Goal: Task Accomplishment & Management: Use online tool/utility

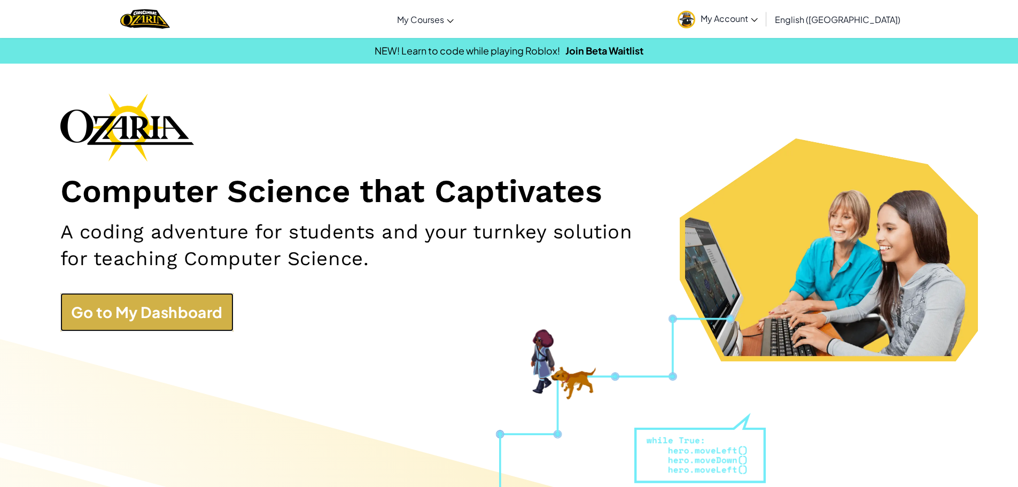
click at [195, 304] on link "Go to My Dashboard" at bounding box center [146, 312] width 173 height 38
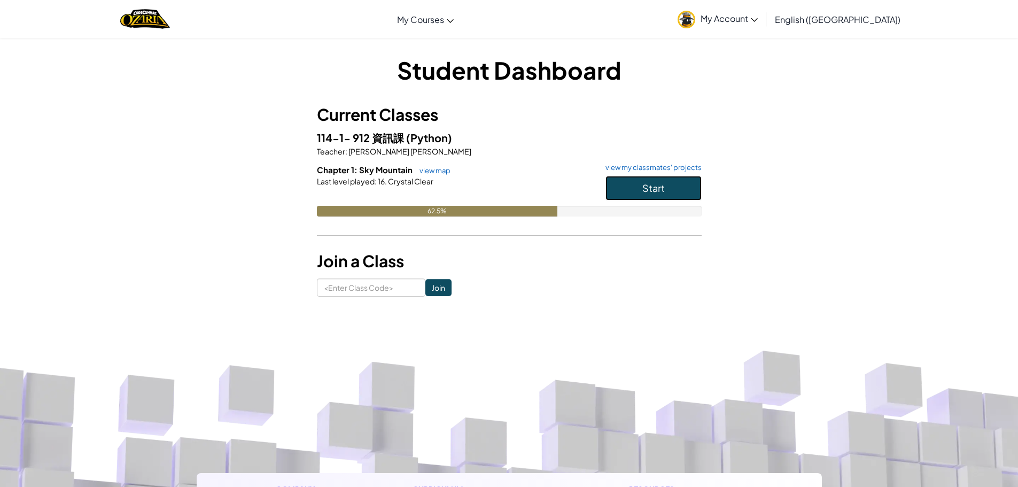
click at [664, 190] on span "Start" at bounding box center [653, 188] width 22 height 12
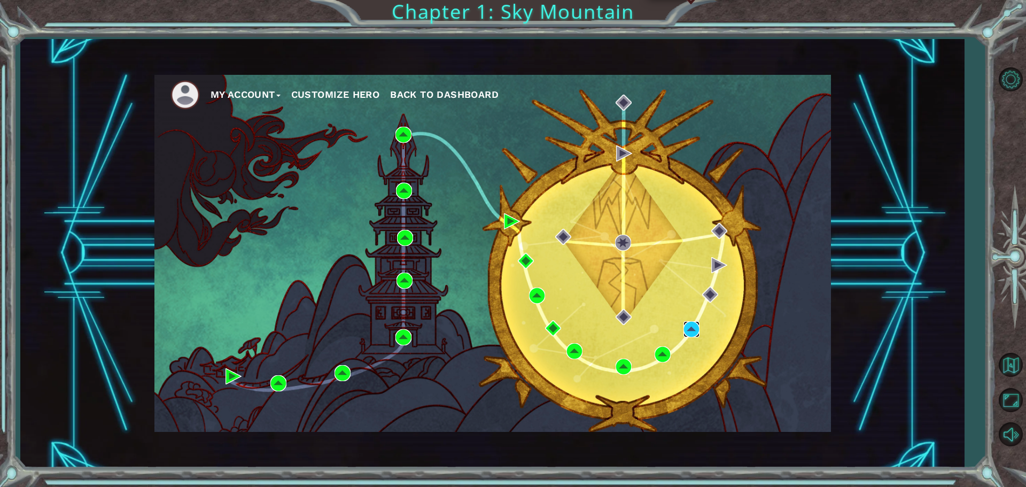
click at [695, 323] on img at bounding box center [692, 329] width 16 height 16
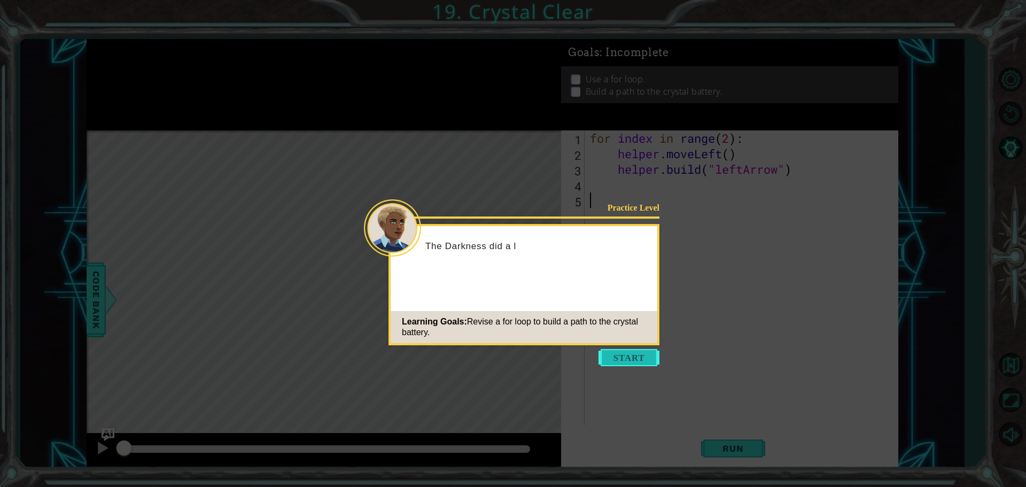
click at [618, 358] on button "Start" at bounding box center [629, 357] width 61 height 17
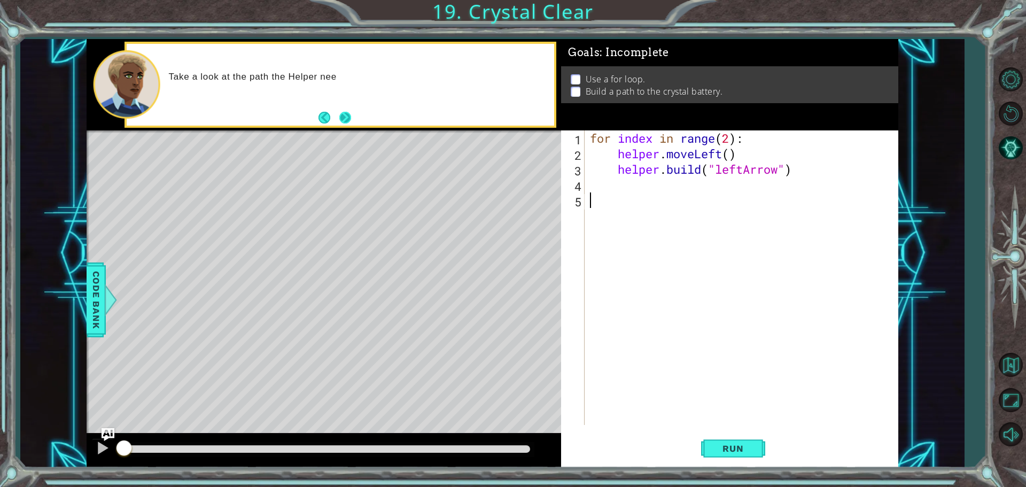
click at [337, 125] on footer at bounding box center [335, 118] width 33 height 16
click at [347, 118] on button "Next" at bounding box center [345, 118] width 12 height 12
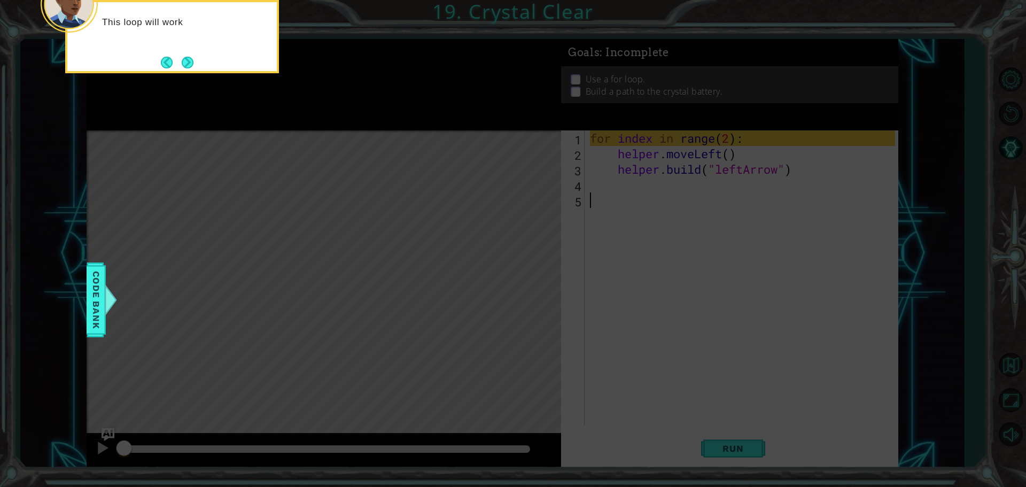
click at [182, 57] on button "Next" at bounding box center [188, 63] width 12 height 12
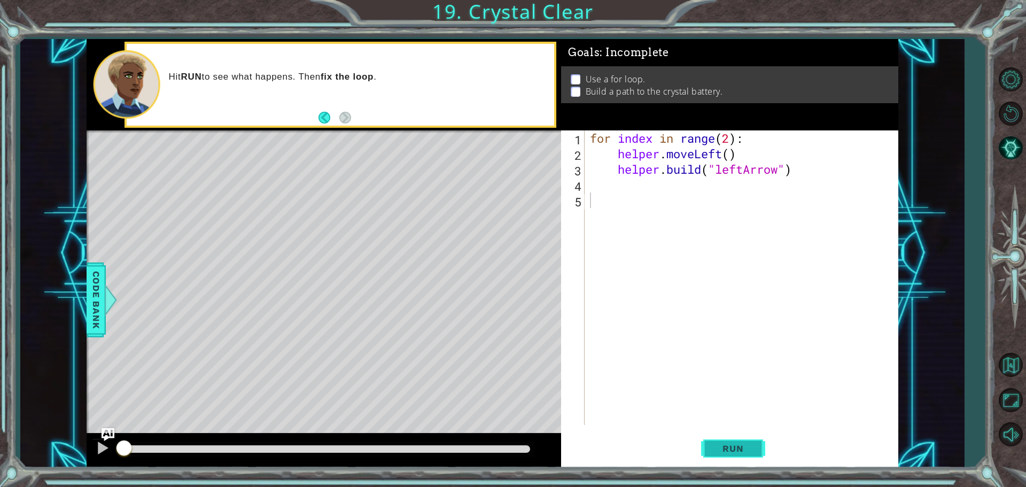
click at [729, 439] on button "Run" at bounding box center [733, 448] width 64 height 34
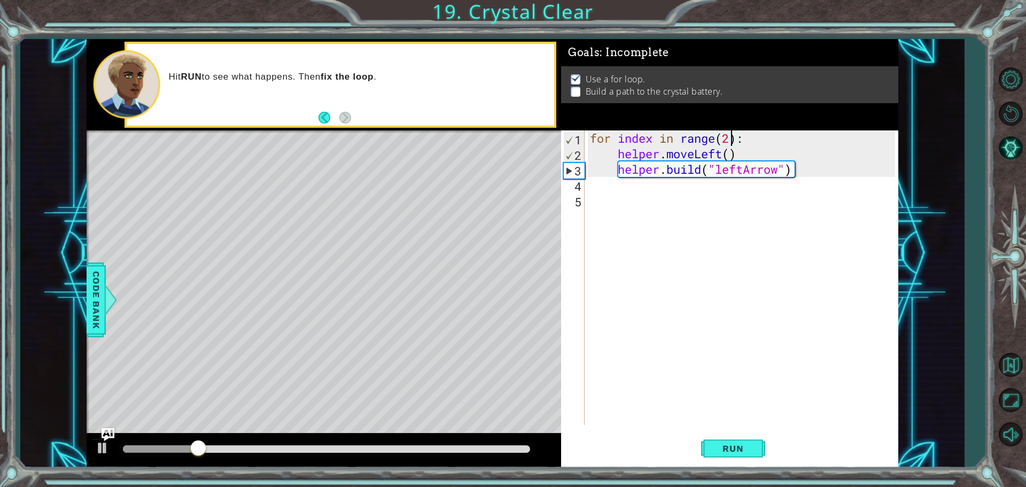
click at [730, 133] on div "for index in range ( 2 ) : helper . moveLeft ( ) helper . build ( "leftArrow" )" at bounding box center [744, 292] width 313 height 325
type textarea "for index in range(4):"
click at [726, 455] on button "Run" at bounding box center [733, 448] width 64 height 34
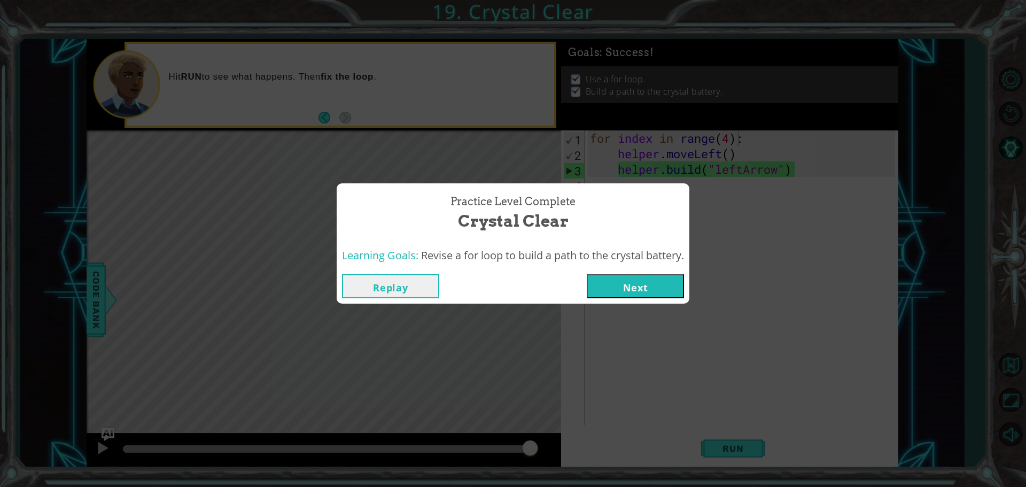
click at [623, 289] on button "Next" at bounding box center [635, 286] width 97 height 24
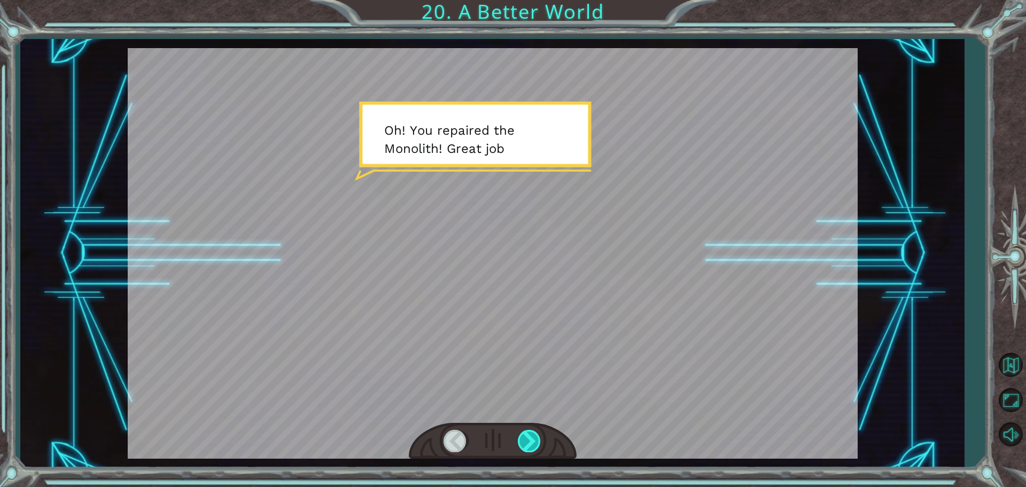
click at [518, 436] on div at bounding box center [530, 441] width 24 height 22
click at [523, 437] on div at bounding box center [530, 441] width 24 height 22
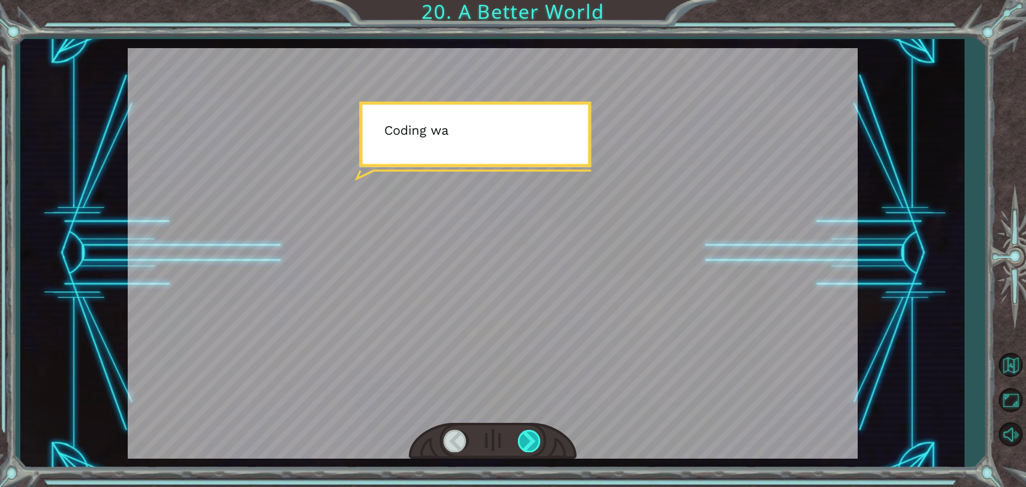
click at [523, 437] on div at bounding box center [530, 441] width 24 height 22
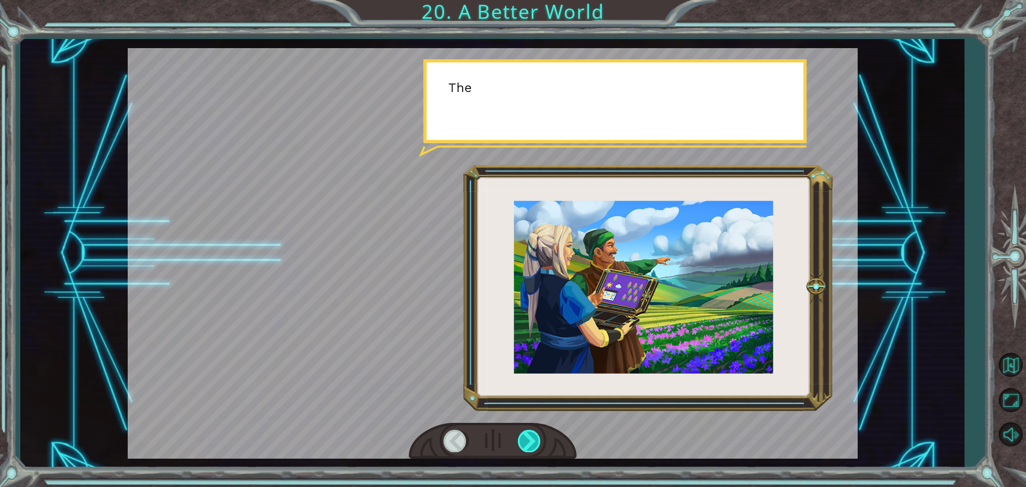
click at [523, 437] on div at bounding box center [530, 441] width 24 height 22
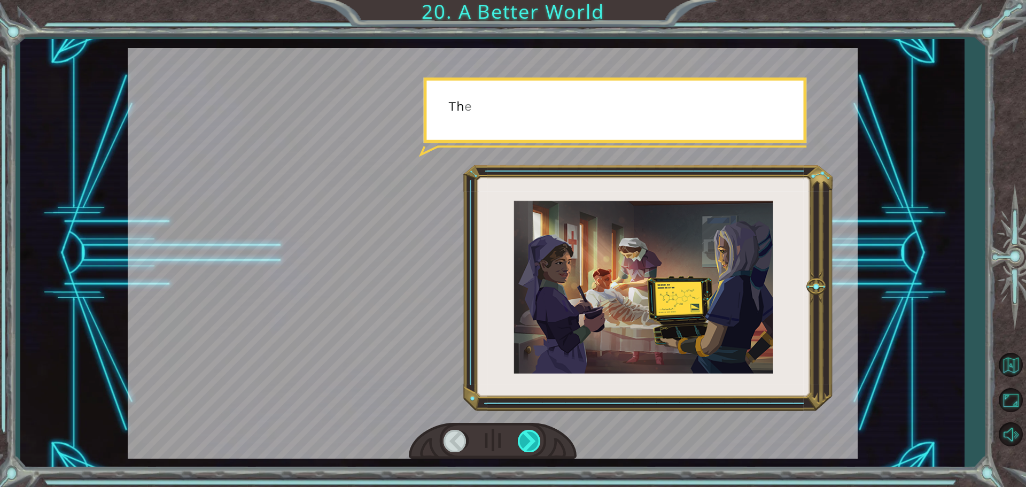
click at [523, 437] on div at bounding box center [530, 441] width 24 height 22
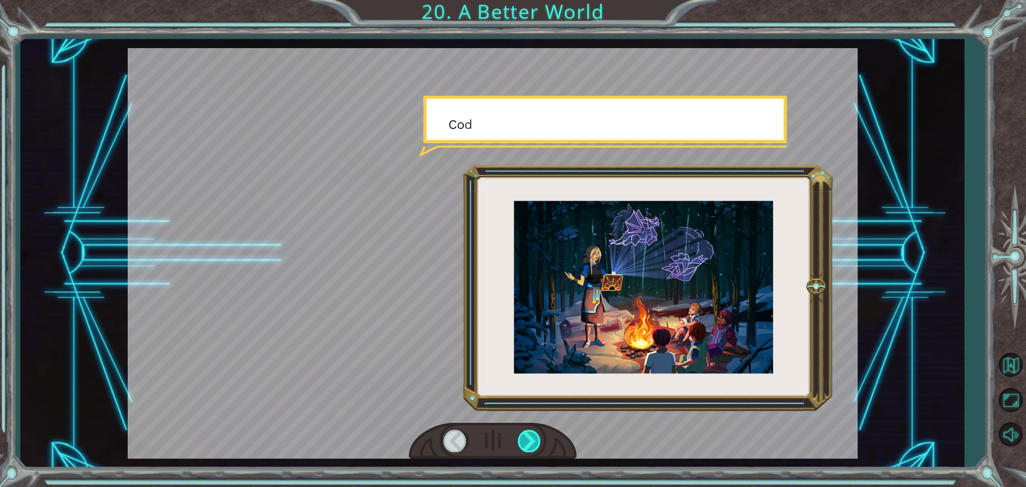
click at [523, 437] on div at bounding box center [530, 441] width 24 height 22
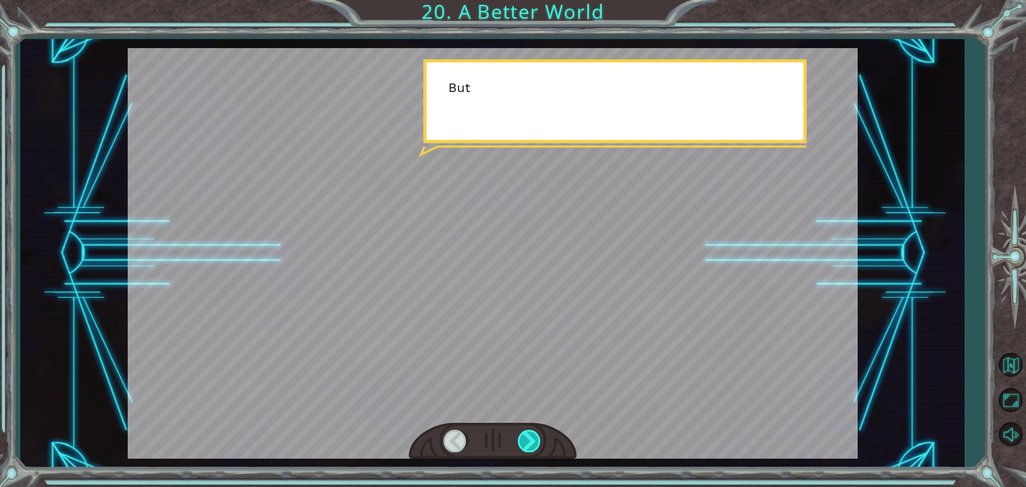
click at [523, 437] on div at bounding box center [530, 441] width 24 height 22
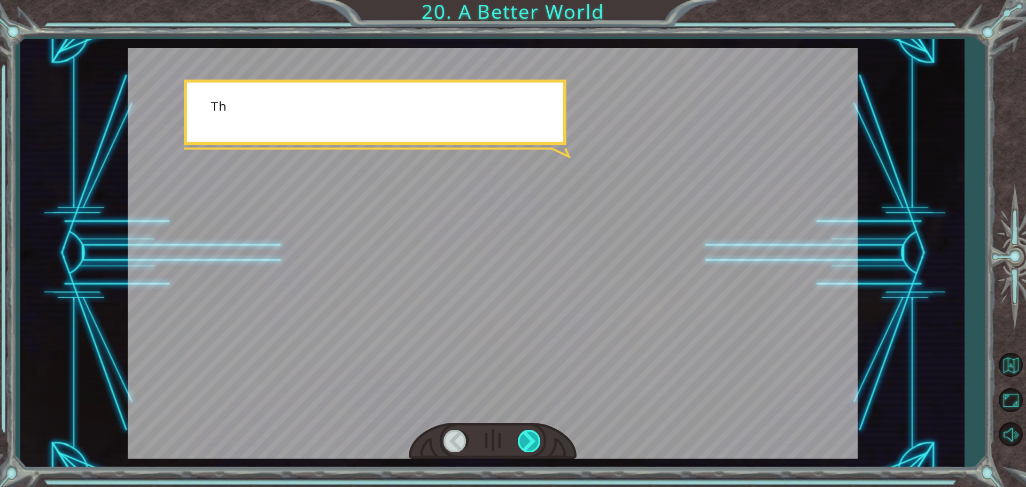
click at [523, 437] on div at bounding box center [530, 441] width 24 height 22
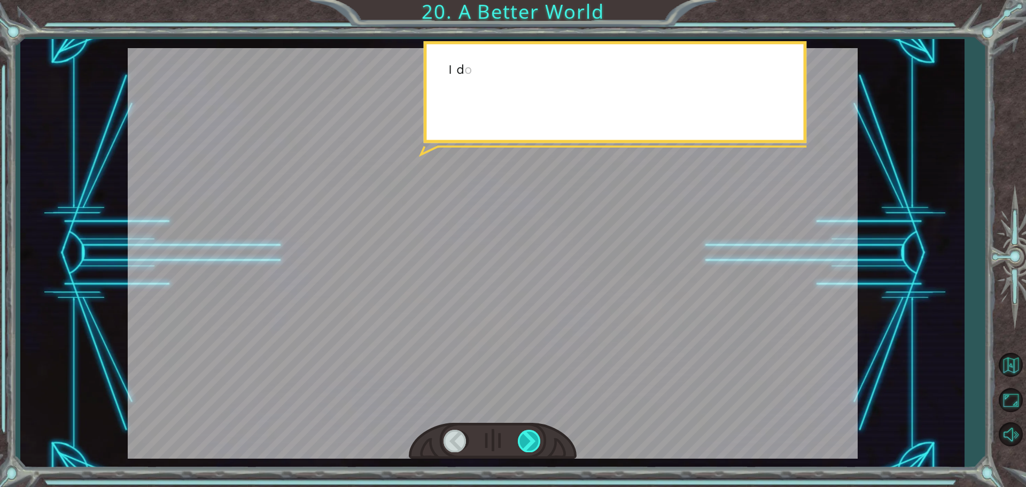
click at [523, 437] on div at bounding box center [530, 441] width 24 height 22
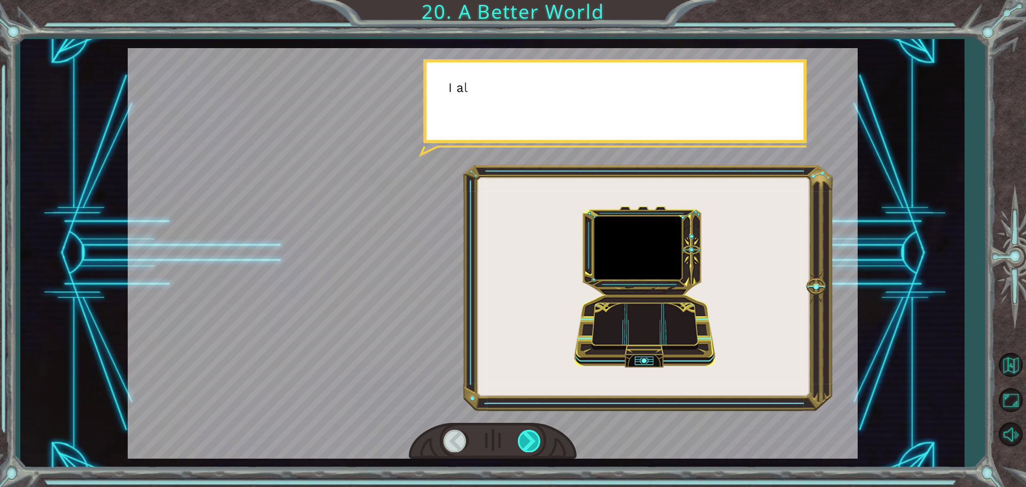
click at [523, 437] on div at bounding box center [530, 441] width 24 height 22
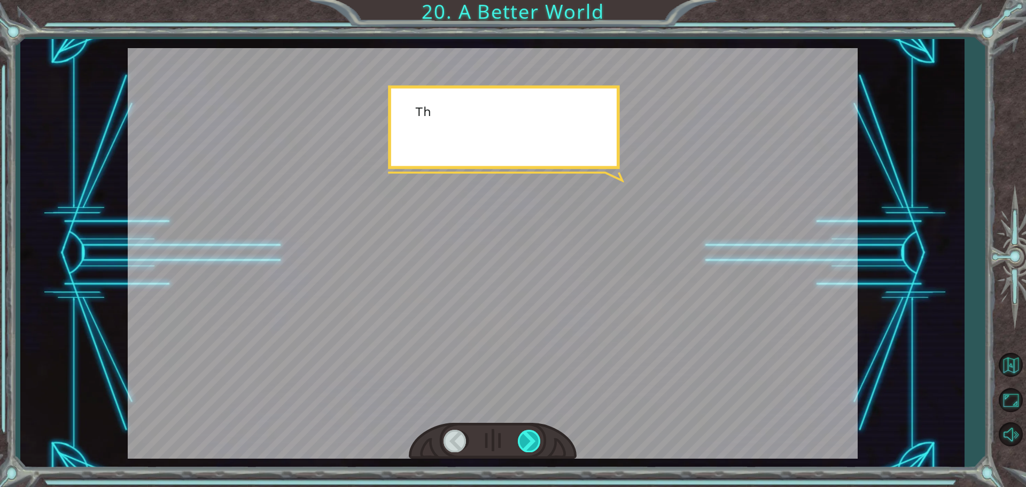
click at [523, 437] on div at bounding box center [530, 441] width 24 height 22
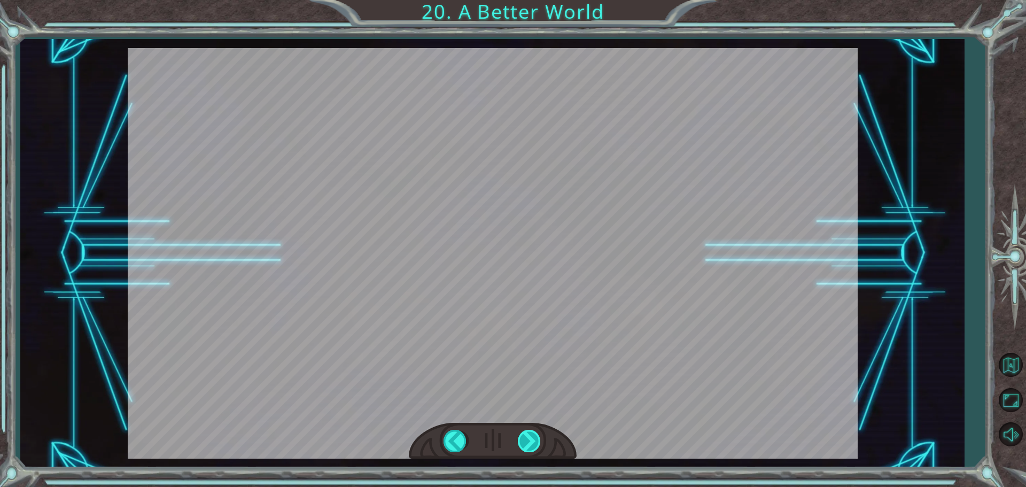
click at [523, 0] on div "O h ! Y o u r e p a i r e d t h e M o n o l i t h ! G r e a t j o b ! A n d i t…" at bounding box center [513, 0] width 1026 height 0
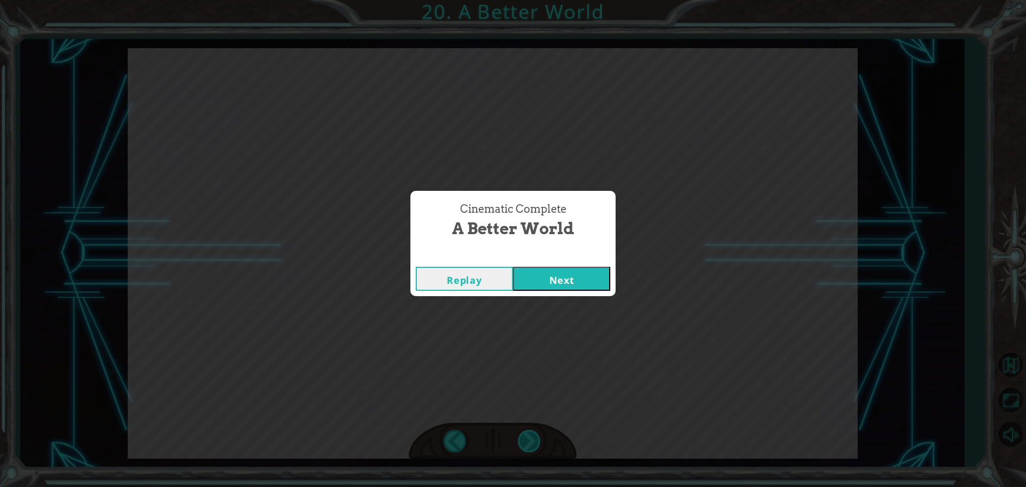
click at [523, 437] on div "Cinematic Complete A Better World Replay Next" at bounding box center [513, 243] width 1026 height 487
click at [569, 269] on button "Next" at bounding box center [561, 279] width 97 height 24
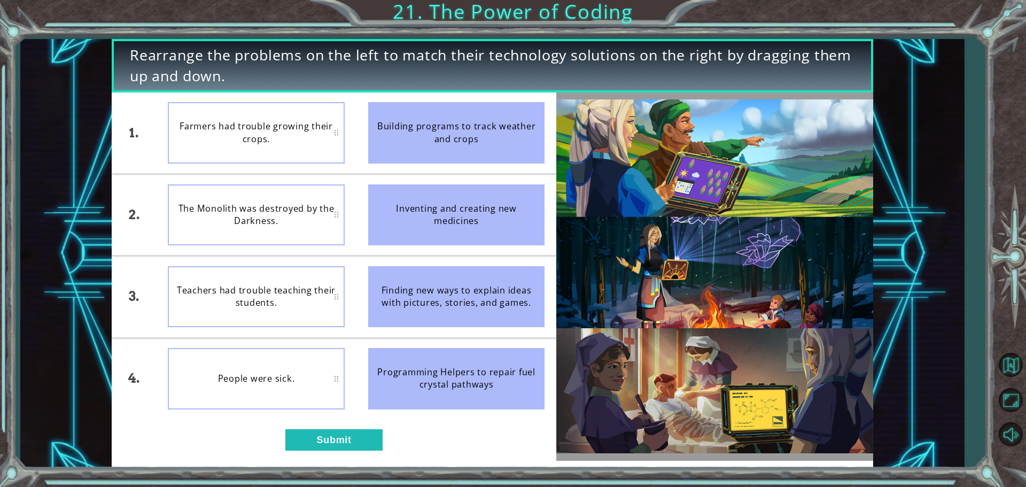
drag, startPoint x: 456, startPoint y: 361, endPoint x: 492, endPoint y: 174, distance: 190.4
click at [492, 174] on ul "Building programs to track weather and crops Inventing and creating new medicin…" at bounding box center [456, 255] width 200 height 327
drag, startPoint x: 444, startPoint y: 386, endPoint x: 451, endPoint y: 368, distance: 19.2
click at [451, 368] on div "Programming Helpers to repair fuel crystal pathways" at bounding box center [456, 378] width 177 height 61
click at [326, 441] on button "Submit" at bounding box center [333, 439] width 97 height 21
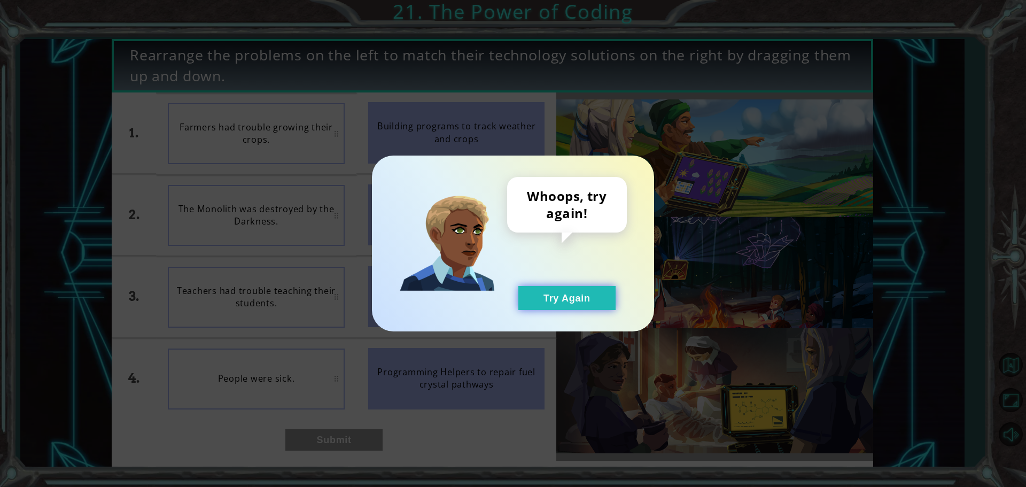
click at [558, 299] on button "Try Again" at bounding box center [566, 298] width 97 height 24
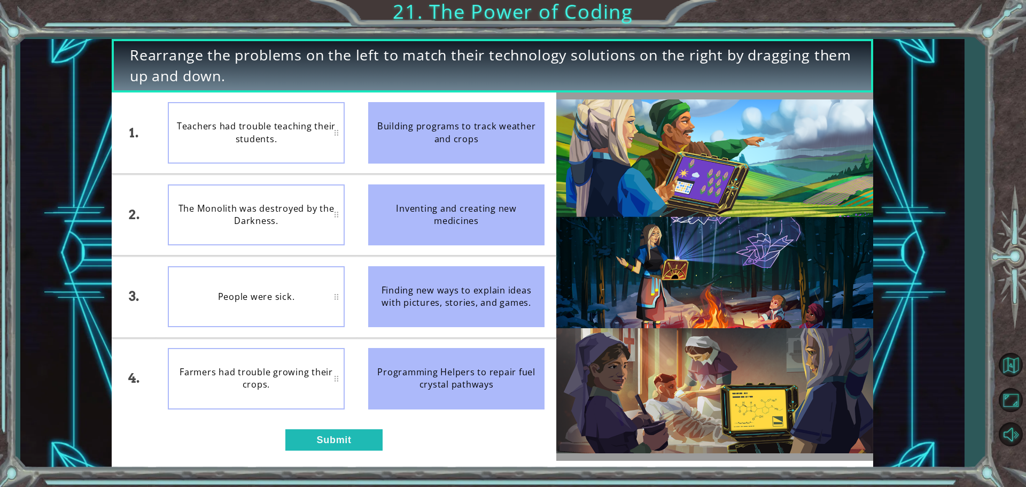
drag, startPoint x: 779, startPoint y: 270, endPoint x: 442, endPoint y: 416, distance: 366.7
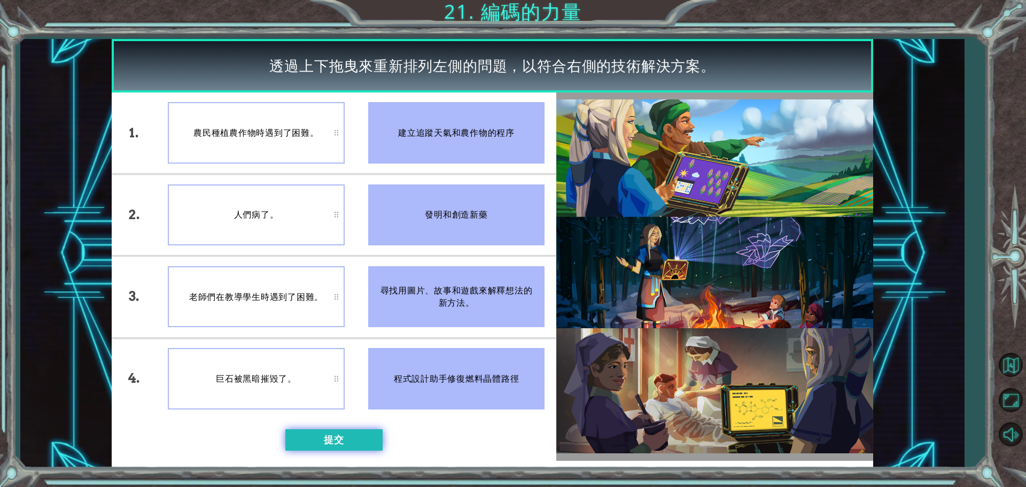
click at [360, 434] on button "提交" at bounding box center [333, 439] width 97 height 21
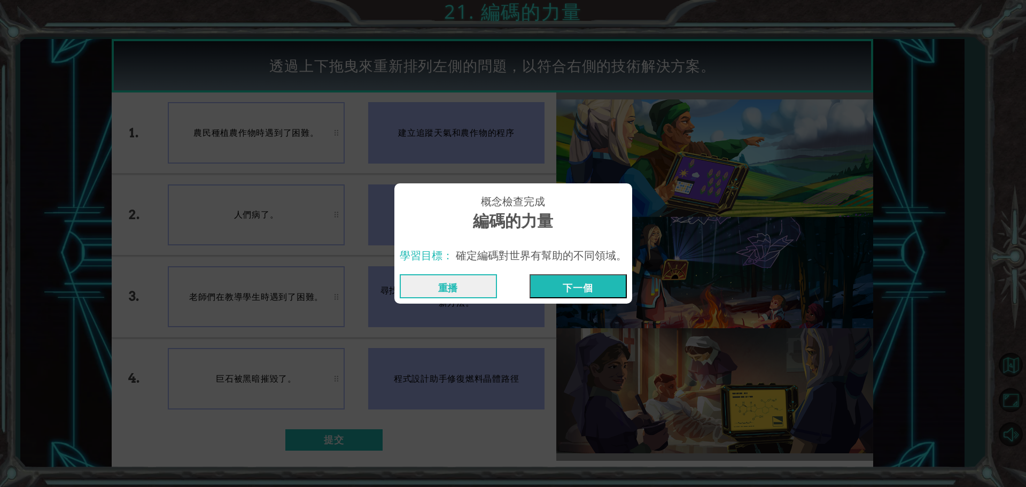
click at [586, 283] on font "下一個" at bounding box center [578, 287] width 30 height 13
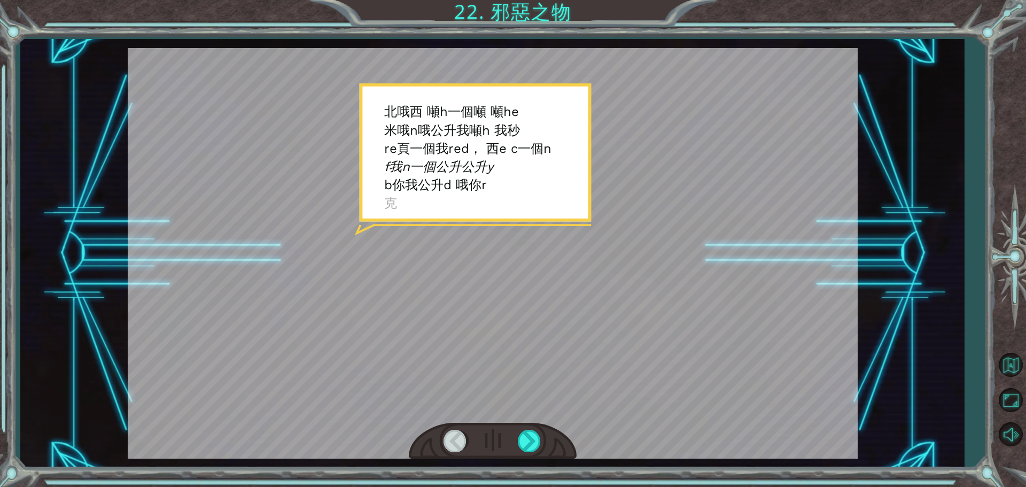
drag, startPoint x: 573, startPoint y: 278, endPoint x: 980, endPoint y: 120, distance: 436.6
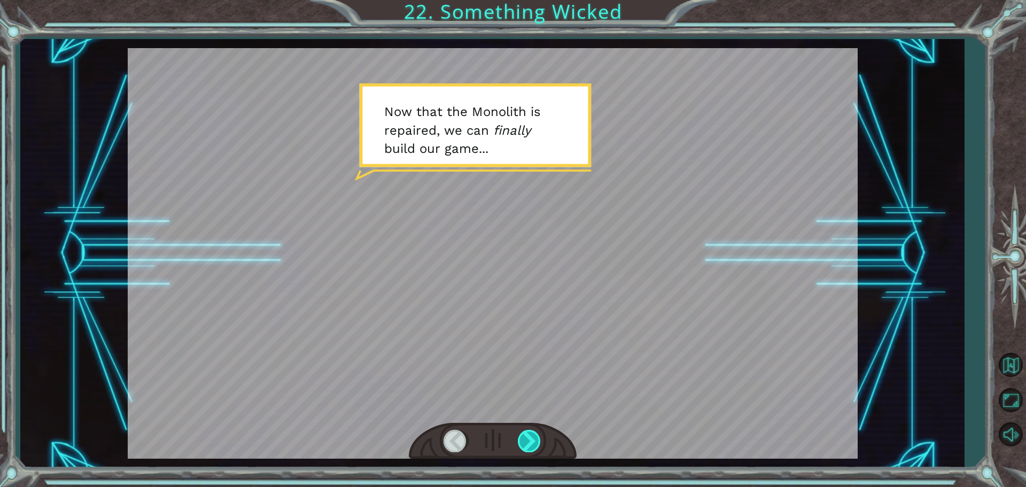
click at [539, 437] on div at bounding box center [530, 441] width 24 height 22
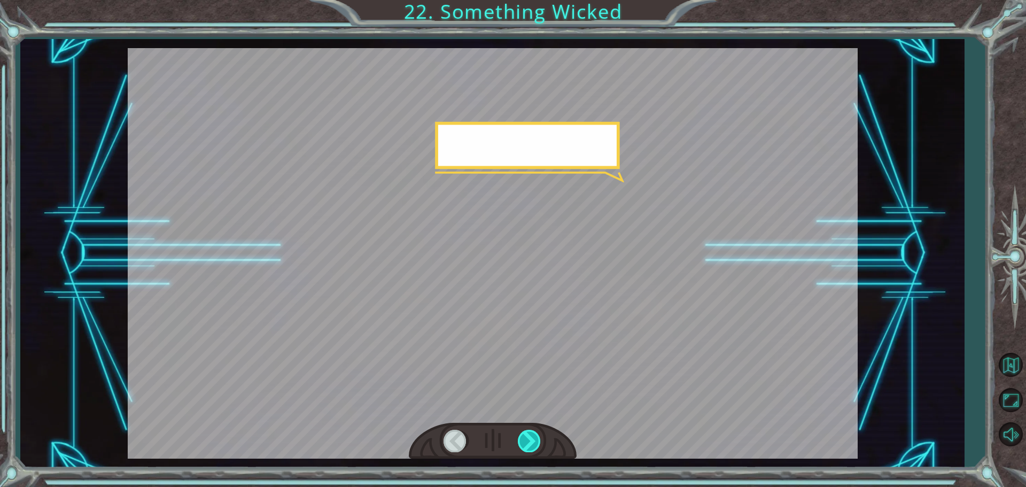
click at [539, 437] on div at bounding box center [530, 441] width 24 height 22
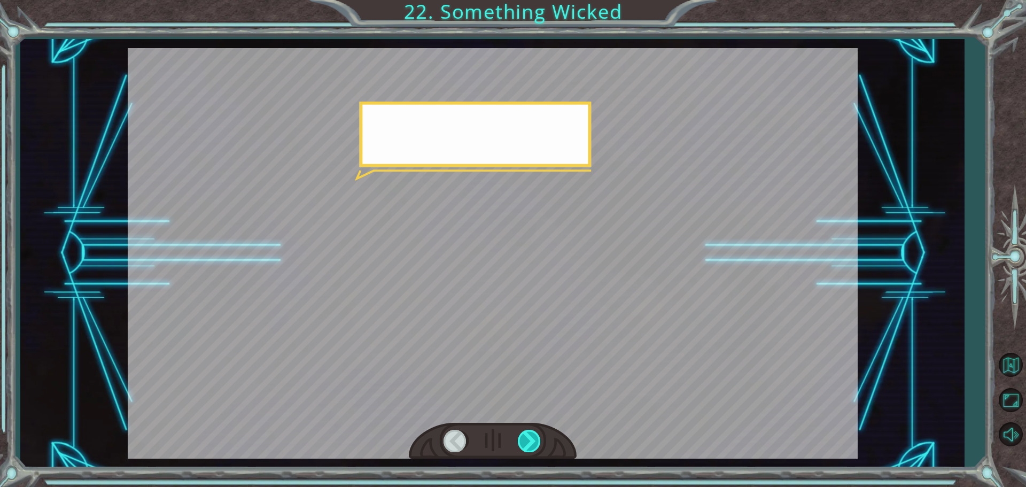
click at [539, 437] on div at bounding box center [530, 441] width 24 height 22
click at [537, 437] on div at bounding box center [530, 441] width 24 height 22
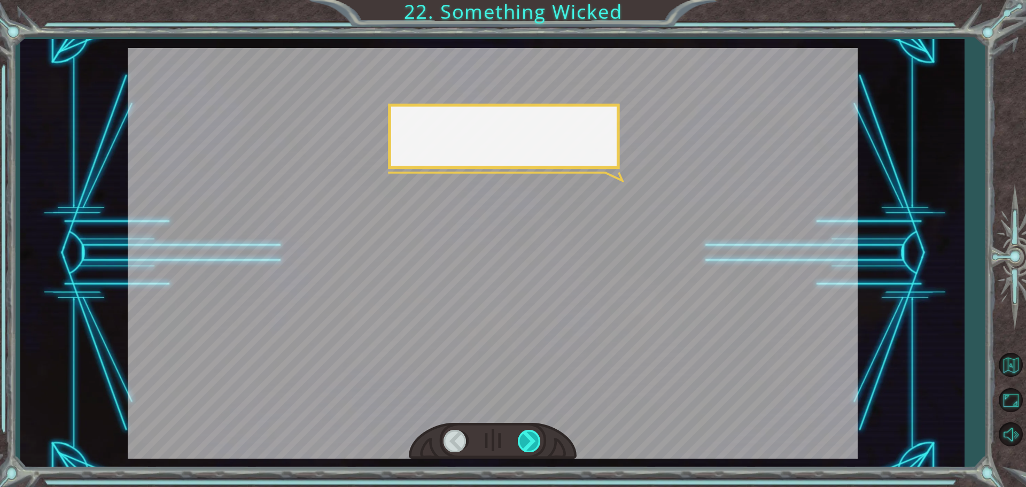
click at [529, 437] on div at bounding box center [530, 441] width 24 height 22
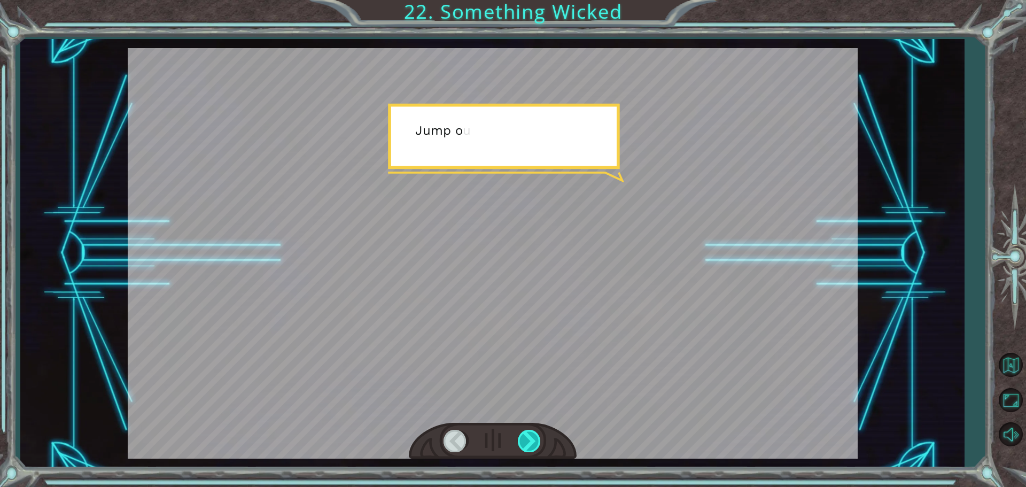
click at [529, 437] on div at bounding box center [530, 441] width 24 height 22
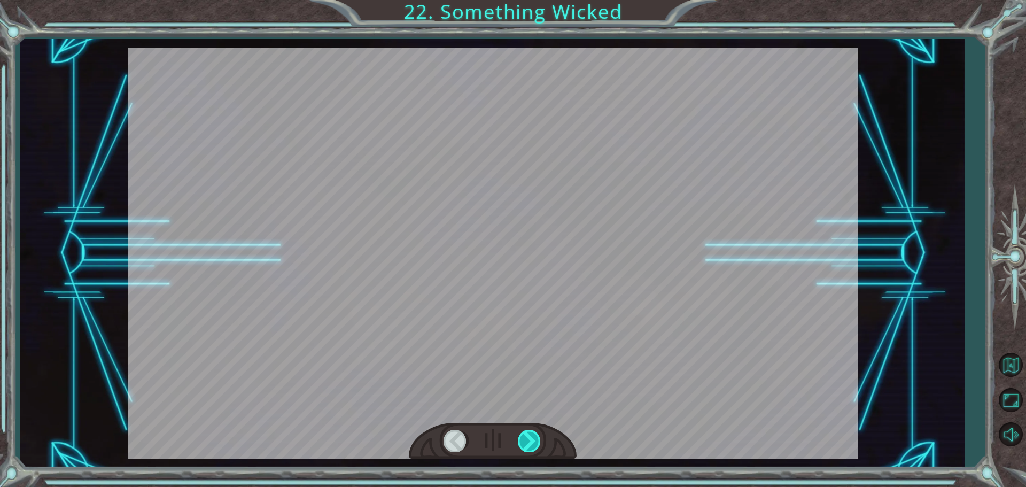
click at [529, 437] on div at bounding box center [530, 441] width 24 height 22
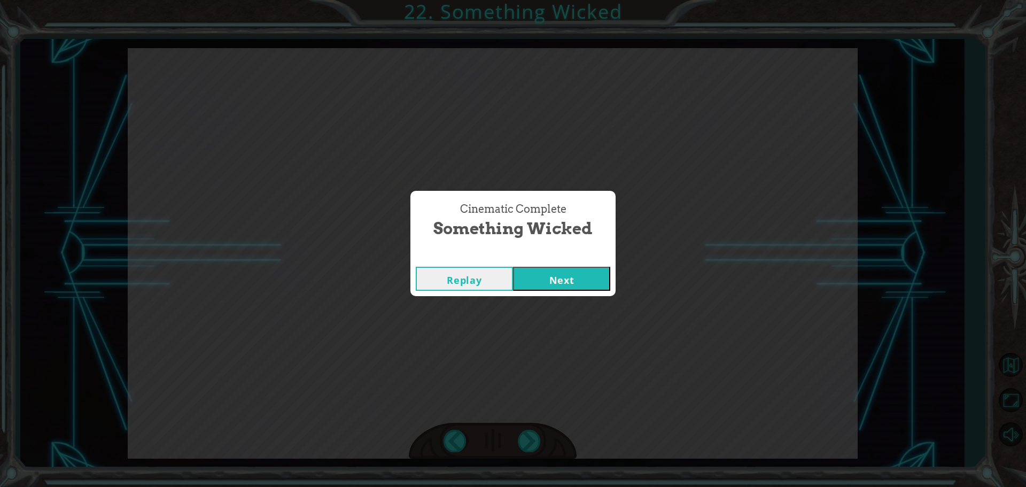
click at [575, 268] on button "Next" at bounding box center [561, 279] width 97 height 24
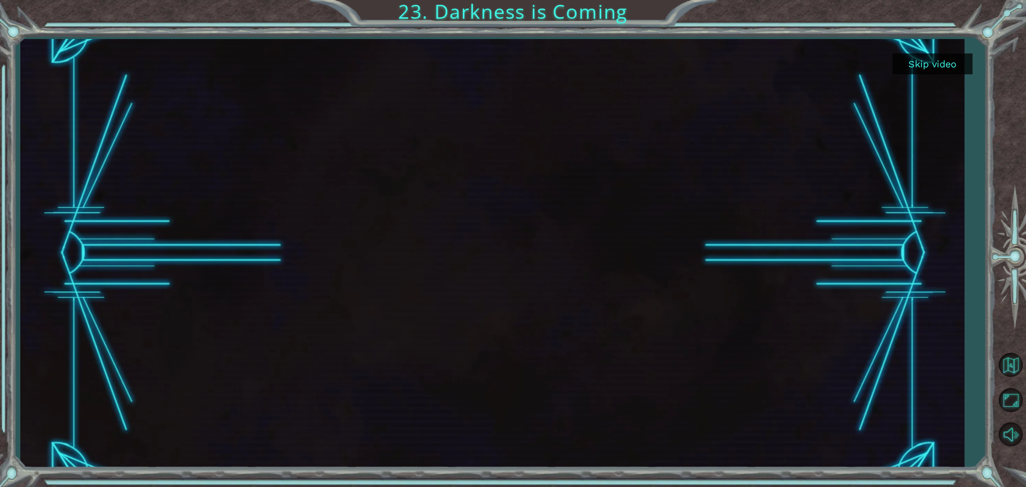
click at [911, 65] on button "Skip video" at bounding box center [933, 63] width 80 height 21
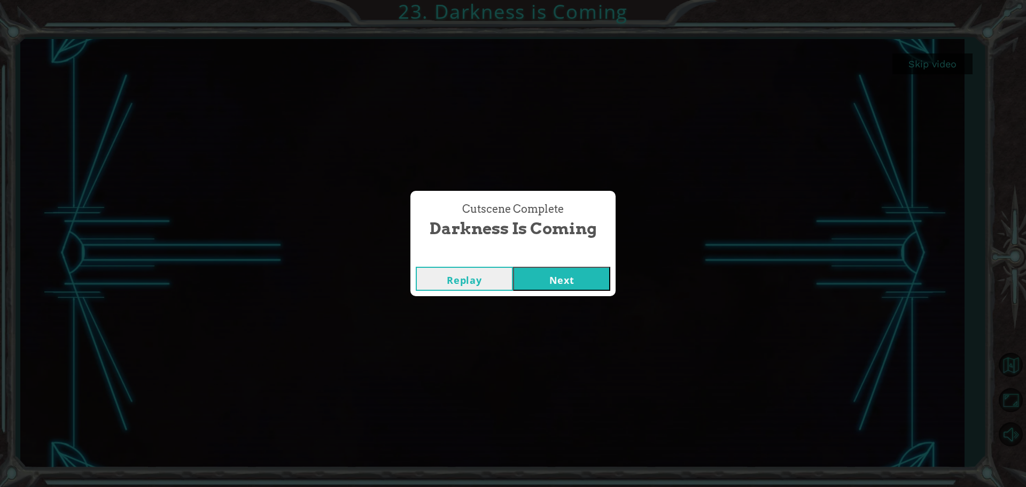
click at [537, 285] on button "Next" at bounding box center [561, 279] width 97 height 24
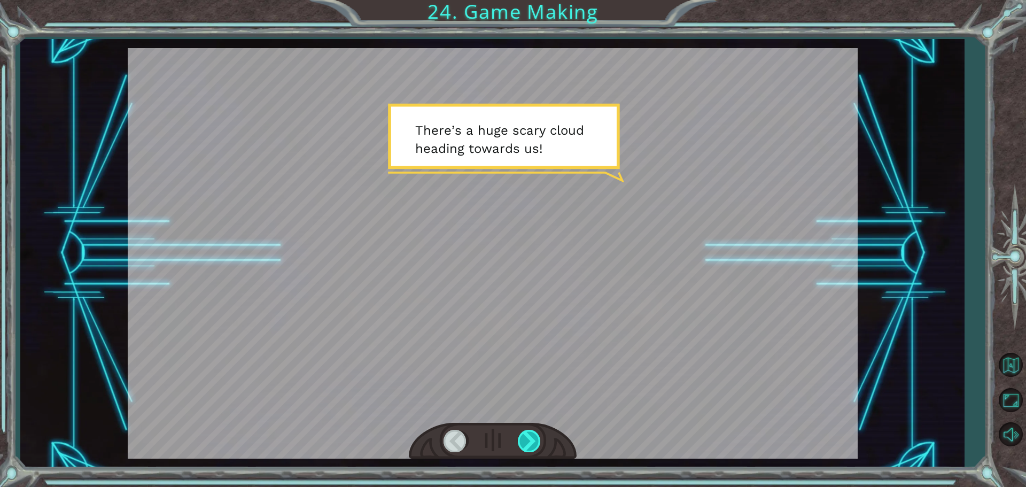
click at [538, 431] on div at bounding box center [530, 441] width 24 height 22
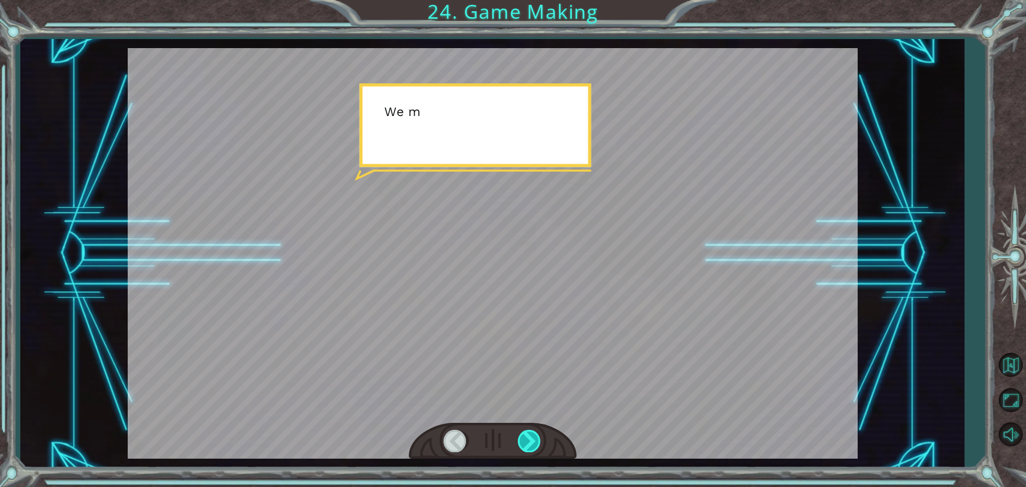
click at [532, 434] on div at bounding box center [530, 441] width 24 height 22
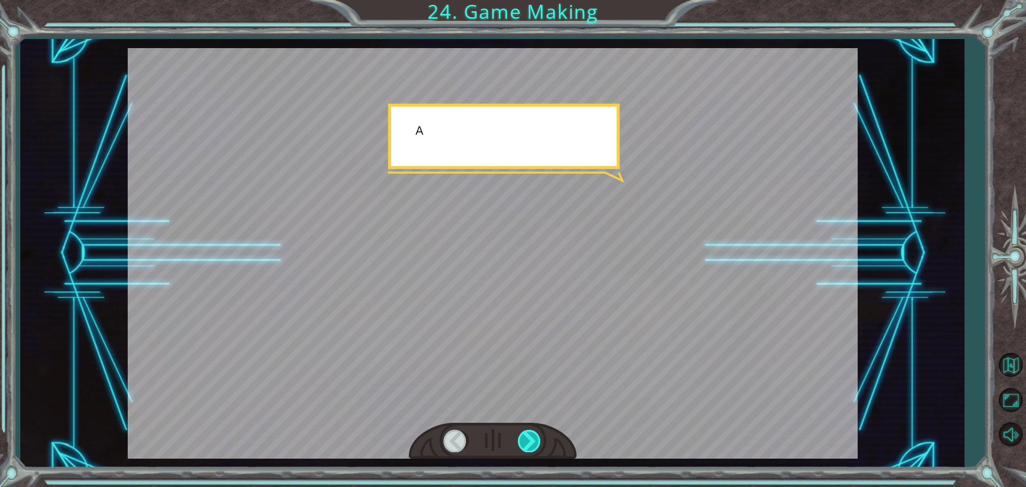
click at [532, 434] on div at bounding box center [530, 441] width 24 height 22
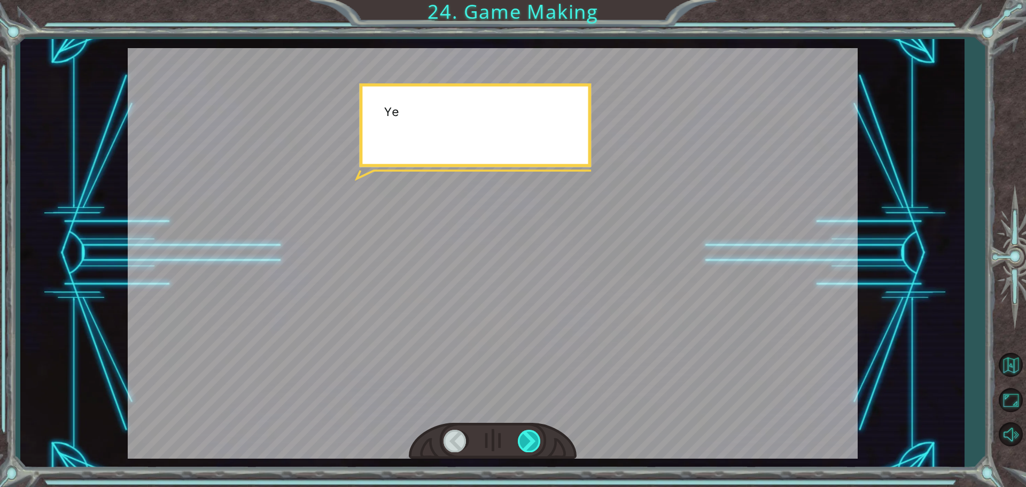
click at [532, 434] on div at bounding box center [530, 441] width 24 height 22
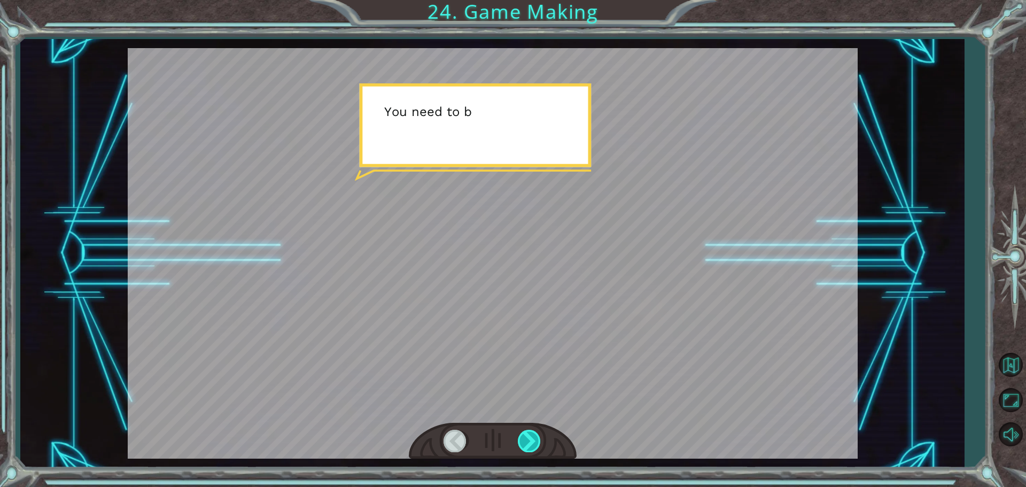
click at [532, 434] on div at bounding box center [530, 441] width 24 height 22
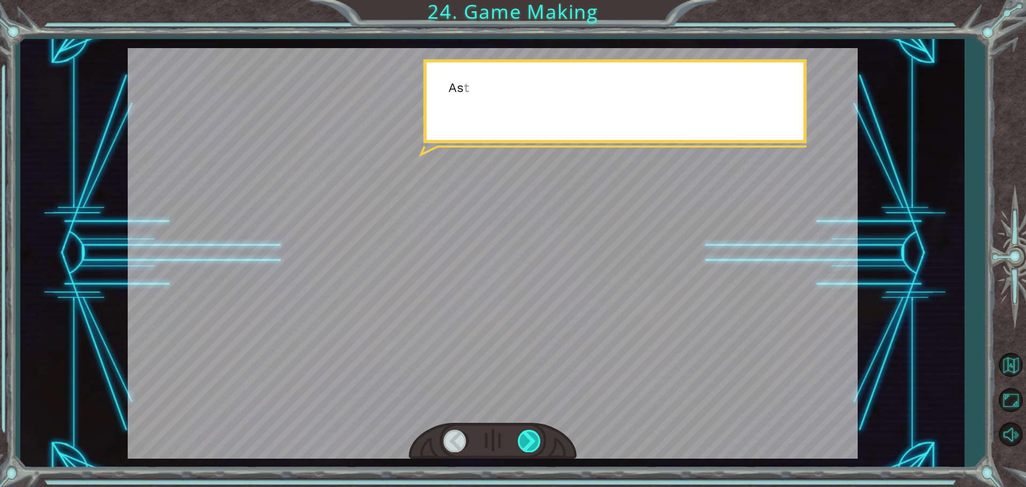
click at [532, 434] on div at bounding box center [530, 441] width 24 height 22
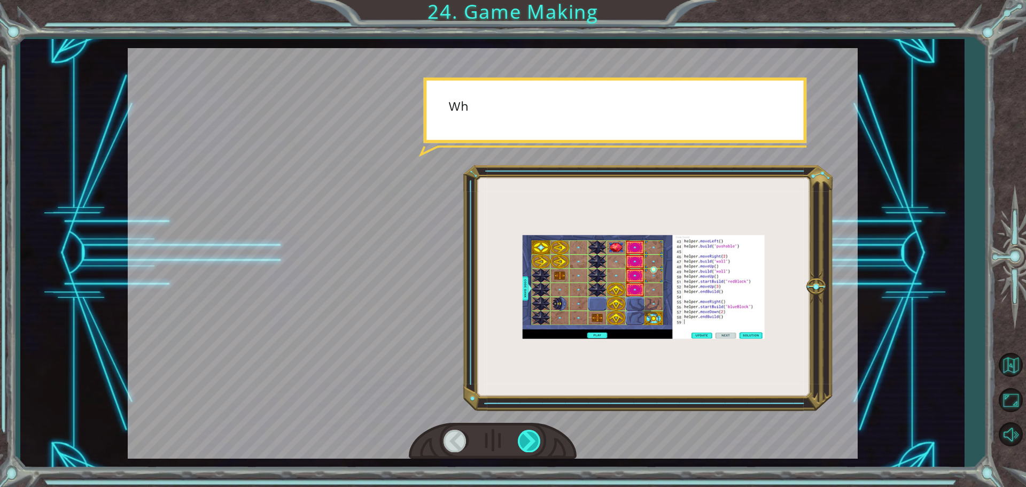
click at [532, 434] on div at bounding box center [530, 441] width 24 height 22
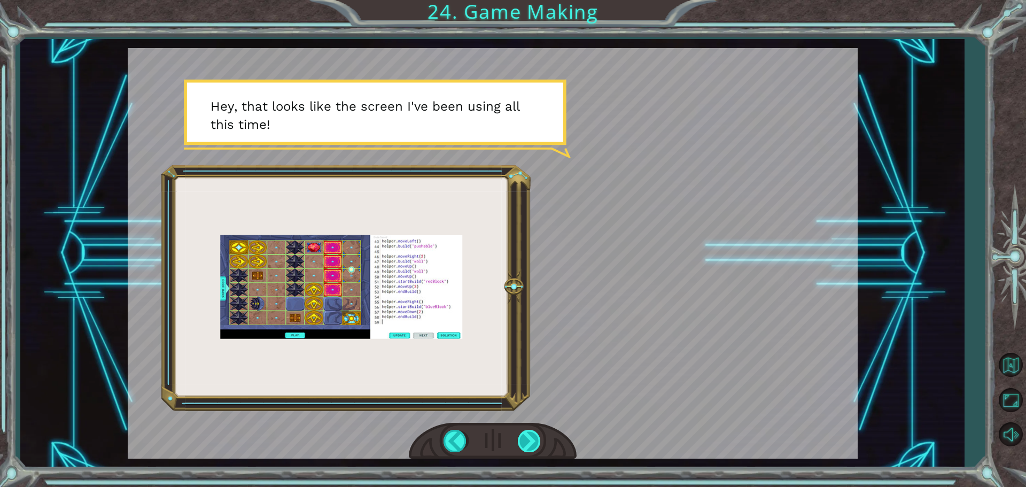
click at [536, 443] on div at bounding box center [530, 441] width 24 height 22
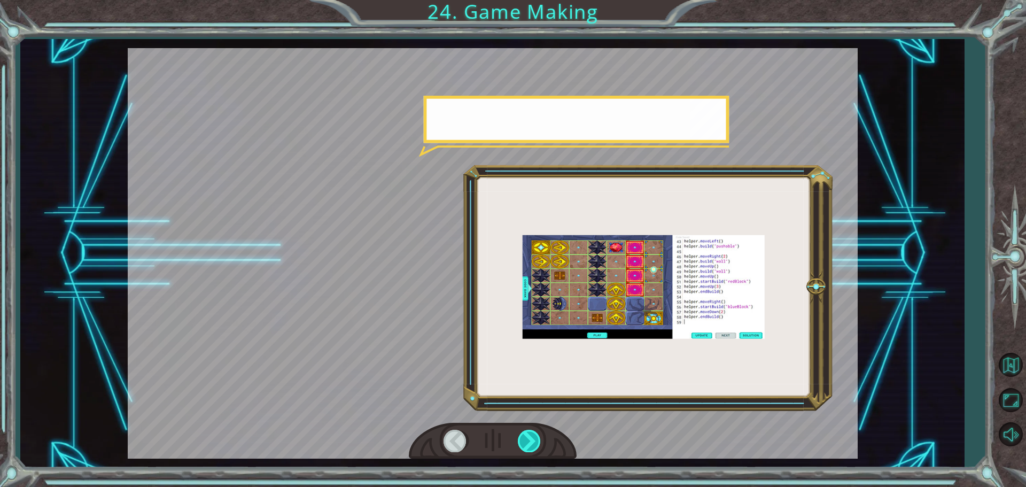
click at [536, 443] on div at bounding box center [530, 441] width 24 height 22
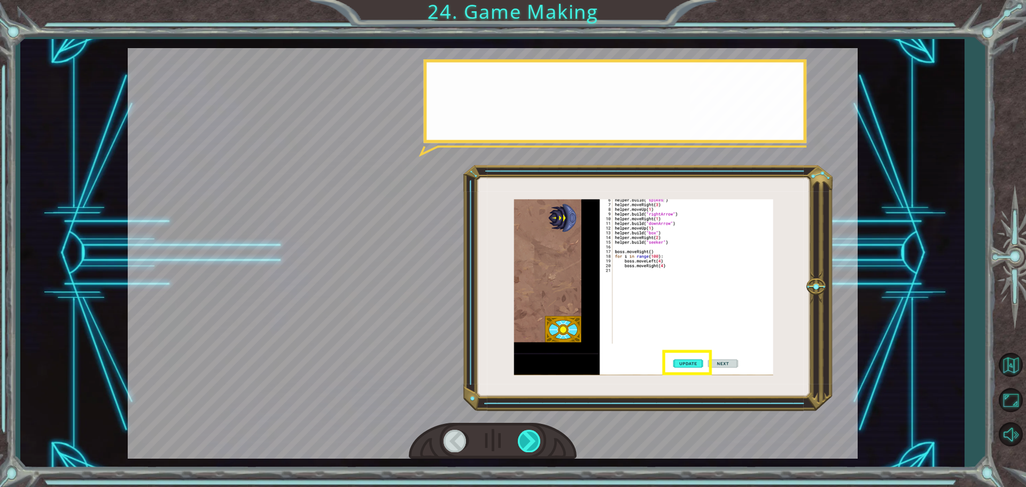
click at [536, 443] on div at bounding box center [530, 441] width 24 height 22
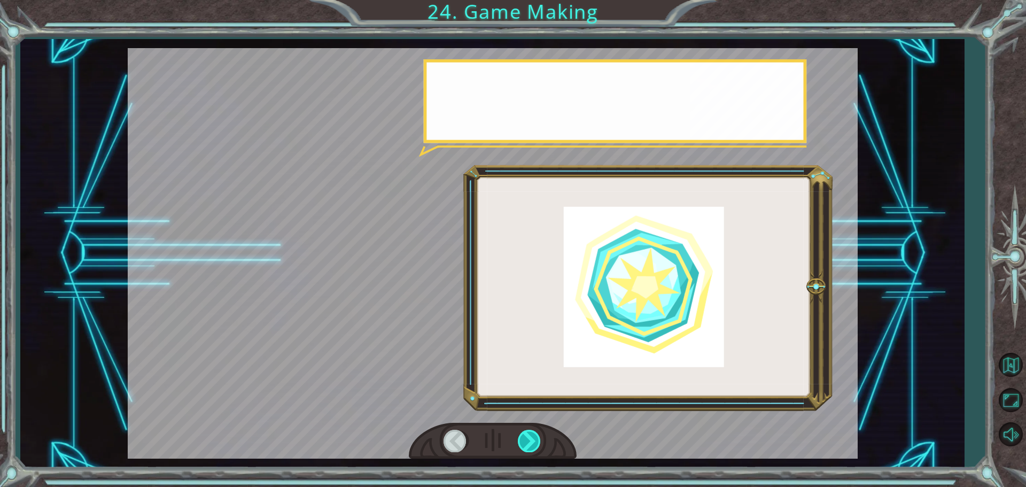
click at [536, 443] on div at bounding box center [530, 441] width 24 height 22
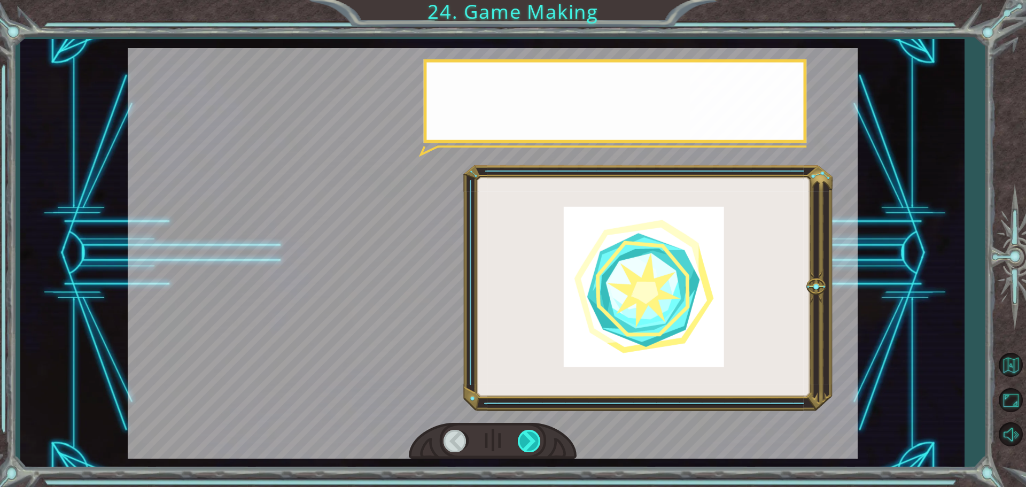
click at [536, 443] on div at bounding box center [530, 441] width 24 height 22
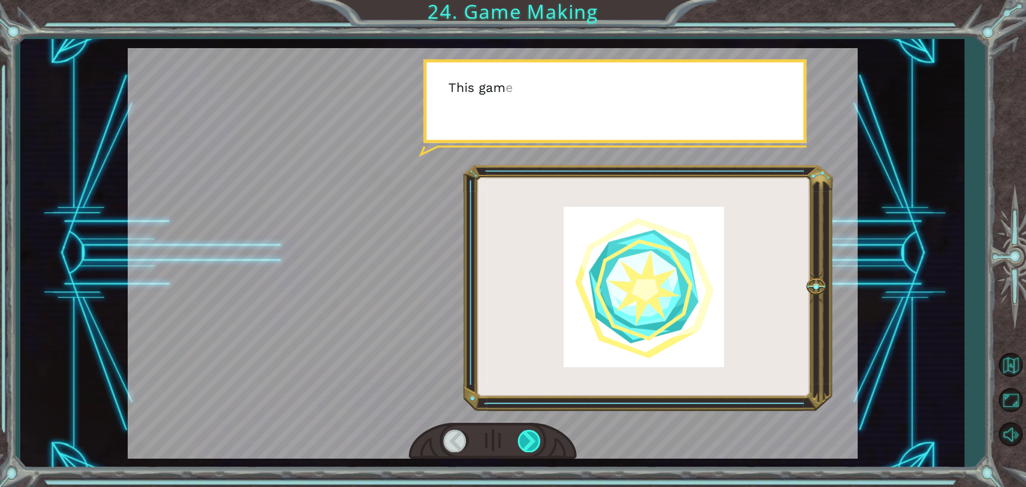
click at [536, 443] on div at bounding box center [530, 441] width 24 height 22
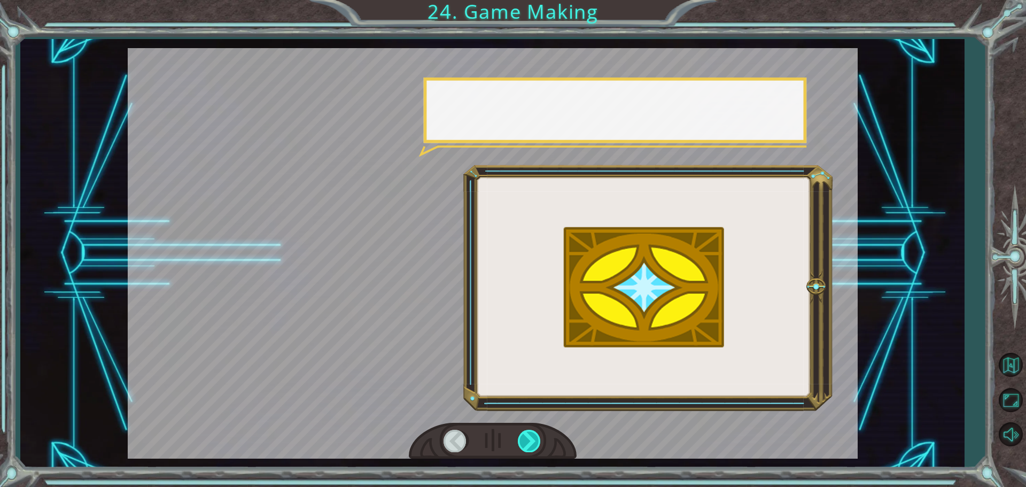
click at [536, 443] on div at bounding box center [530, 441] width 24 height 22
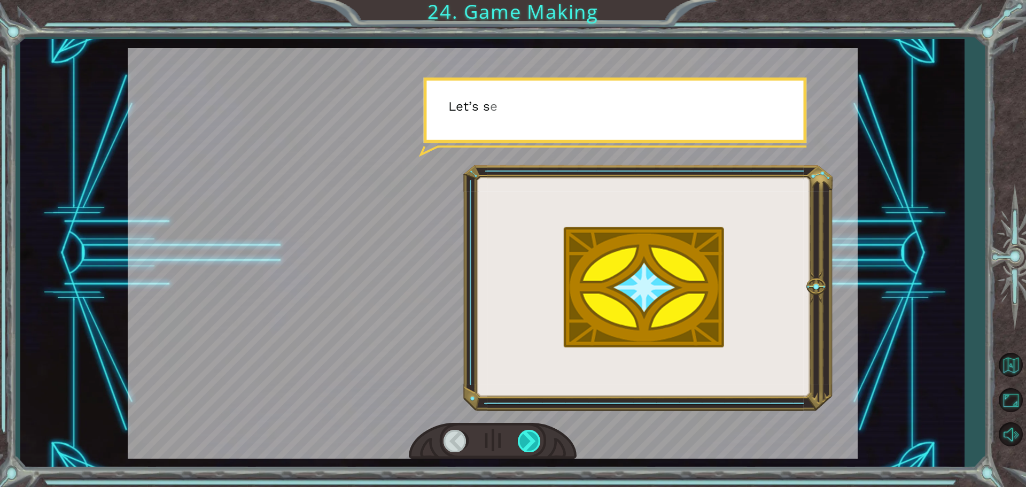
click at [536, 443] on div at bounding box center [530, 441] width 24 height 22
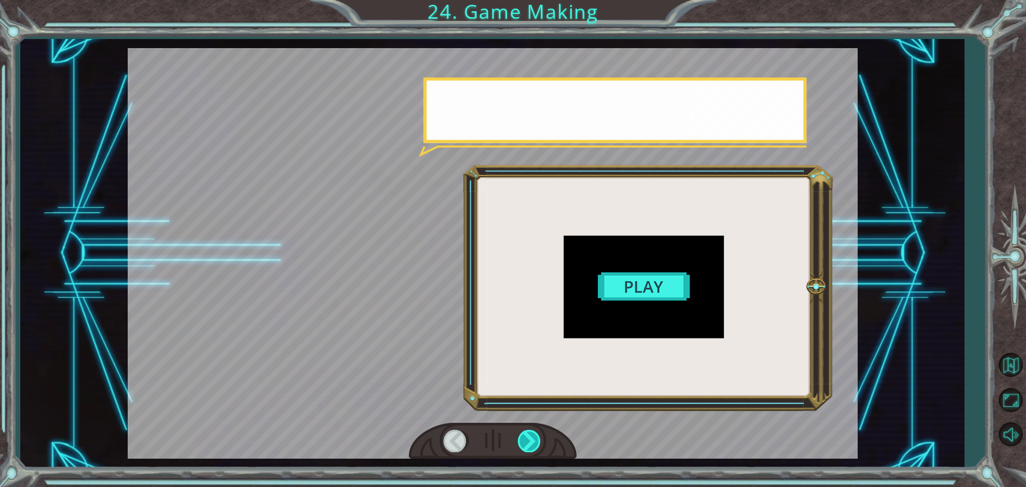
click at [536, 443] on div at bounding box center [530, 441] width 24 height 22
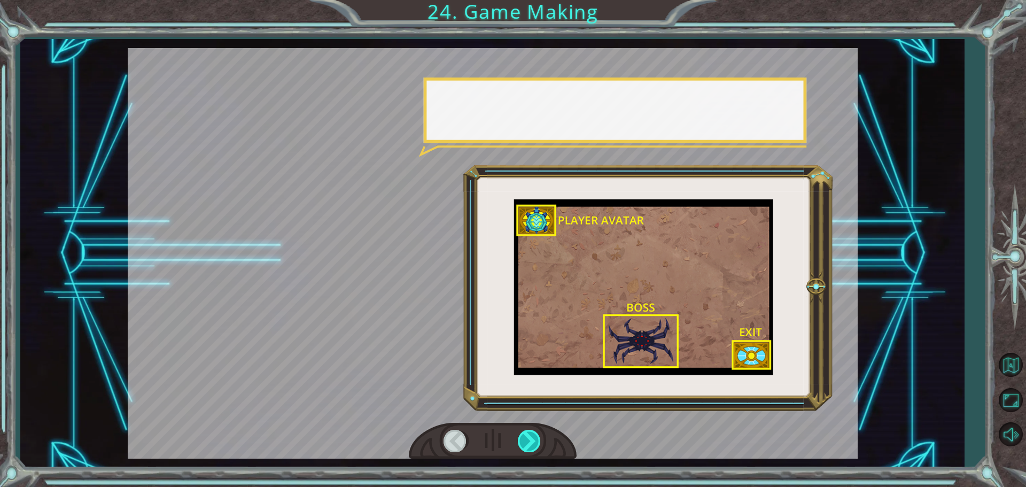
click at [536, 443] on div at bounding box center [530, 441] width 24 height 22
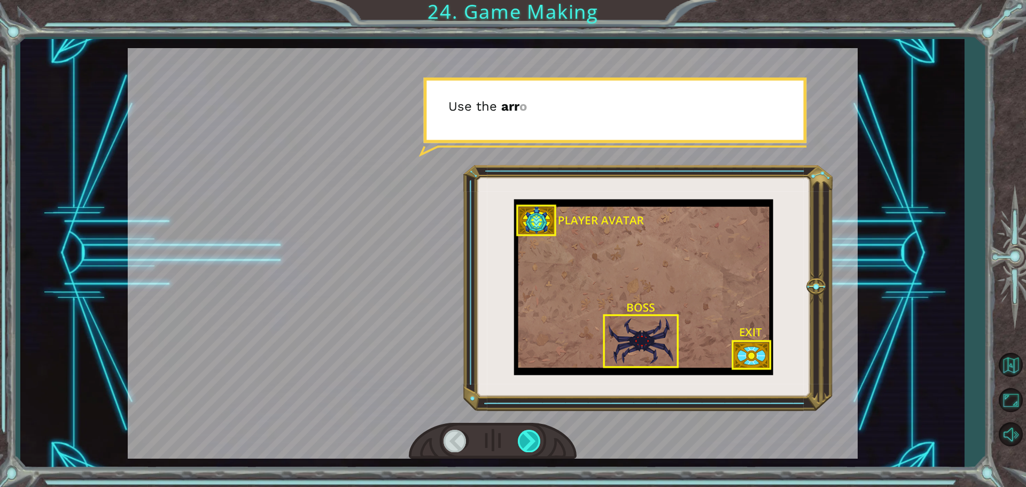
click at [536, 443] on div at bounding box center [530, 441] width 24 height 22
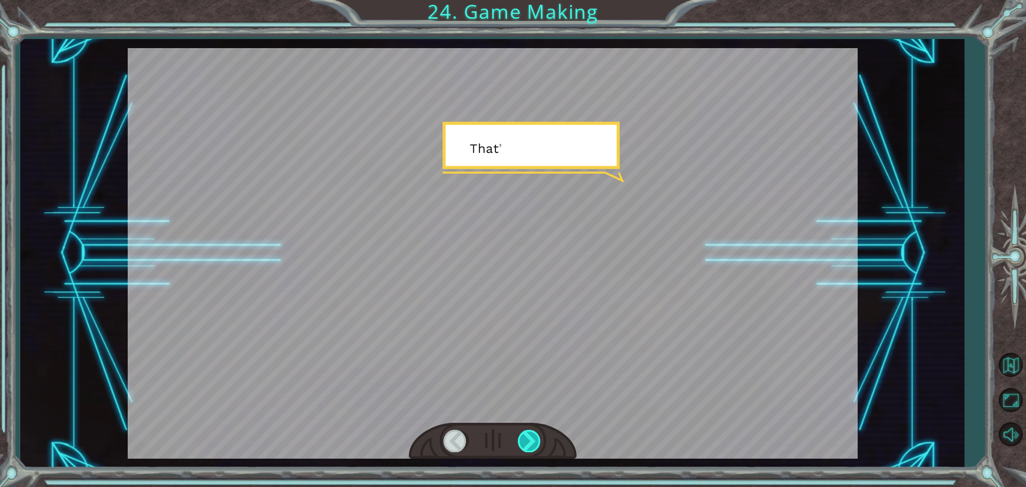
click at [536, 443] on div at bounding box center [530, 441] width 24 height 22
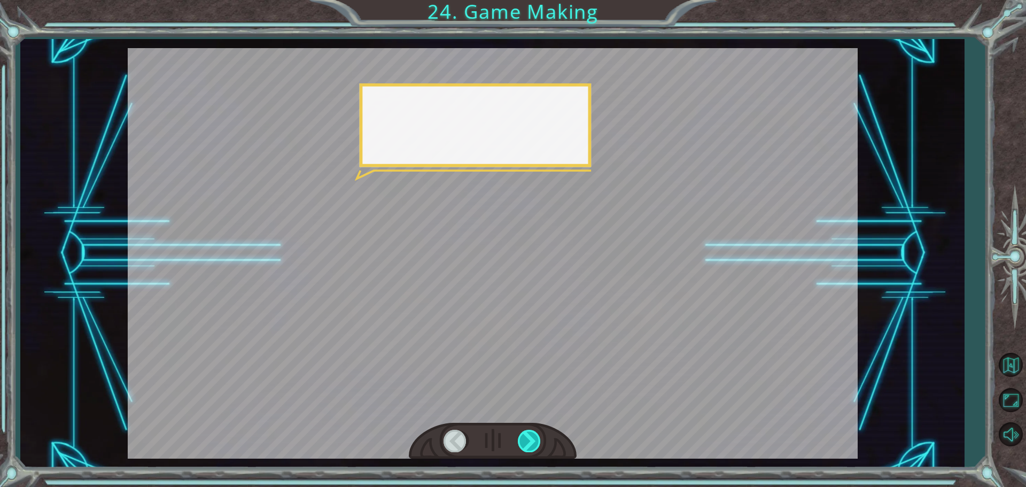
click at [536, 443] on div at bounding box center [530, 441] width 24 height 22
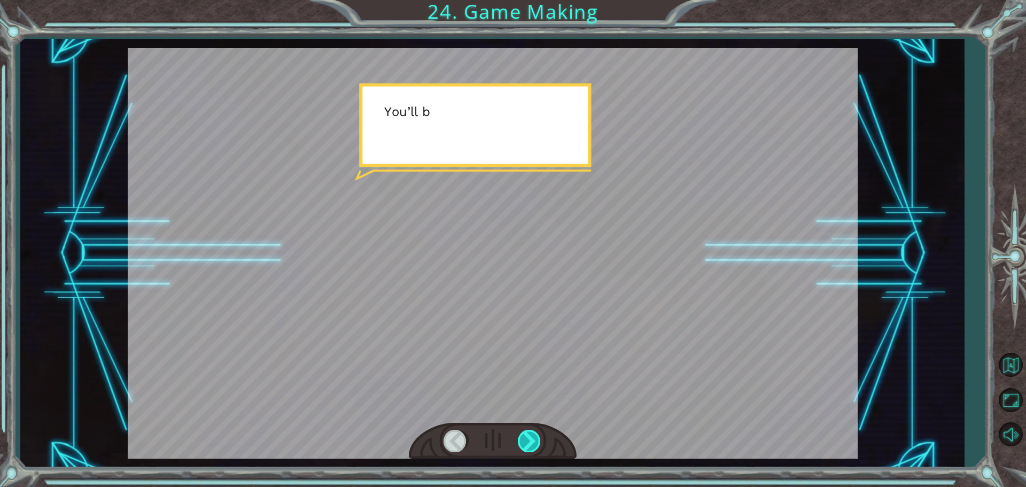
click at [536, 443] on div at bounding box center [530, 441] width 24 height 22
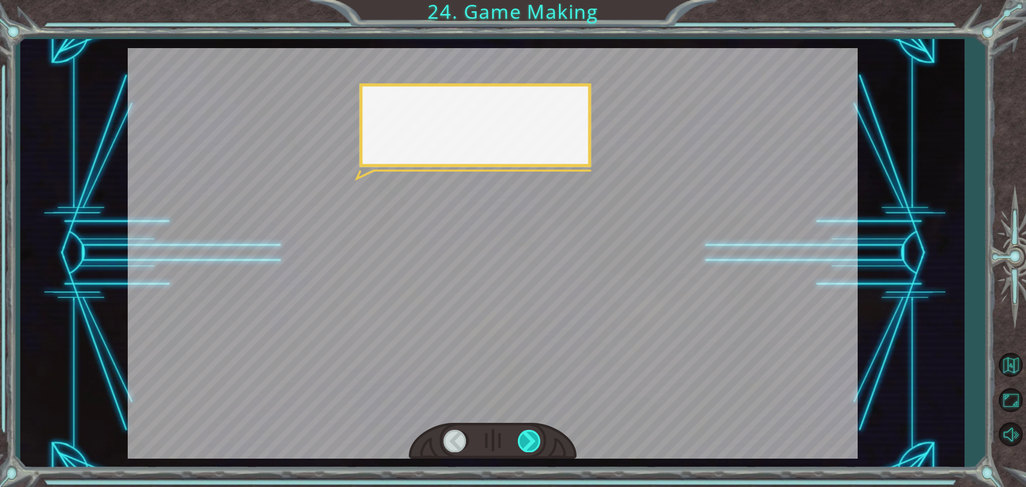
click at [536, 443] on div at bounding box center [530, 441] width 24 height 22
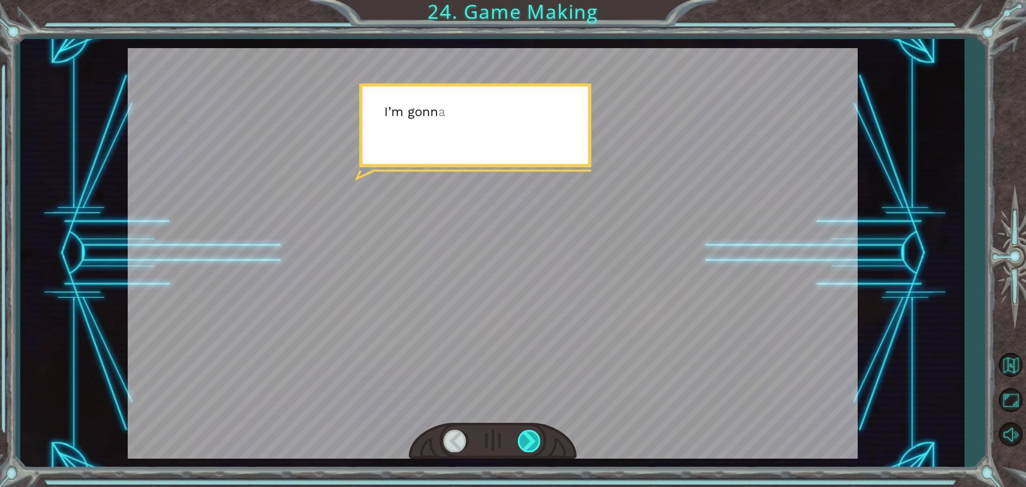
click at [536, 443] on div at bounding box center [530, 441] width 24 height 22
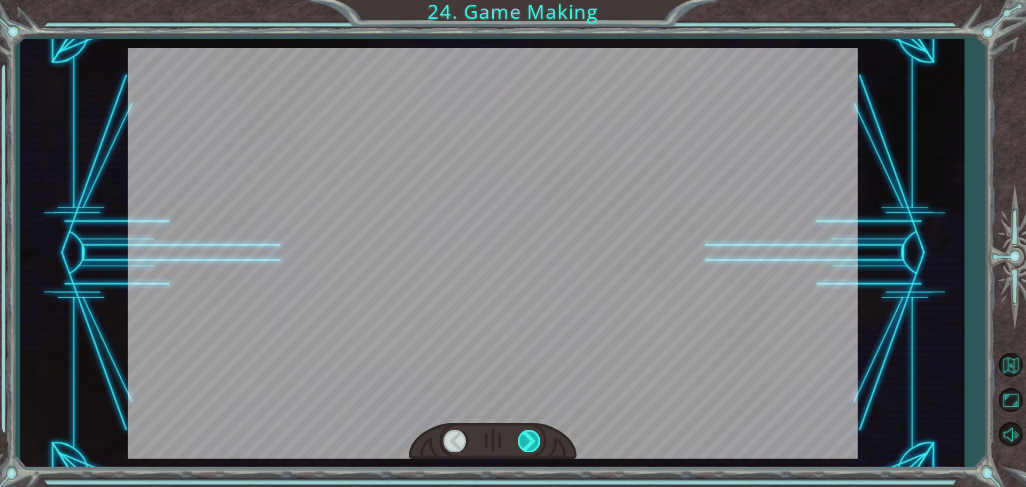
click at [536, 443] on div at bounding box center [530, 441] width 24 height 22
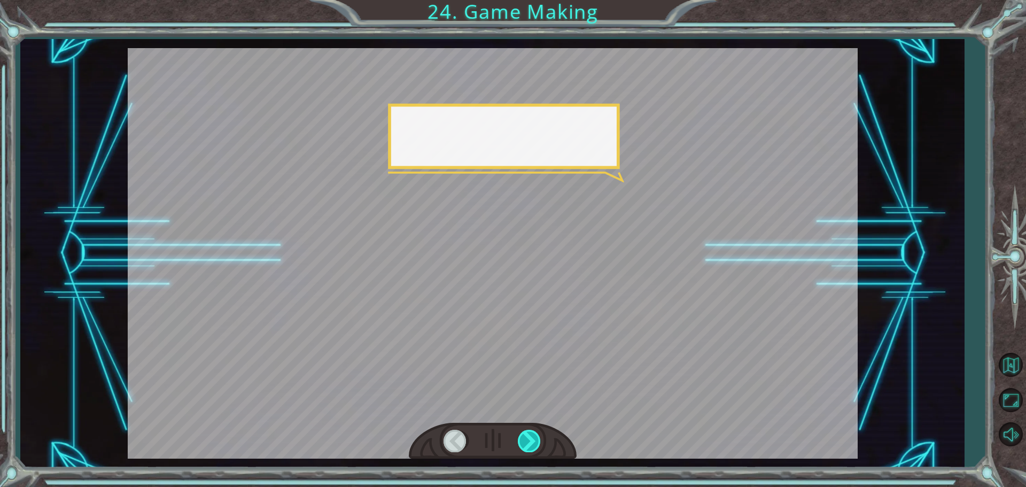
click at [536, 443] on div at bounding box center [530, 441] width 24 height 22
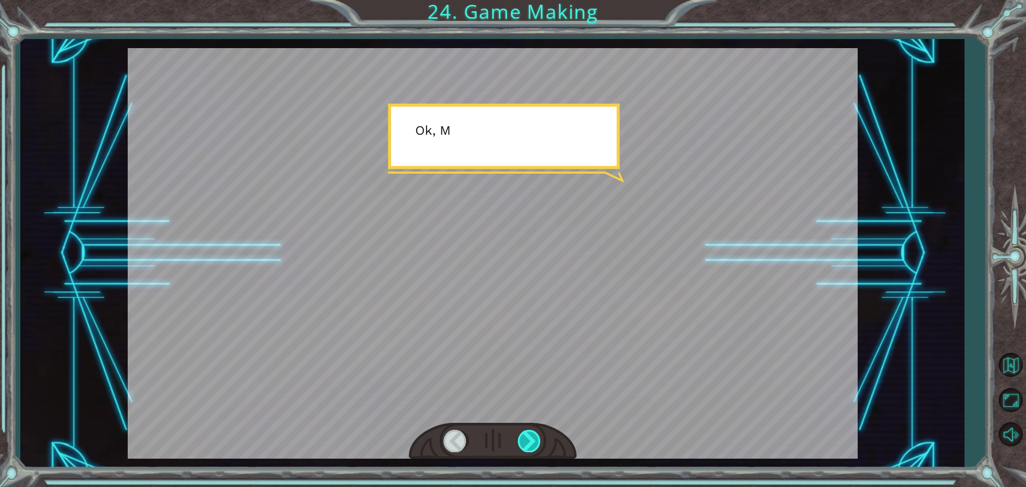
click at [536, 443] on div at bounding box center [530, 441] width 24 height 22
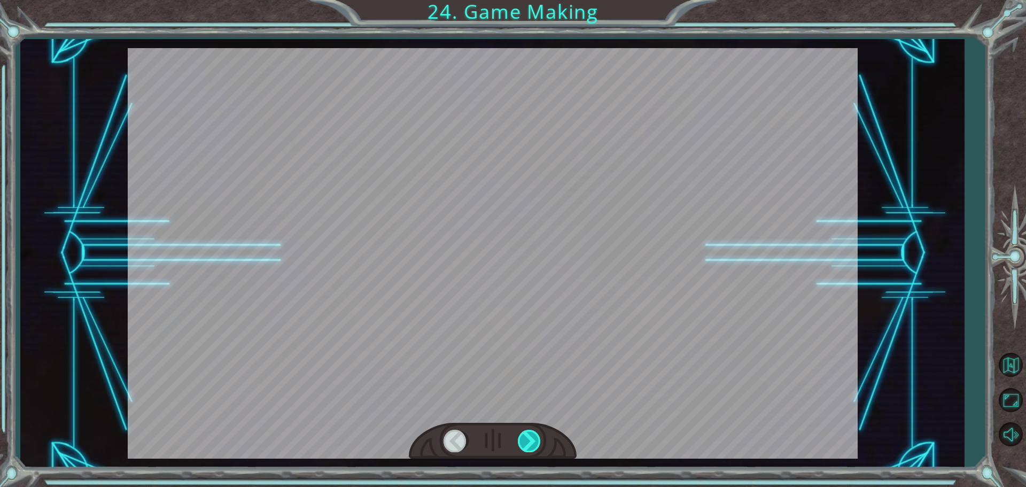
click at [536, 443] on div at bounding box center [530, 441] width 24 height 22
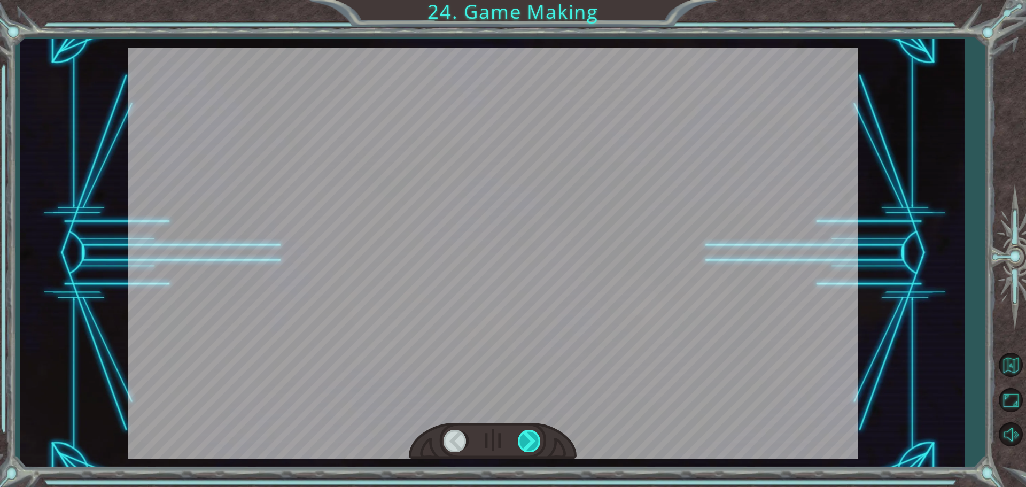
click at [536, 443] on div at bounding box center [530, 441] width 24 height 22
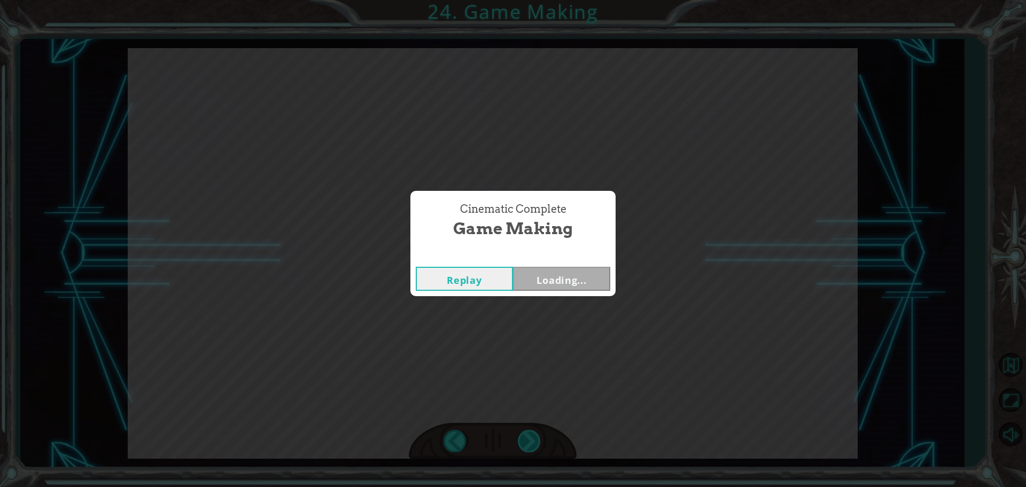
click at [536, 443] on div "Cinematic Complete Game Making Replay Loading..." at bounding box center [513, 243] width 1026 height 487
click at [557, 262] on div "Replay Next" at bounding box center [512, 278] width 205 height 35
click at [557, 278] on button "Next" at bounding box center [561, 279] width 97 height 24
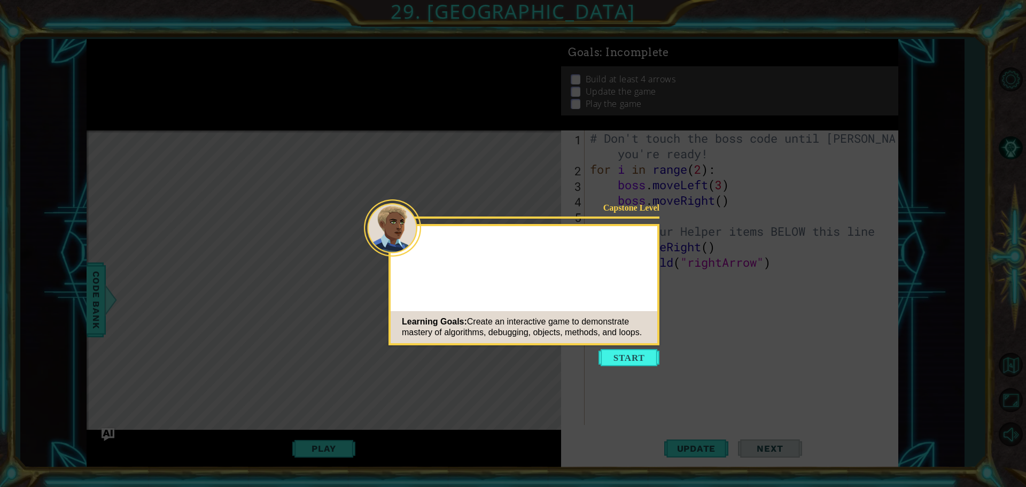
click at [622, 363] on button "Start" at bounding box center [629, 357] width 61 height 17
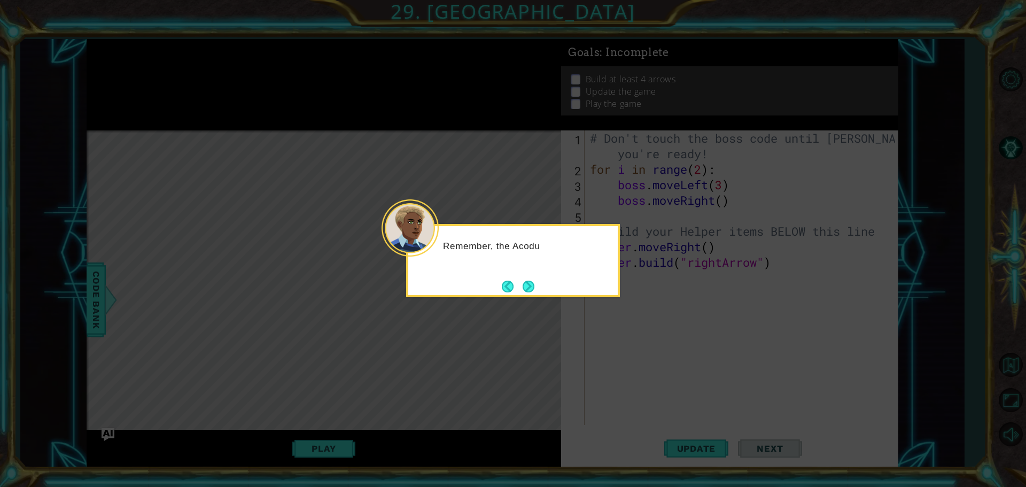
click at [542, 285] on div "Remember, the Acodu" at bounding box center [513, 260] width 214 height 73
click at [530, 285] on button "Next" at bounding box center [529, 287] width 12 height 12
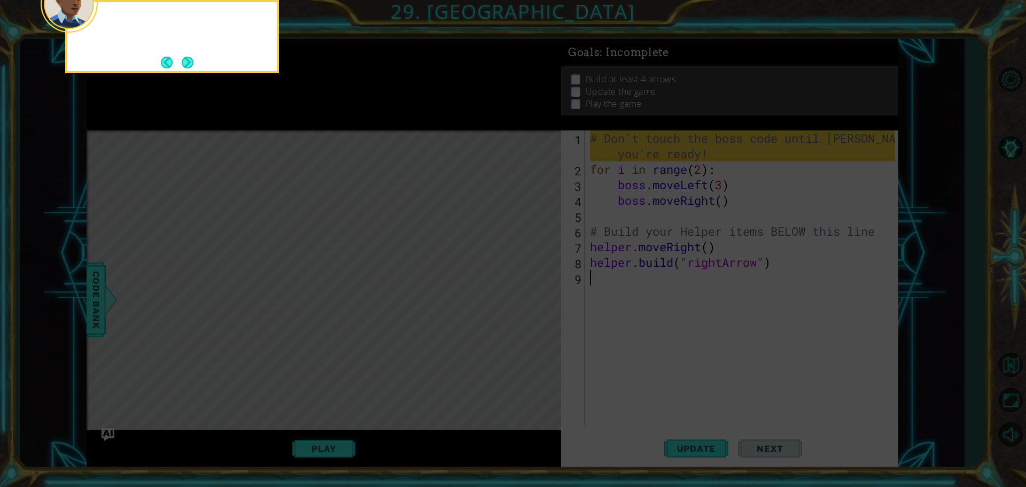
click at [529, 285] on icon at bounding box center [513, 243] width 1026 height 487
click at [190, 66] on button "Next" at bounding box center [188, 63] width 12 height 12
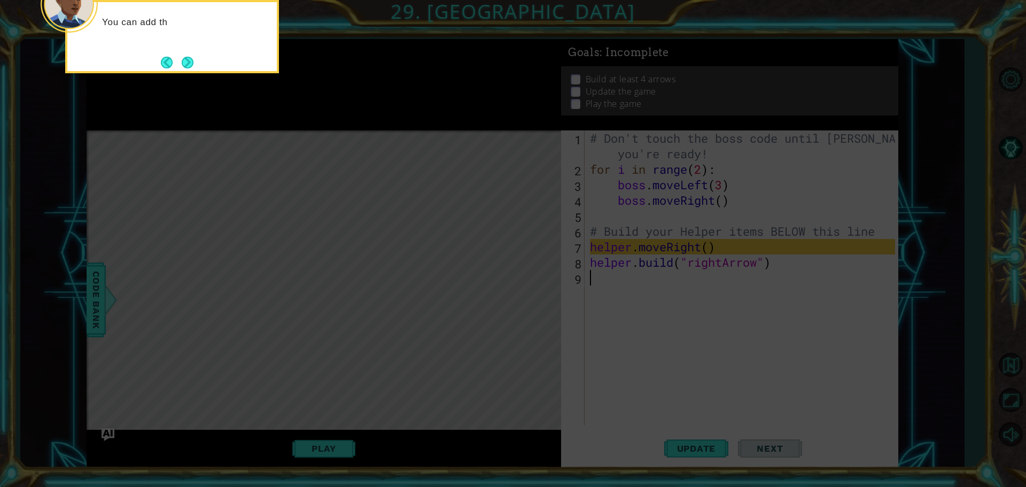
click at [198, 66] on div "You can add th" at bounding box center [172, 36] width 214 height 73
click at [193, 66] on button "Next" at bounding box center [188, 63] width 12 height 12
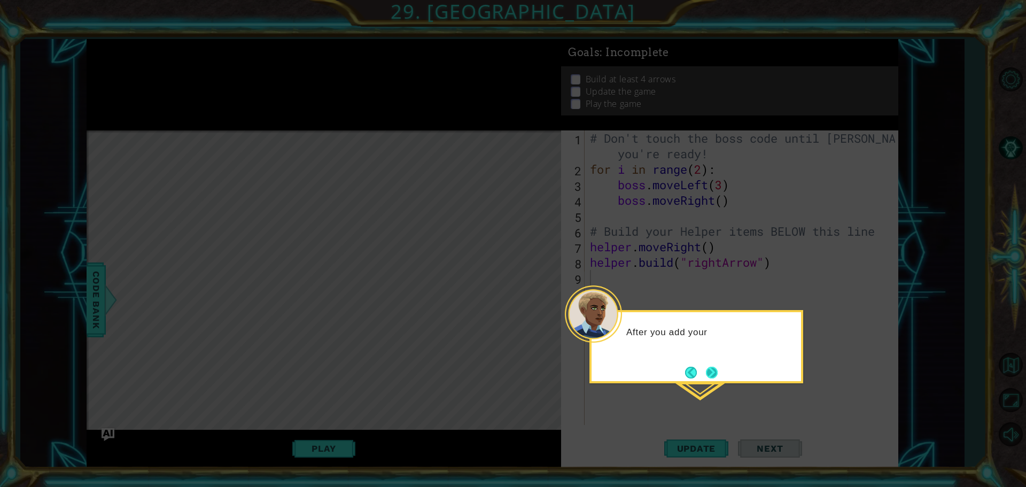
click at [711, 368] on button "Next" at bounding box center [711, 372] width 14 height 14
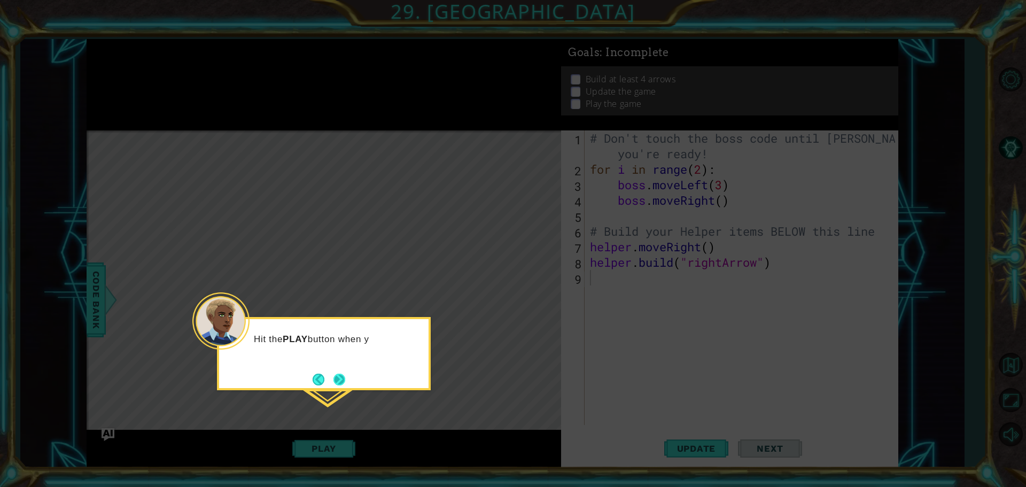
click at [345, 376] on button "Next" at bounding box center [339, 380] width 12 height 12
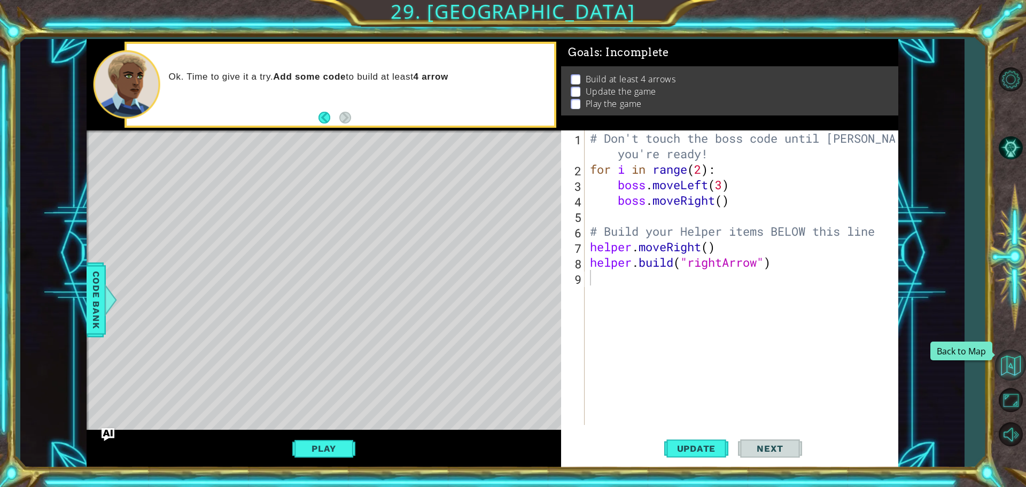
click at [1018, 370] on button "Back to Map" at bounding box center [1010, 365] width 31 height 31
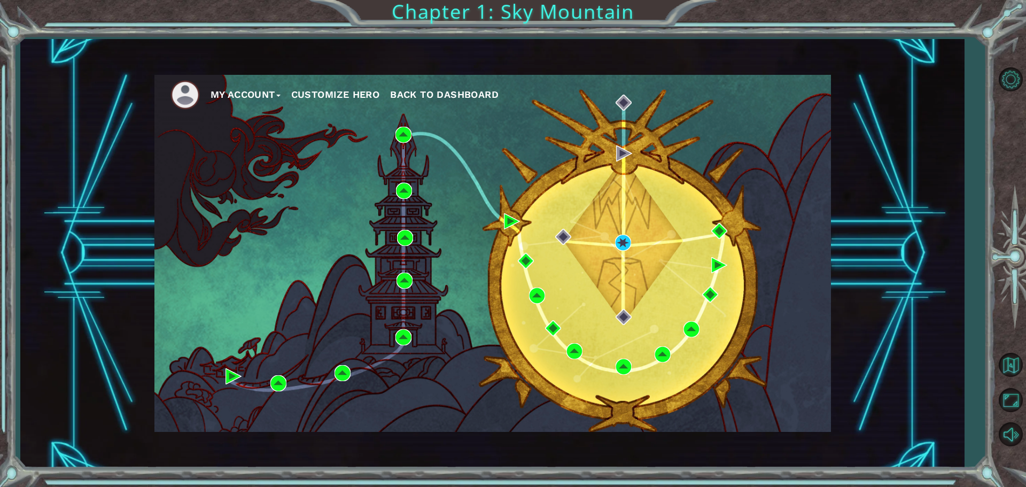
click at [435, 98] on span "Back to Dashboard" at bounding box center [444, 94] width 108 height 11
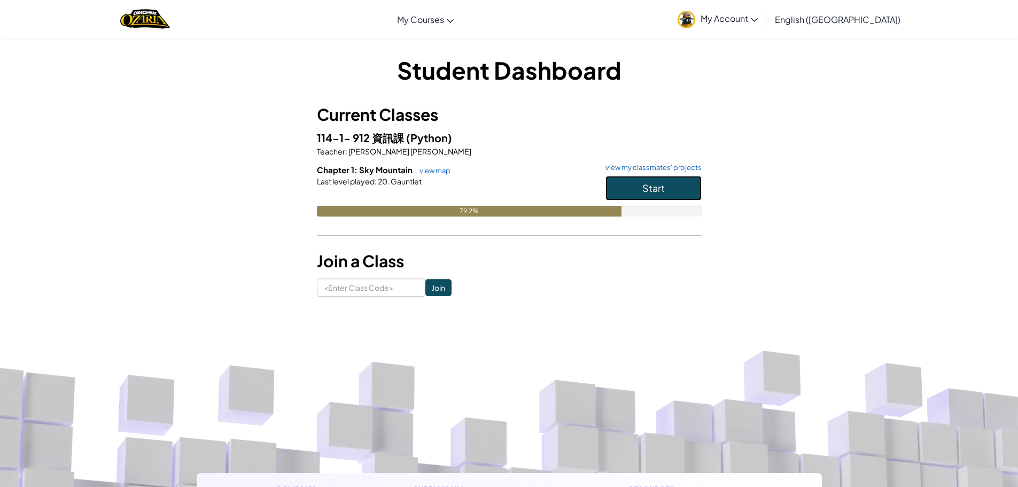
click at [699, 190] on button "Start" at bounding box center [654, 188] width 96 height 25
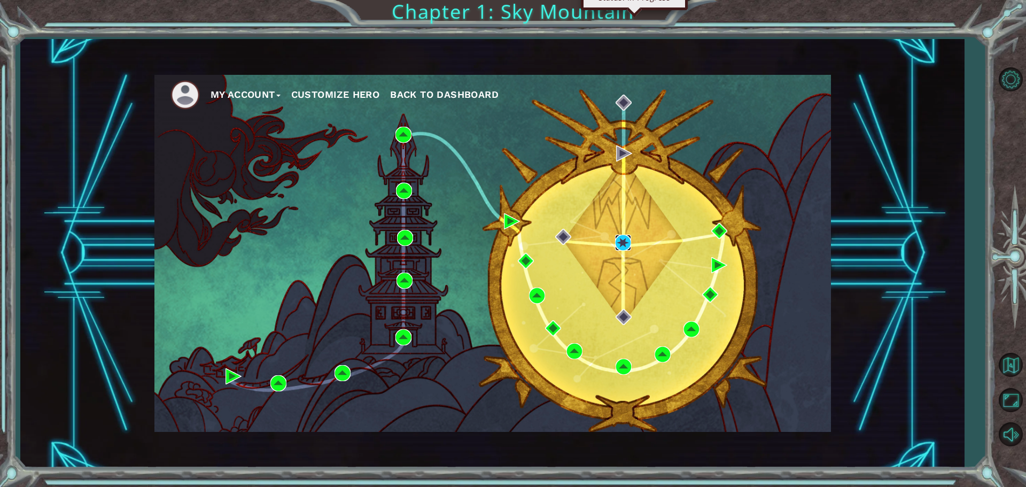
click at [622, 242] on img at bounding box center [623, 243] width 16 height 16
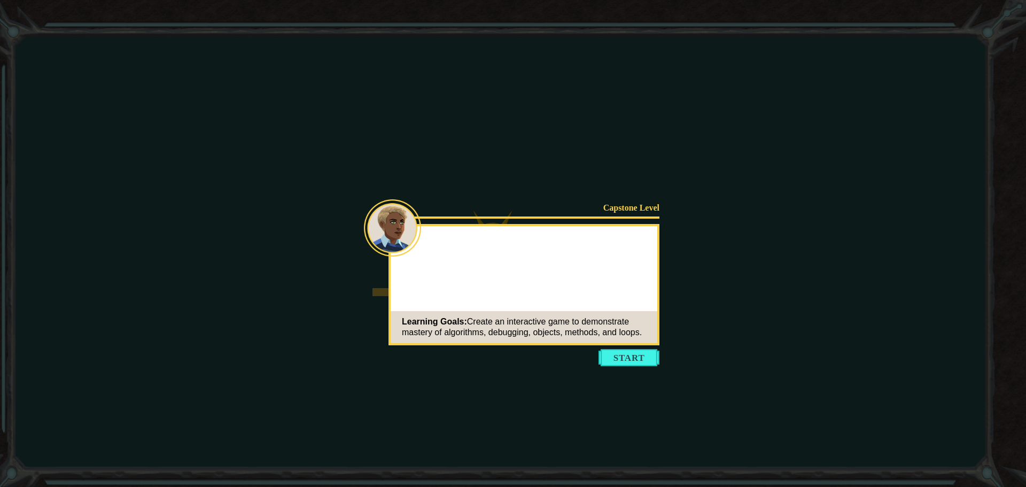
click at [636, 355] on button "Start" at bounding box center [629, 357] width 61 height 17
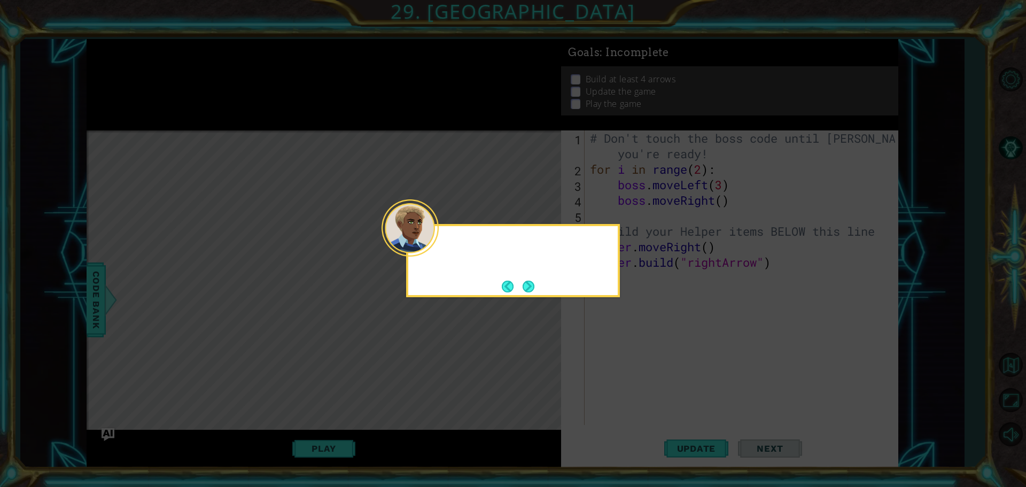
click at [442, 250] on div at bounding box center [512, 245] width 209 height 30
click at [530, 286] on button "Next" at bounding box center [528, 286] width 13 height 13
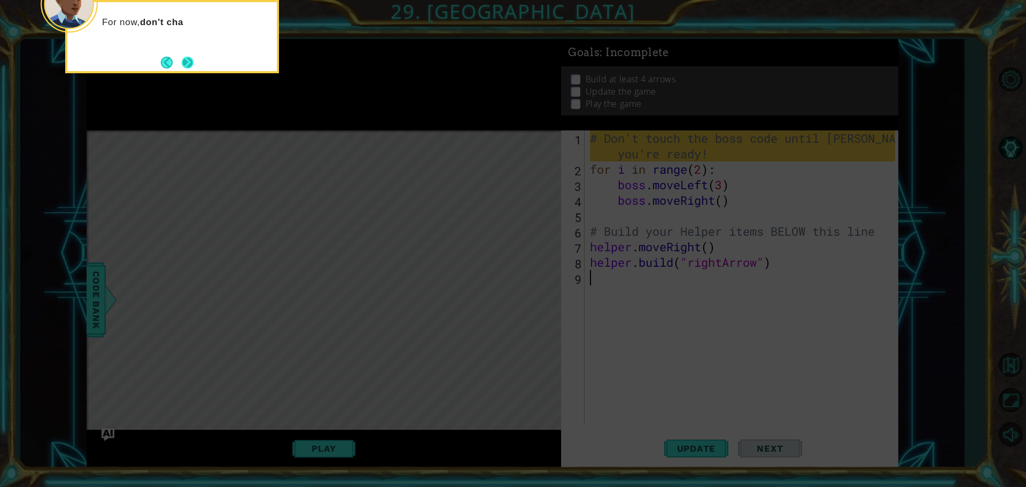
click at [183, 57] on button "Next" at bounding box center [188, 63] width 12 height 12
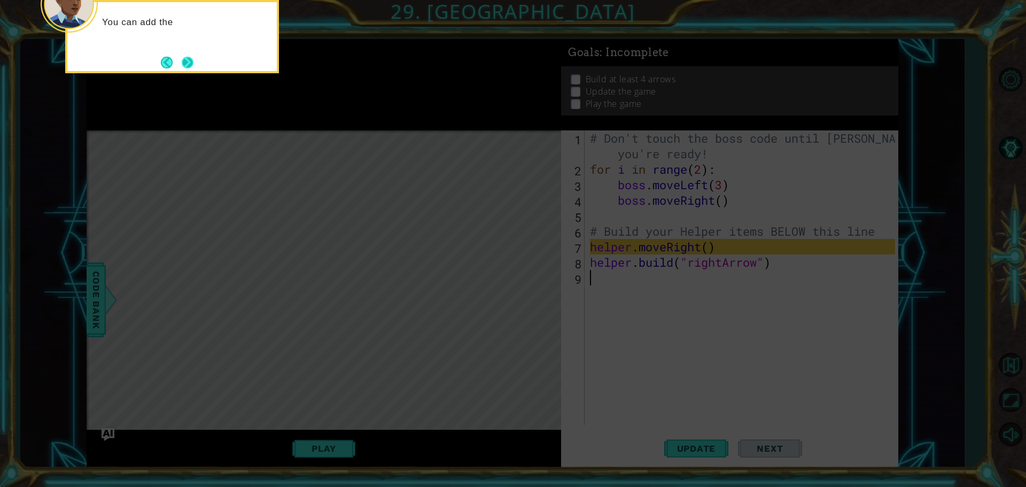
click at [191, 61] on button "Next" at bounding box center [187, 62] width 12 height 12
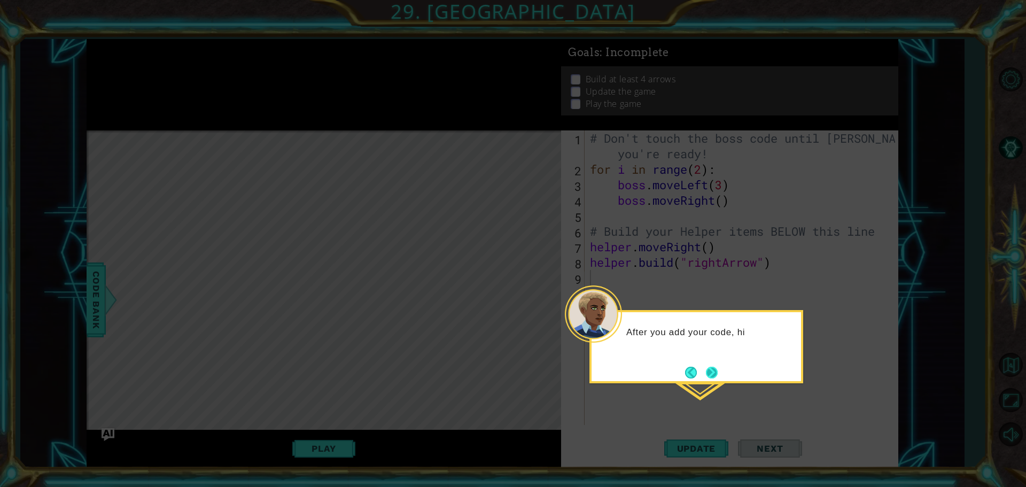
click at [713, 377] on button "Next" at bounding box center [711, 372] width 17 height 17
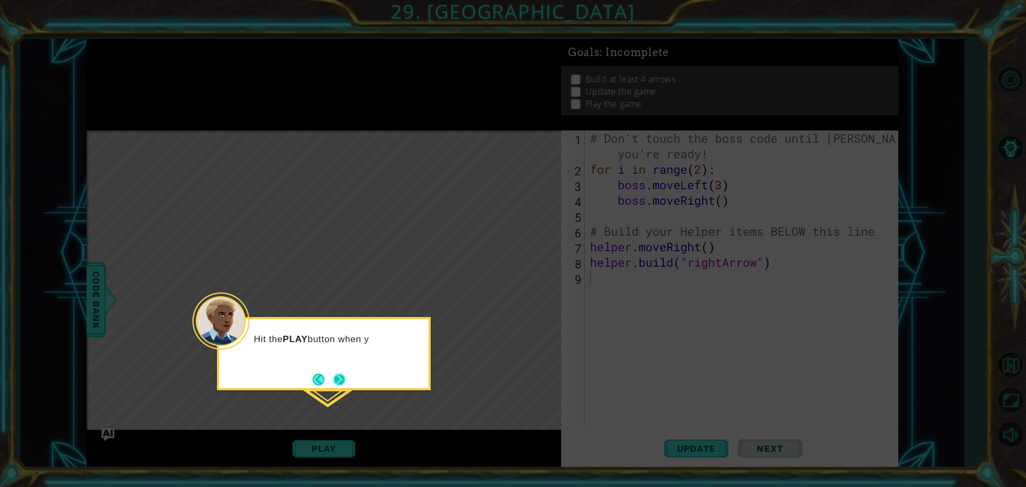
click at [339, 379] on button "Next" at bounding box center [339, 380] width 12 height 12
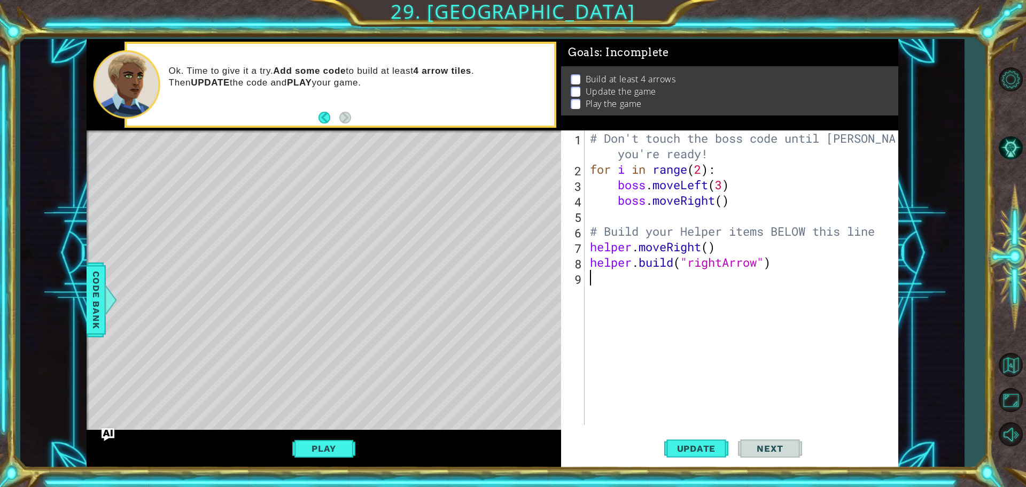
click at [181, 173] on div "Level Map" at bounding box center [334, 287] width 494 height 315
click at [328, 448] on button "Play" at bounding box center [323, 448] width 63 height 20
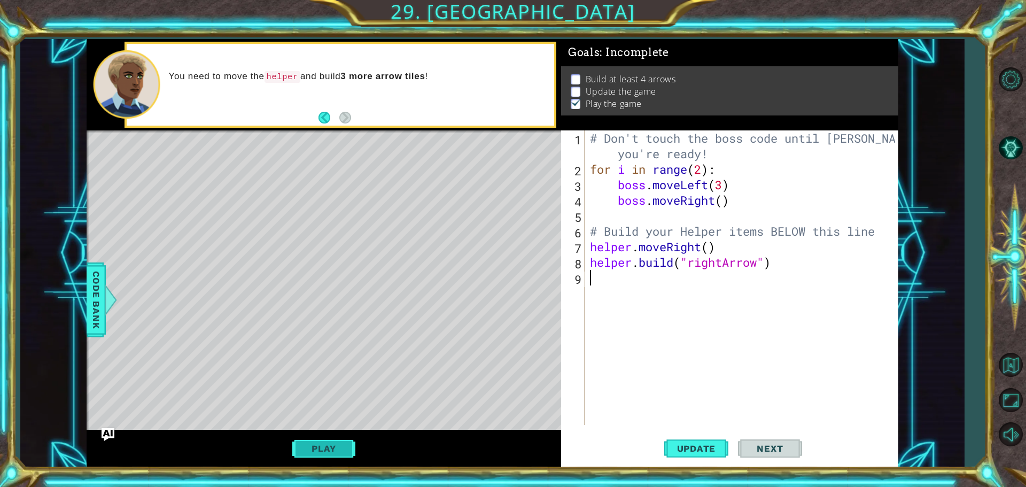
click at [321, 448] on button "Play" at bounding box center [323, 448] width 63 height 20
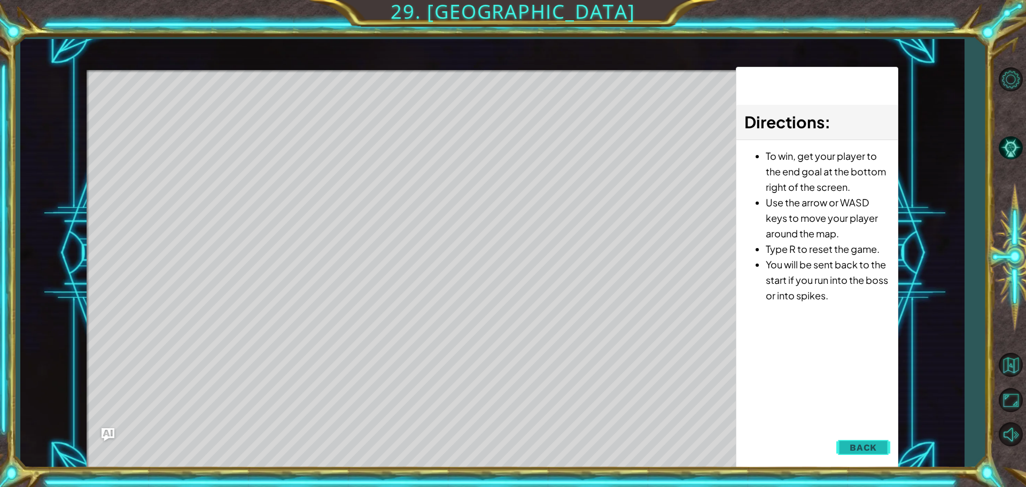
click at [855, 457] on button "Back" at bounding box center [863, 447] width 54 height 21
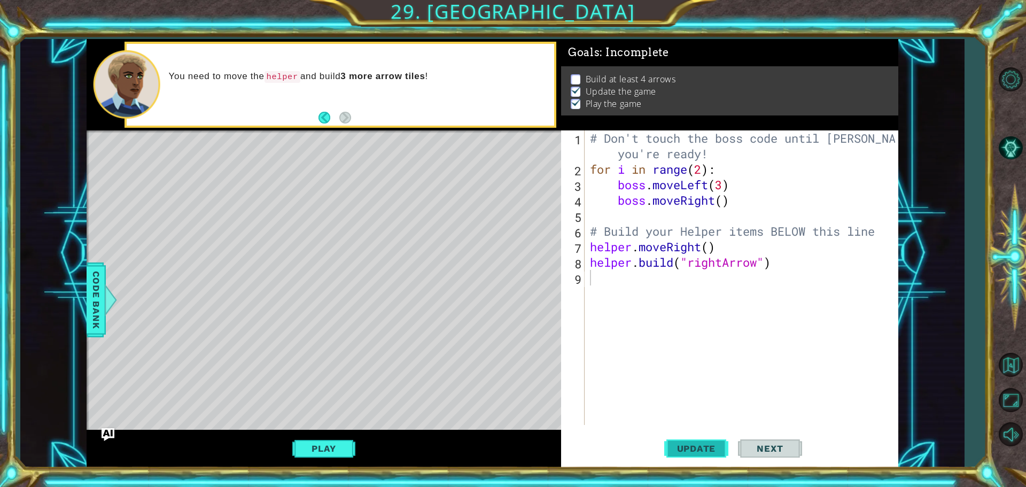
click at [682, 451] on span "Update" at bounding box center [696, 448] width 60 height 11
click at [709, 253] on div "# Don't touch the boss code until [PERSON_NAME] says you're ready! for i in ran…" at bounding box center [744, 300] width 313 height 341
click at [810, 262] on div "# Don't touch the boss code until [PERSON_NAME] says you're ready! for i in ran…" at bounding box center [744, 300] width 313 height 341
click at [719, 250] on div "# Don't touch the boss code until [PERSON_NAME] says you're ready! for i in ran…" at bounding box center [744, 300] width 313 height 341
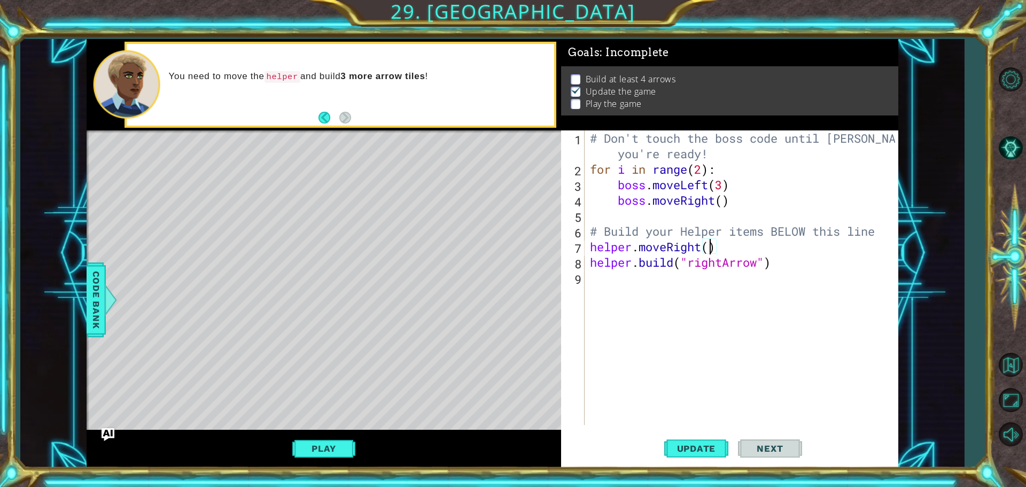
click at [586, 242] on div "helper.moveRight() 1 2 3 4 5 6 7 8 9 # Don't touch the boss code until [PERSON_…" at bounding box center [728, 277] width 334 height 294
click at [592, 246] on div "# Don't touch the boss code until [PERSON_NAME] says you're ready! for i in ran…" at bounding box center [744, 300] width 313 height 341
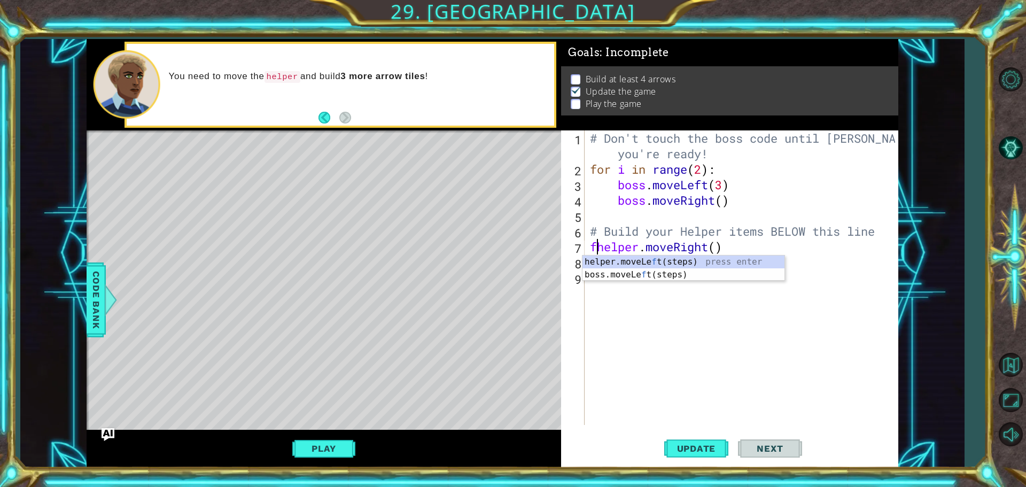
type textarea "helper.moveRight()"
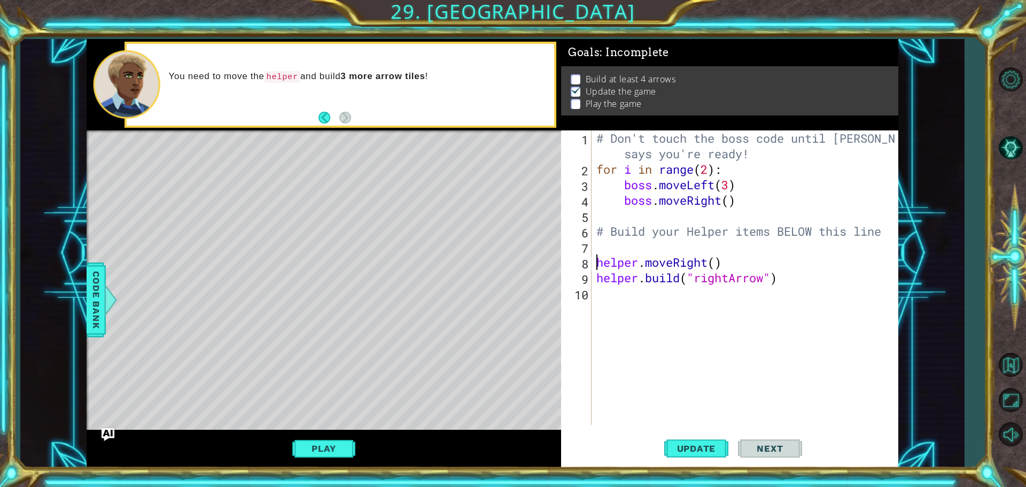
click at [616, 246] on div "# Don't touch the boss code until [PERSON_NAME] says you're ready! for i in ran…" at bounding box center [747, 300] width 306 height 341
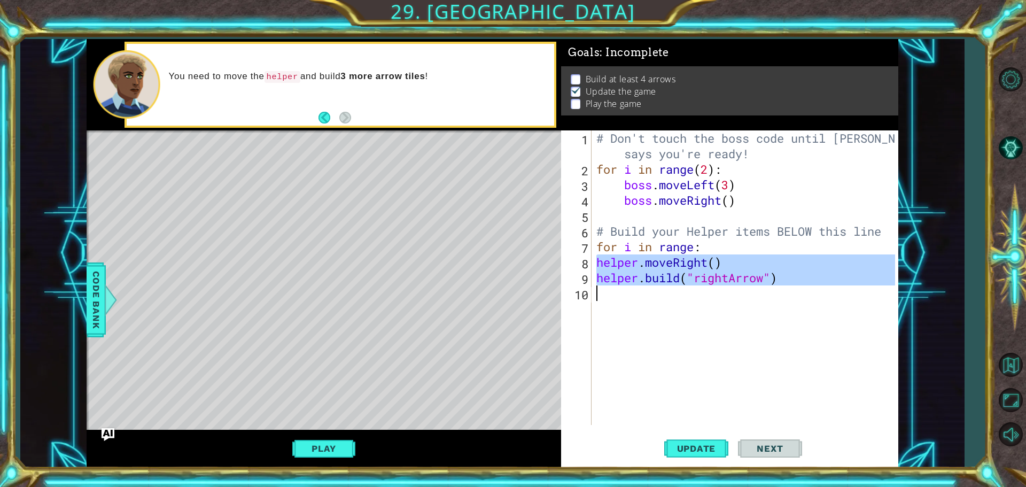
drag, startPoint x: 597, startPoint y: 263, endPoint x: 951, endPoint y: 298, distance: 355.0
click at [951, 298] on div "1 ההההההההההההההההההההההההההההההההההההההההההההההההההההההההההההההההההההההההההההה…" at bounding box center [492, 253] width 944 height 429
type textarea "[DOMAIN_NAME]("rightArrow")"
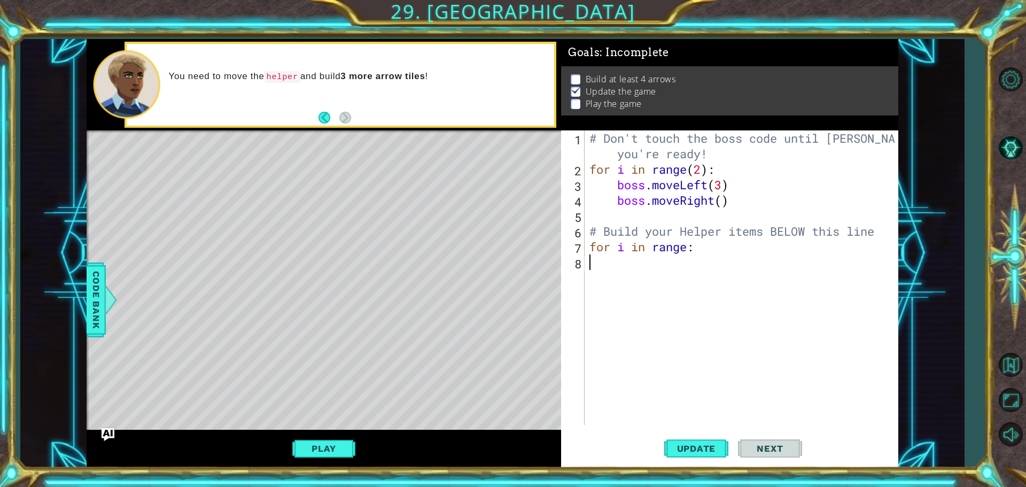
click at [722, 252] on div "# Don't touch the boss code until [PERSON_NAME] says you're ready! for i in ran…" at bounding box center [743, 300] width 313 height 341
type textarea "for i in range:"
paste textarea "Code Area"
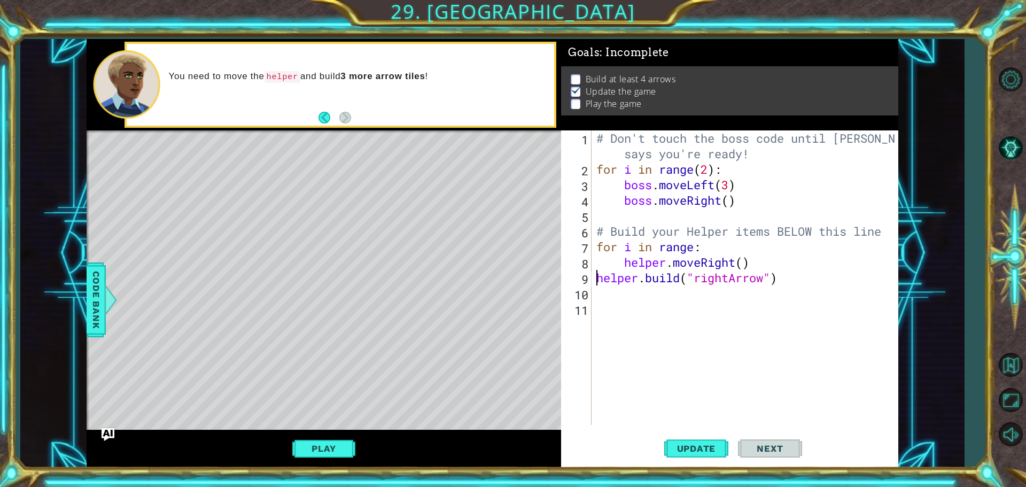
click at [595, 280] on div "# Don't touch the boss code until [PERSON_NAME] says you're ready! for i in ran…" at bounding box center [747, 300] width 306 height 341
type textarea "[DOMAIN_NAME]("rightArrow")"
click at [780, 308] on div "# Don't touch the boss code until [PERSON_NAME] says you're ready! for i in ran…" at bounding box center [747, 300] width 306 height 341
click at [821, 271] on div "# Don't touch the boss code until [PERSON_NAME] says you're ready! for i in ran…" at bounding box center [747, 300] width 306 height 341
click at [694, 249] on div "# Don't touch the boss code until [PERSON_NAME] says you're ready! for i in ran…" at bounding box center [747, 300] width 306 height 341
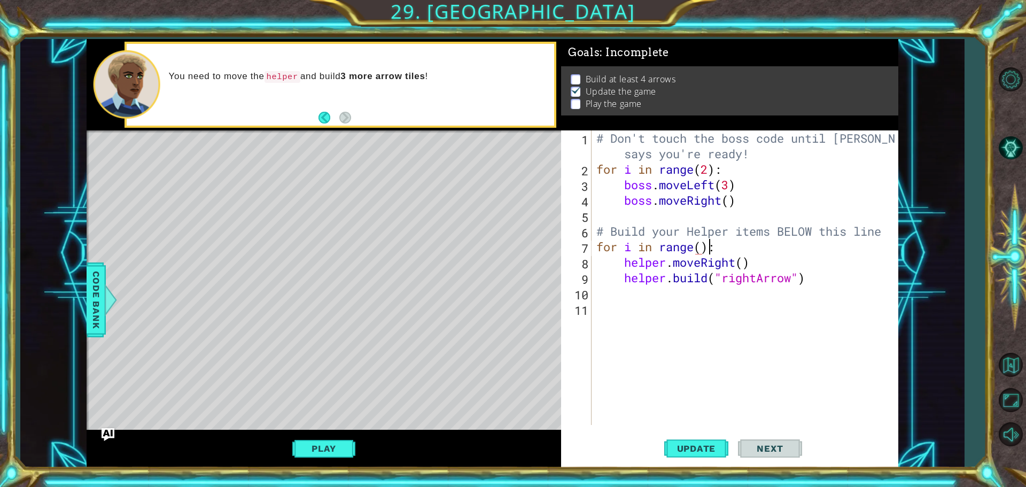
scroll to position [0, 5]
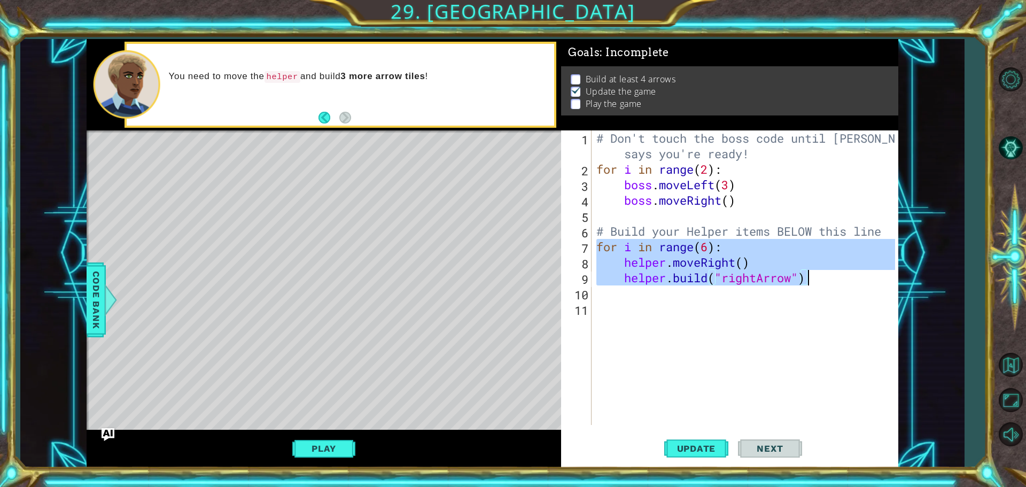
drag, startPoint x: 599, startPoint y: 247, endPoint x: 873, endPoint y: 284, distance: 276.6
click at [873, 284] on div "# Don't touch the boss code until [PERSON_NAME] says you're ready! for i in ran…" at bounding box center [747, 300] width 306 height 341
type textarea "helper.moveRight() [DOMAIN_NAME]("rightArrow")"
click at [618, 293] on div "# Don't touch the boss code until [PERSON_NAME] says you're ready! for i in ran…" at bounding box center [747, 300] width 306 height 341
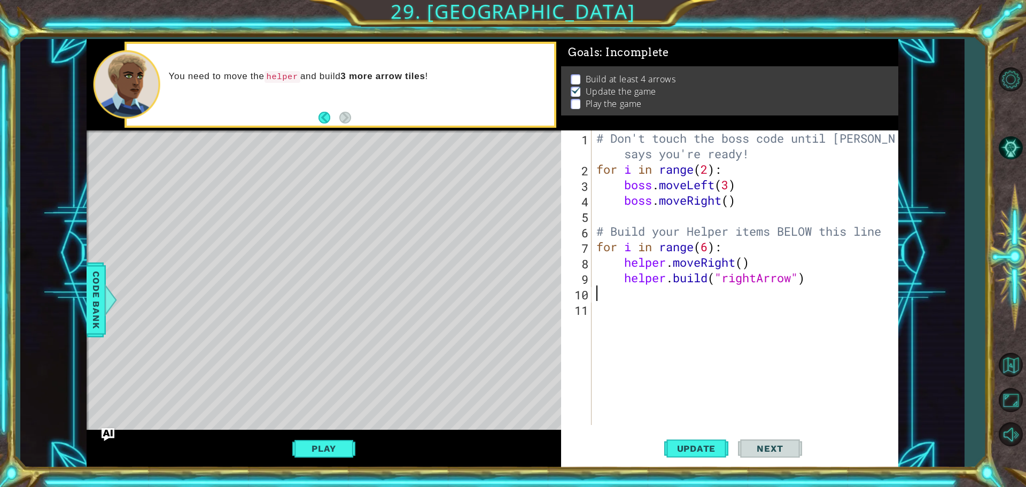
scroll to position [0, 0]
paste textarea "[DOMAIN_NAME]("rightArrow")"
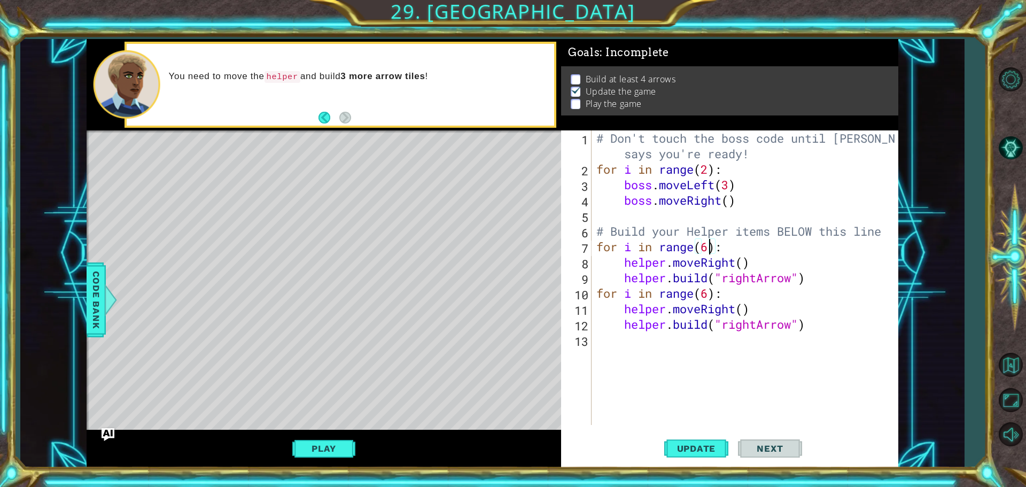
click at [710, 245] on div "# Don't touch the boss code until [PERSON_NAME] says you're ready! for i in ran…" at bounding box center [747, 300] width 306 height 341
drag, startPoint x: 827, startPoint y: 278, endPoint x: 793, endPoint y: 276, distance: 34.8
click at [827, 277] on div "# Don't touch the boss code until [PERSON_NAME] says you're ready! for i in ran…" at bounding box center [747, 300] width 306 height 341
type textarea "[DOMAIN_NAME]("rightArrow")"
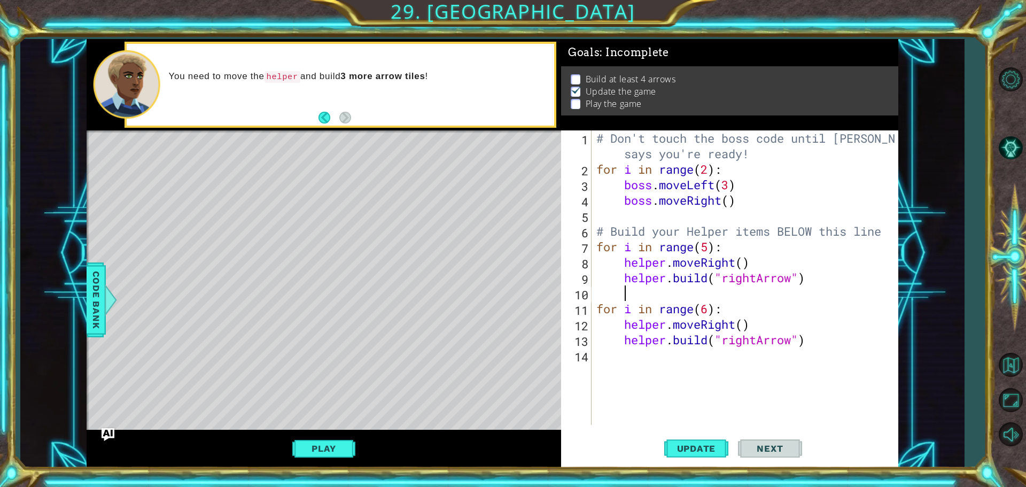
scroll to position [0, 0]
drag, startPoint x: 760, startPoint y: 254, endPoint x: 628, endPoint y: 263, distance: 132.3
click at [628, 263] on div "# Don't touch the boss code until [PERSON_NAME] says you're ready! for i in ran…" at bounding box center [747, 300] width 306 height 341
type textarea "helper.moveRight()"
click at [619, 292] on div "# Don't touch the boss code until [PERSON_NAME] says you're ready! for i in ran…" at bounding box center [747, 300] width 306 height 341
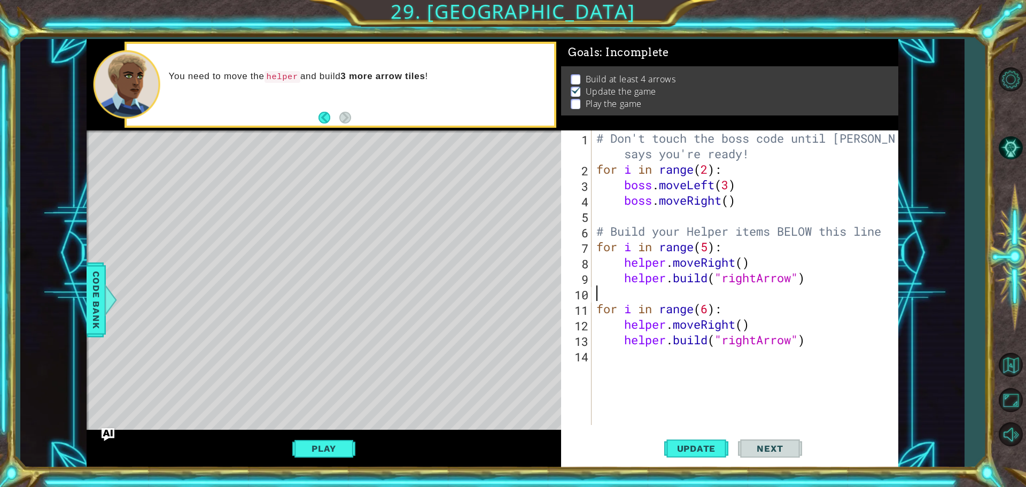
paste textarea "helper.moveRight()"
type textarea "helper.moveRight()"
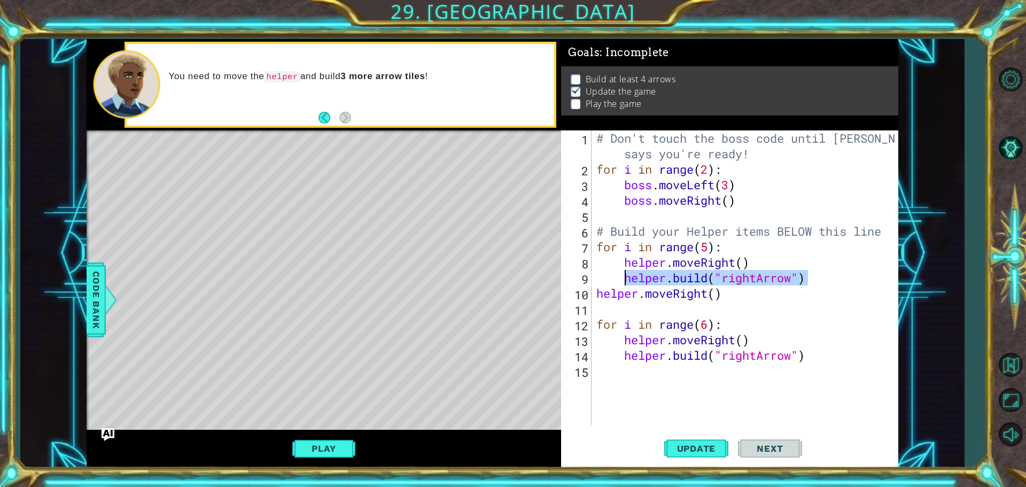
drag, startPoint x: 836, startPoint y: 276, endPoint x: 628, endPoint y: 283, distance: 208.0
click at [628, 283] on div "# Don't touch the boss code until [PERSON_NAME] says you're ready! for i in ran…" at bounding box center [747, 300] width 306 height 341
type textarea "[DOMAIN_NAME]("rightArrow")"
click at [614, 310] on div "# Don't touch the boss code until [PERSON_NAME] says you're ready! for i in ran…" at bounding box center [747, 300] width 306 height 341
paste textarea "[DOMAIN_NAME]("rightArrow")"
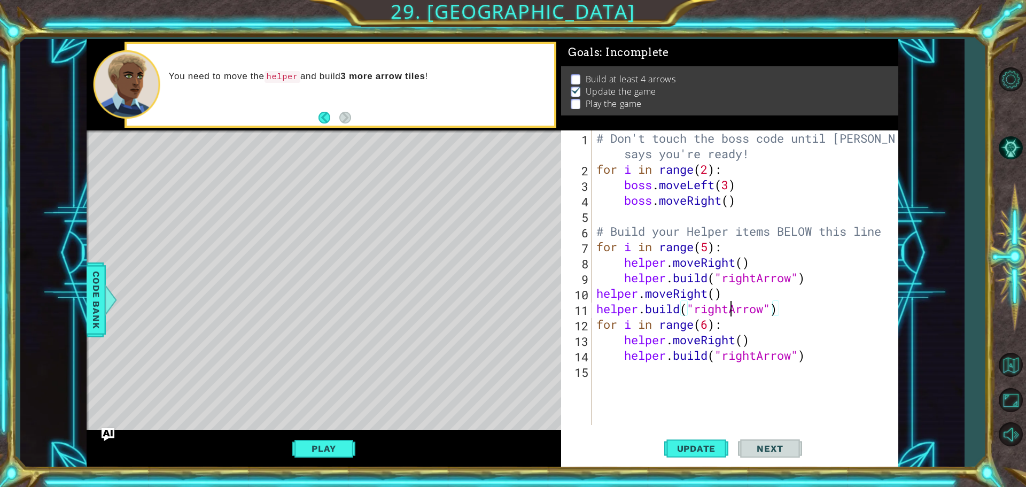
drag, startPoint x: 727, startPoint y: 312, endPoint x: 754, endPoint y: 307, distance: 27.2
click at [728, 311] on div "# Don't touch the boss code until [PERSON_NAME] says you're ready! for i in ran…" at bounding box center [747, 300] width 306 height 341
click at [754, 306] on div "# Don't touch the boss code until [PERSON_NAME] says you're ready! for i in ran…" at bounding box center [747, 300] width 306 height 341
click at [695, 309] on div "# Don't touch the boss code until [PERSON_NAME] says you're ready! for i in ran…" at bounding box center [747, 300] width 306 height 341
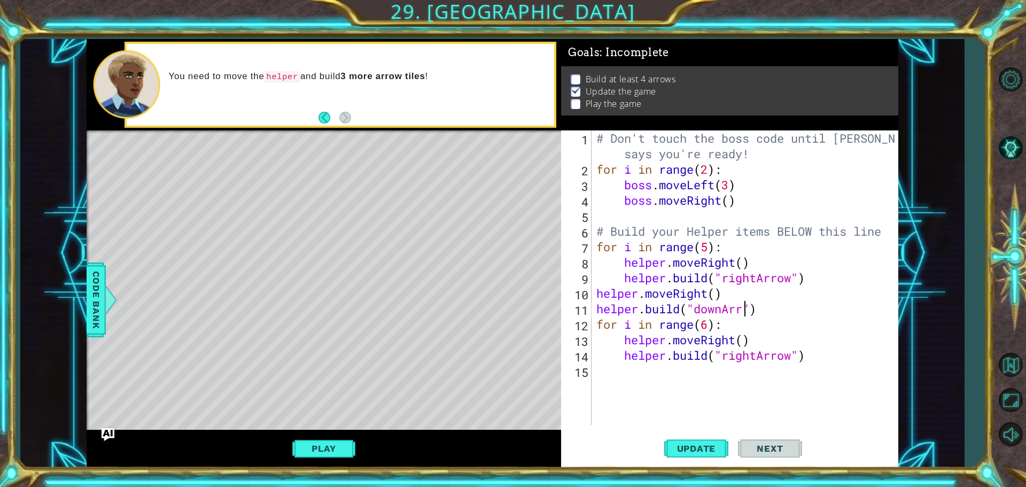
scroll to position [0, 7]
click at [879, 347] on div "# Don't touch the boss code until [PERSON_NAME] says you're ready! for i in ran…" at bounding box center [747, 300] width 306 height 341
drag, startPoint x: 698, startPoint y: 305, endPoint x: 735, endPoint y: 369, distance: 74.0
click at [758, 306] on div "# Don't touch the boss code until [PERSON_NAME] says you're ready! for i in ran…" at bounding box center [747, 300] width 306 height 341
drag, startPoint x: 727, startPoint y: 354, endPoint x: 797, endPoint y: 353, distance: 69.5
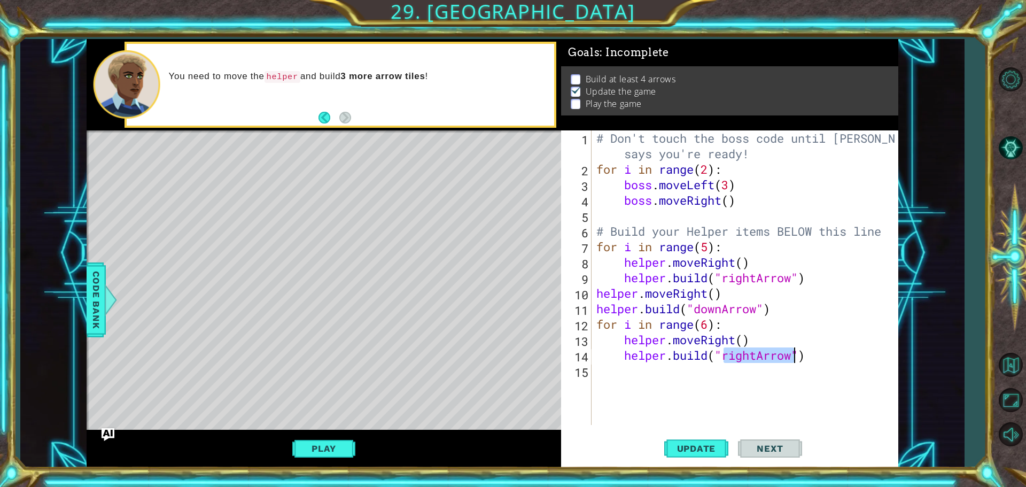
click at [797, 353] on div "# Don't touch the boss code until [PERSON_NAME] says you're ready! for i in ran…" at bounding box center [747, 300] width 306 height 341
paste textarea "down"
click at [705, 323] on div "# Don't touch the boss code until [PERSON_NAME] says you're ready! for i in ran…" at bounding box center [747, 300] width 306 height 341
click at [708, 323] on div "# Don't touch the boss code until [PERSON_NAME] says you're ready! for i in ran…" at bounding box center [747, 300] width 306 height 341
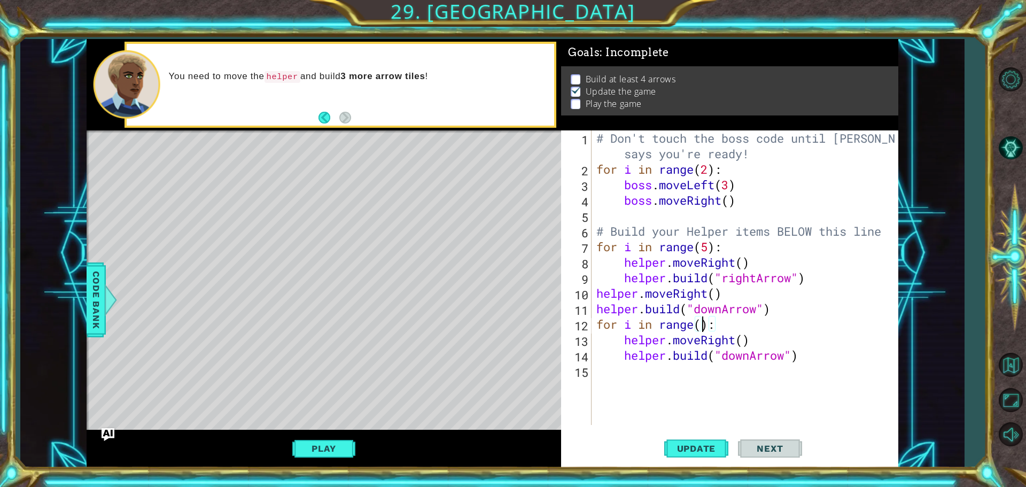
scroll to position [0, 5]
click at [733, 342] on div "# Don't touch the boss code until [PERSON_NAME] says you're ready! for i in ran…" at bounding box center [747, 300] width 306 height 341
click at [735, 342] on div "# Don't touch the boss code until [PERSON_NAME] says you're ready! for i in ran…" at bounding box center [747, 300] width 306 height 341
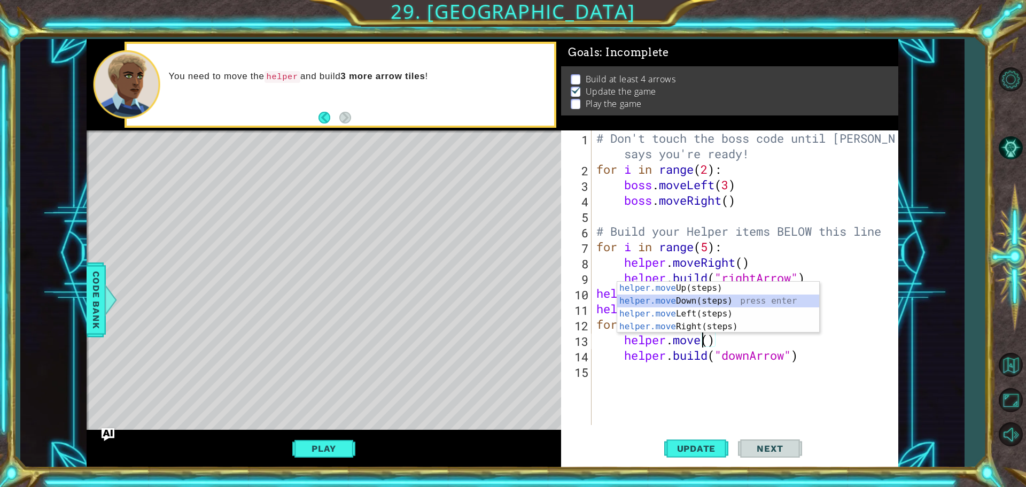
click at [694, 298] on div "helper.move Up(steps) press enter helper.move Down(steps) press enter helper.mo…" at bounding box center [718, 320] width 202 height 77
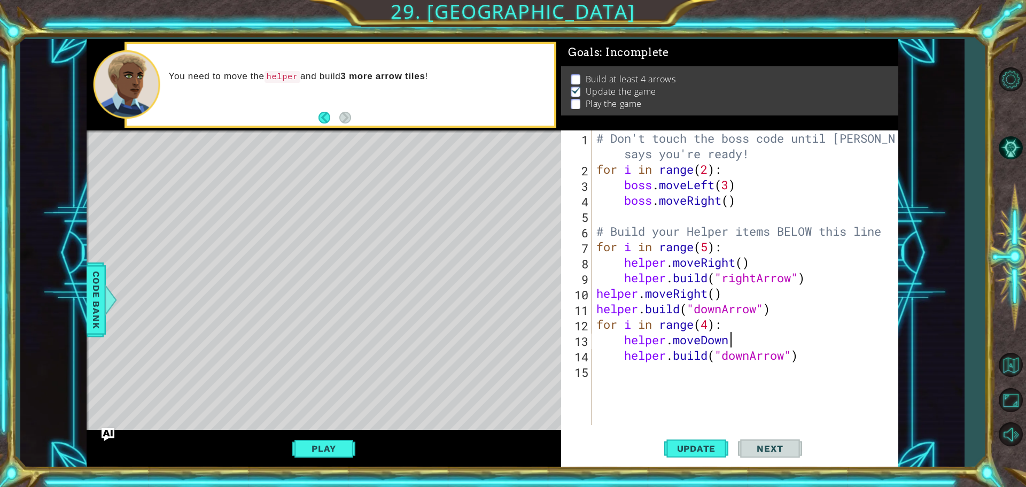
click at [828, 356] on div "# Don't touch the boss code until [PERSON_NAME] says you're ready! for i in ran…" at bounding box center [747, 300] width 306 height 341
drag, startPoint x: 739, startPoint y: 342, endPoint x: 627, endPoint y: 340, distance: 111.7
click at [627, 340] on div "# Don't touch the boss code until [PERSON_NAME] says you're ready! for i in ran…" at bounding box center [747, 300] width 306 height 341
click at [818, 353] on div "# Don't touch the boss code until [PERSON_NAME] says you're ready! for i in ran…" at bounding box center [747, 300] width 306 height 341
type textarea "[DOMAIN_NAME]("downArrow")"
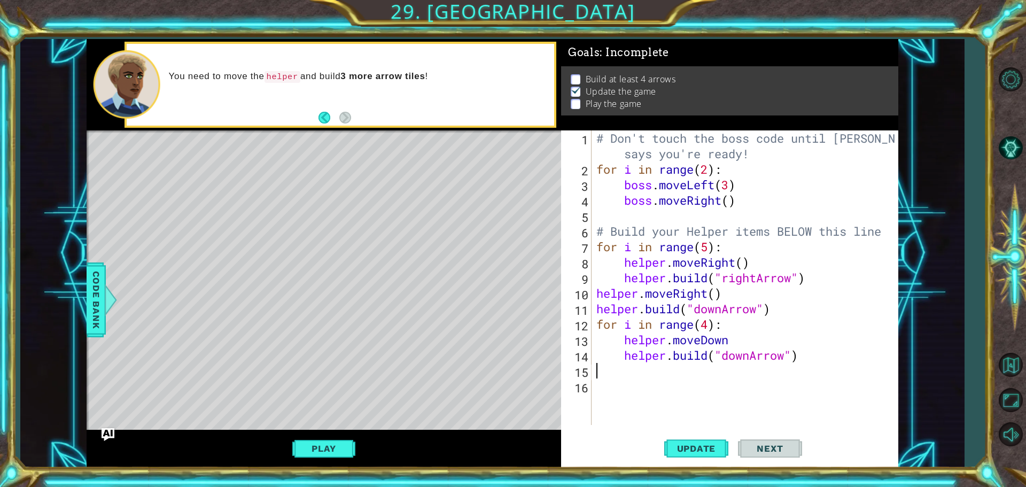
scroll to position [0, 0]
paste textarea "helper.moveDown"
type textarea "helper.moveDown"
click at [673, 446] on span "Update" at bounding box center [696, 448] width 60 height 11
click at [697, 451] on span "Update" at bounding box center [696, 448] width 60 height 11
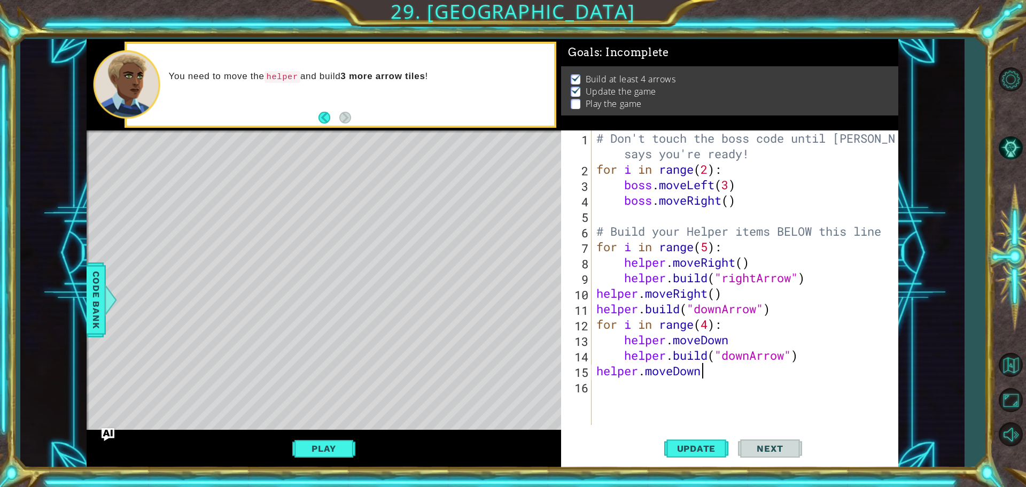
click at [316, 465] on div "Play" at bounding box center [324, 449] width 475 height 38
click at [336, 448] on button "Play" at bounding box center [323, 448] width 63 height 20
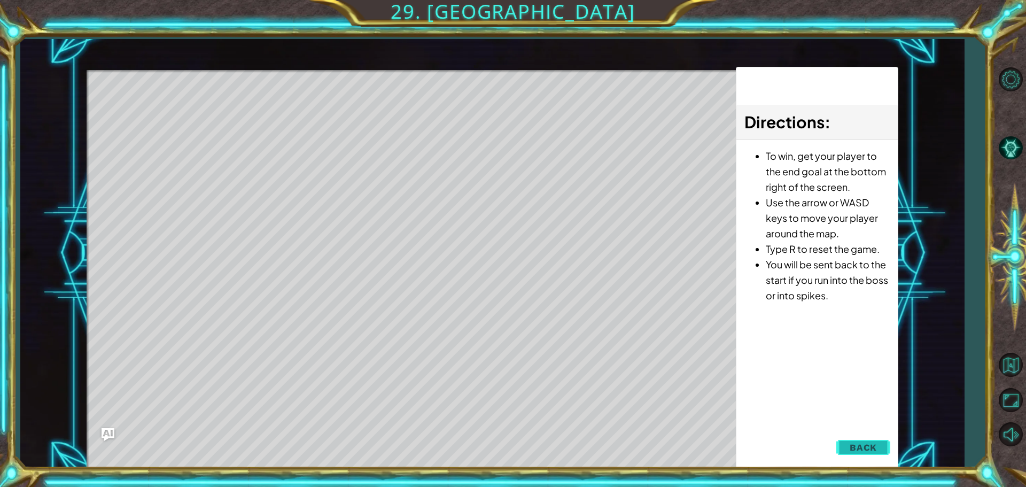
click at [864, 447] on span "Back" at bounding box center [863, 447] width 27 height 11
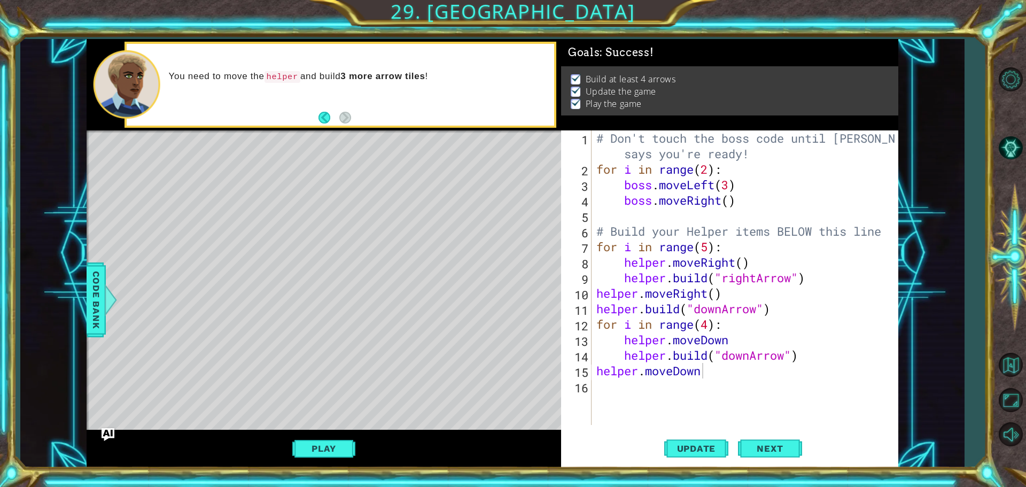
drag, startPoint x: 144, startPoint y: 174, endPoint x: 187, endPoint y: 175, distance: 42.8
click at [182, 174] on div "Level Map" at bounding box center [334, 287] width 494 height 315
click at [786, 453] on span "Next" at bounding box center [770, 448] width 48 height 11
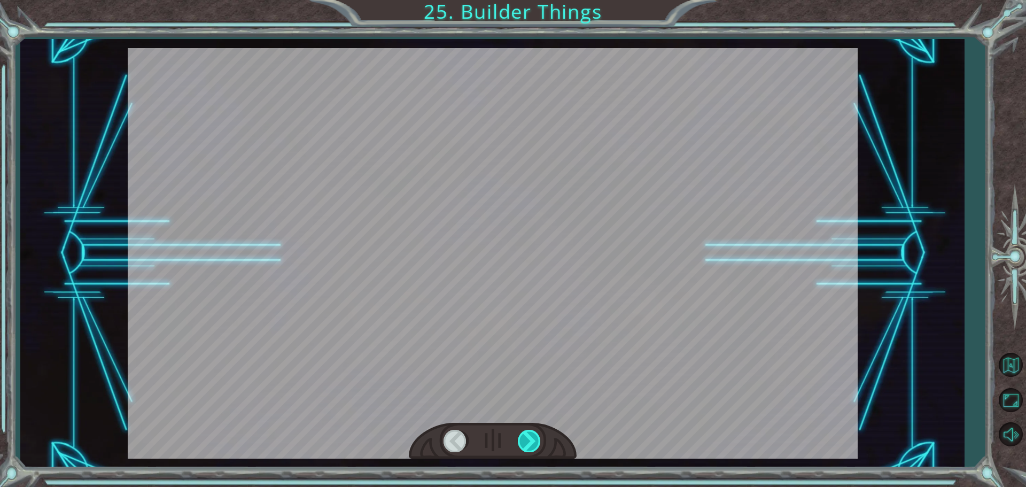
click at [528, 437] on div at bounding box center [530, 441] width 24 height 22
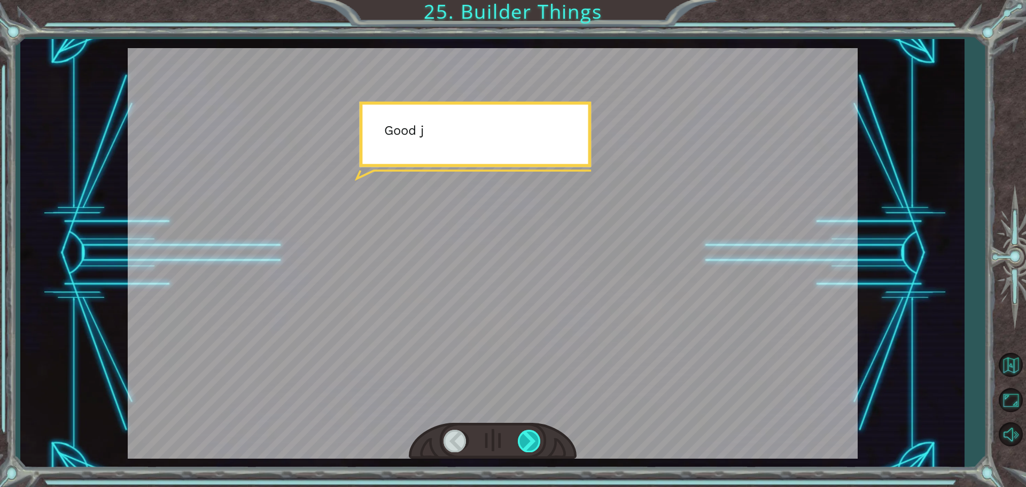
click at [528, 437] on div at bounding box center [530, 441] width 24 height 22
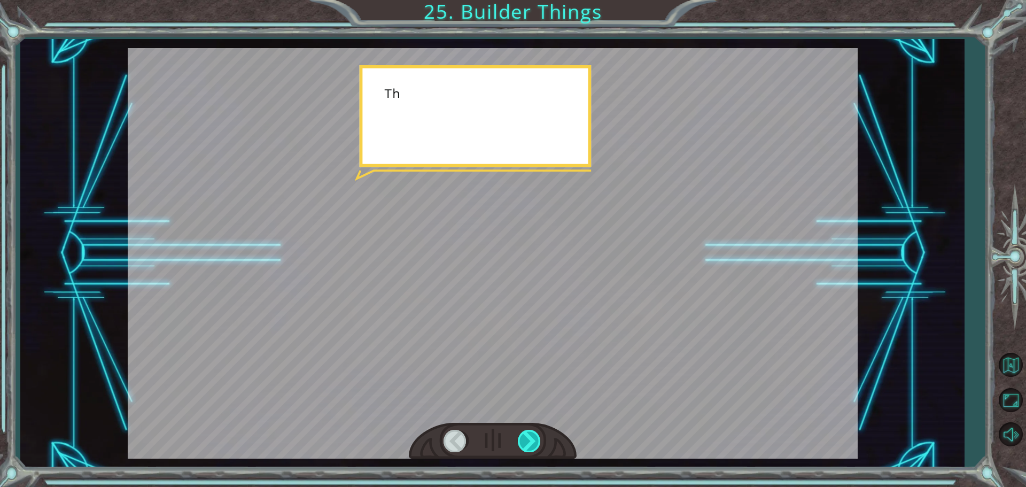
click at [528, 437] on div at bounding box center [530, 441] width 24 height 22
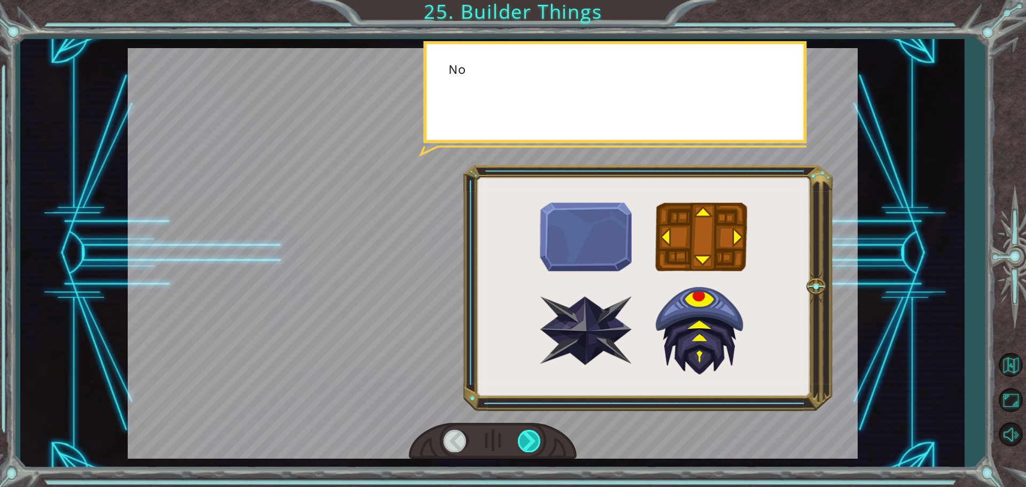
click at [528, 437] on div at bounding box center [530, 441] width 24 height 22
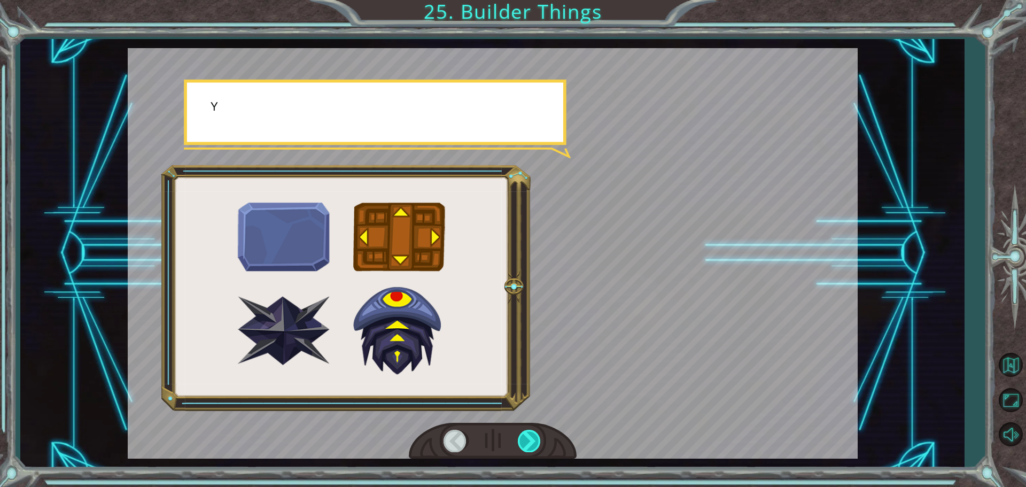
click at [528, 437] on div at bounding box center [530, 441] width 24 height 22
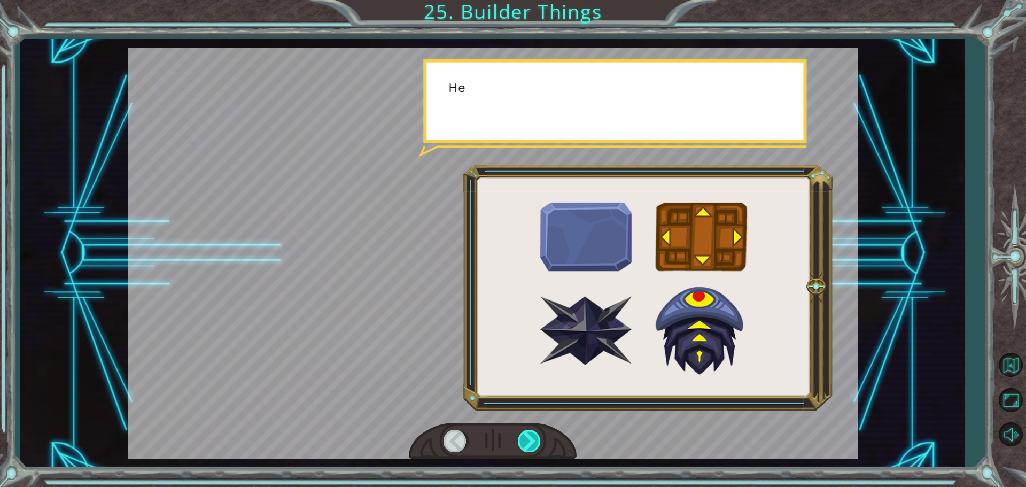
click at [528, 437] on div at bounding box center [530, 441] width 24 height 22
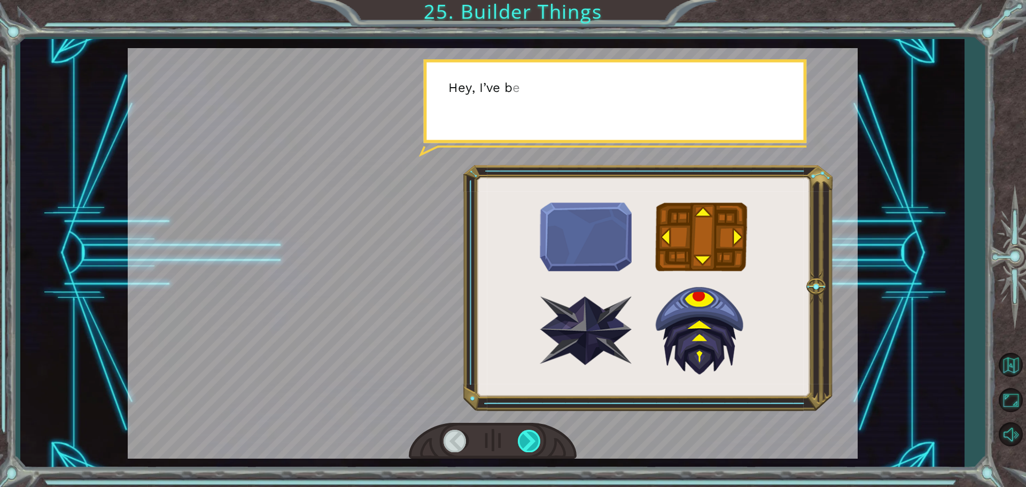
click at [528, 437] on div at bounding box center [530, 441] width 24 height 22
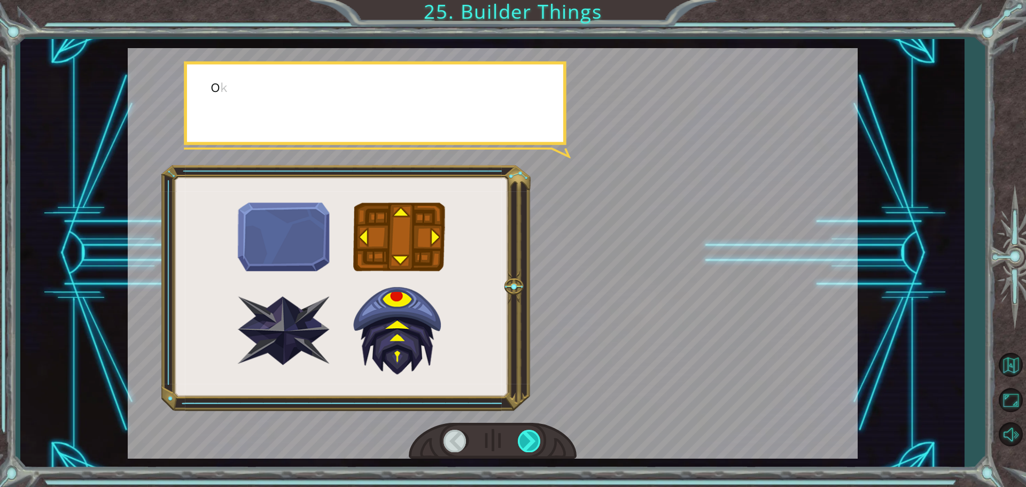
click at [528, 437] on div at bounding box center [530, 441] width 24 height 22
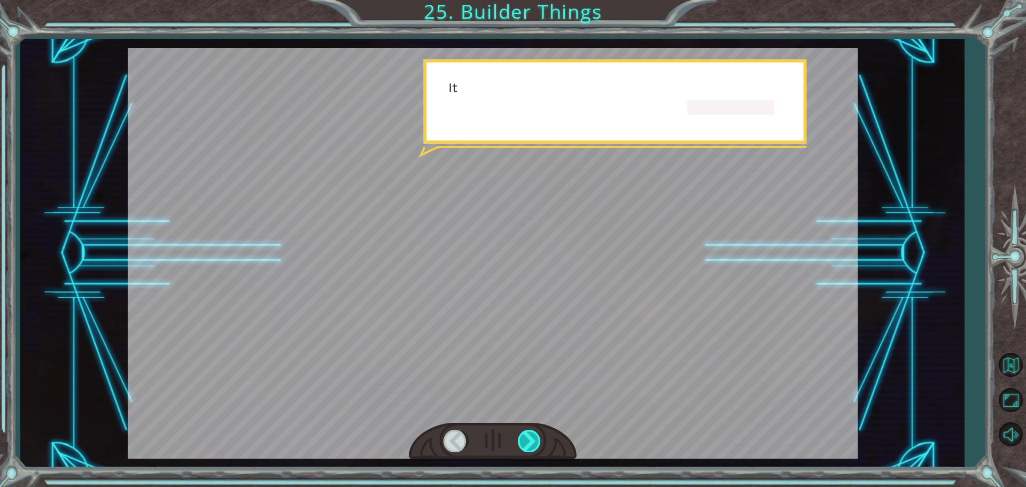
click at [528, 437] on div at bounding box center [530, 441] width 24 height 22
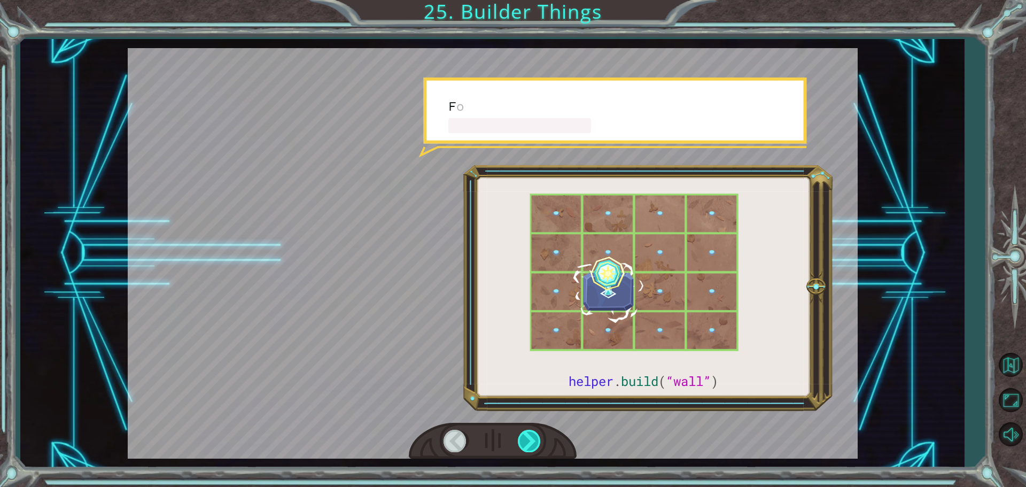
click at [528, 437] on div at bounding box center [530, 441] width 24 height 22
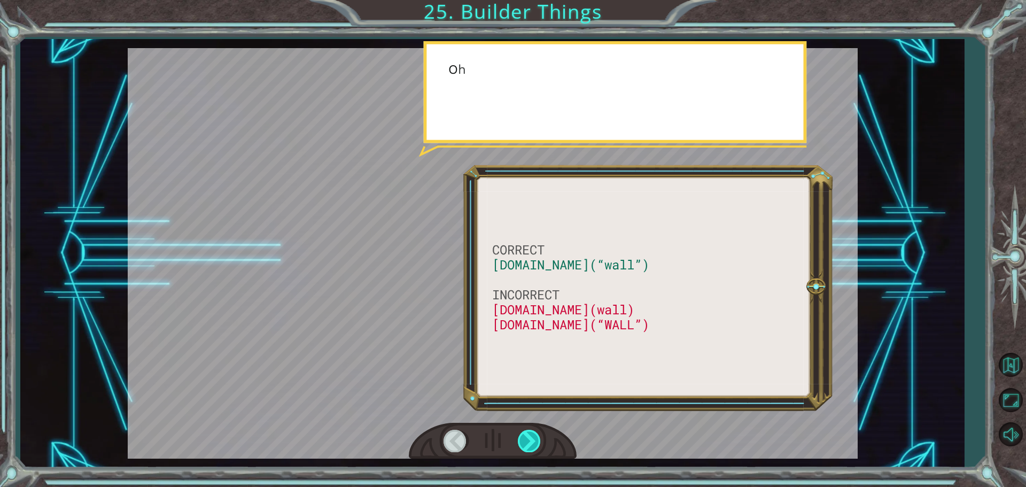
click at [528, 437] on div at bounding box center [530, 441] width 24 height 22
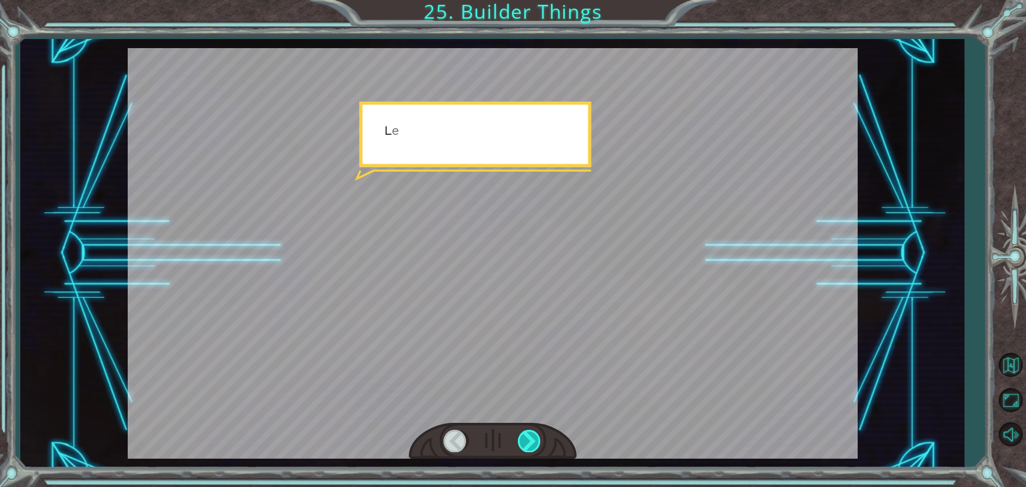
click at [528, 437] on div at bounding box center [530, 441] width 24 height 22
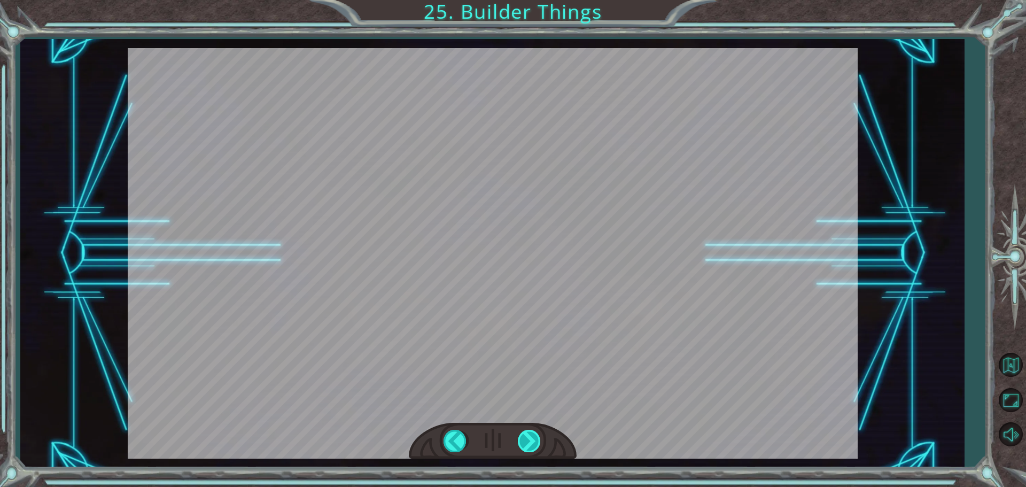
click at [528, 437] on div at bounding box center [530, 441] width 24 height 22
click at [528, 0] on div "CORRECT [DOMAIN_NAME](“wall”) INCORRECT [DOMAIN_NAME](wall) [DOMAIN_NAME](“WALL…" at bounding box center [513, 0] width 1026 height 0
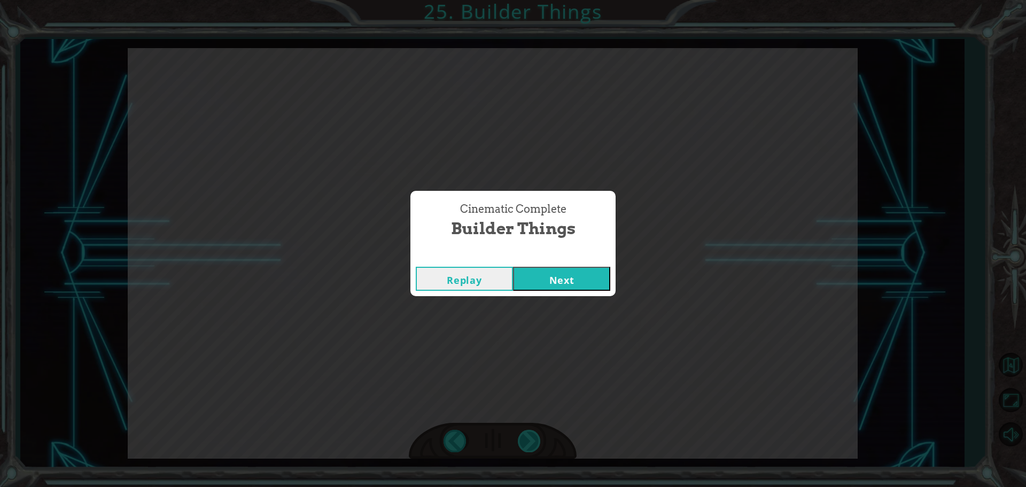
click at [528, 437] on div "Cinematic Complete Builder Things Replay Next" at bounding box center [513, 243] width 1026 height 487
click at [561, 271] on button "Next" at bounding box center [561, 279] width 97 height 24
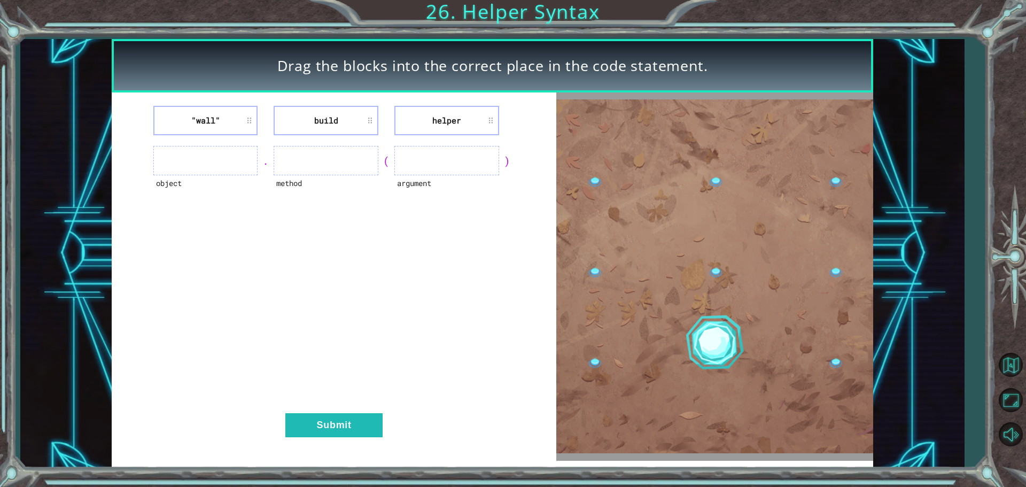
drag, startPoint x: 471, startPoint y: 135, endPoint x: 458, endPoint y: 133, distance: 13.0
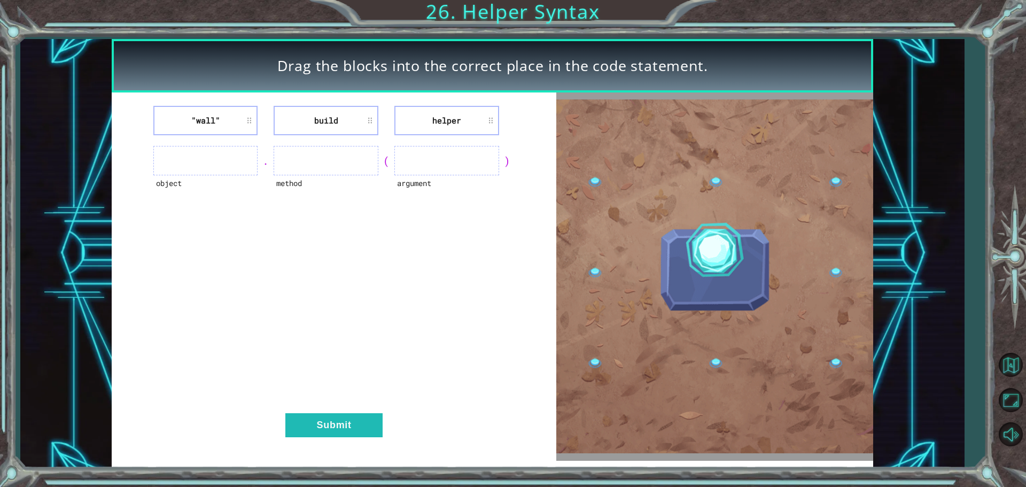
click at [458, 133] on div ""wall" build helper object . method ( argument ) Submit" at bounding box center [334, 276] width 445 height 368
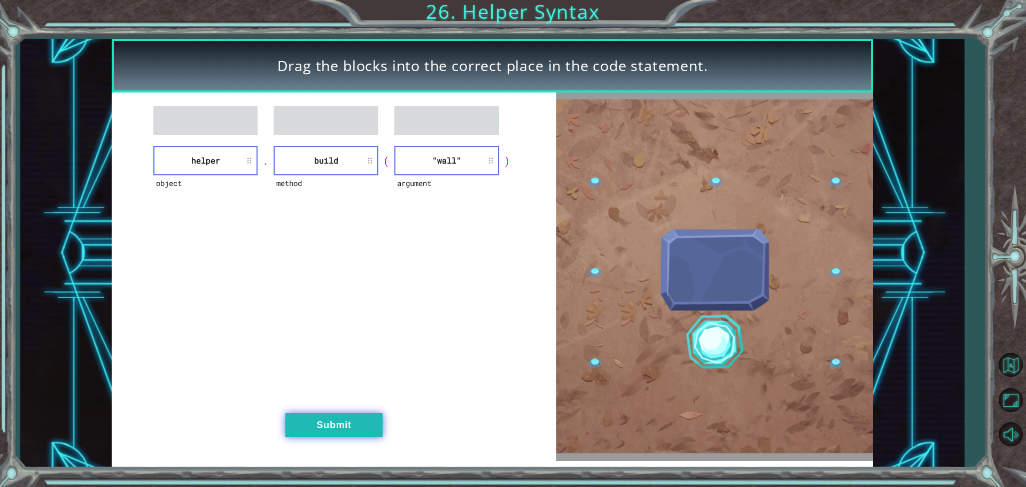
click at [338, 418] on button "Submit" at bounding box center [333, 425] width 97 height 24
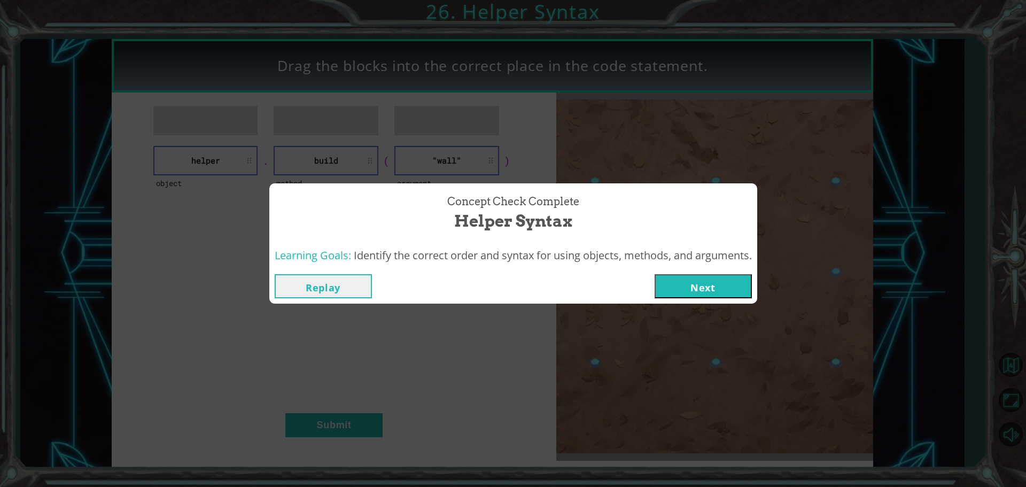
click at [740, 292] on button "Next" at bounding box center [703, 286] width 97 height 24
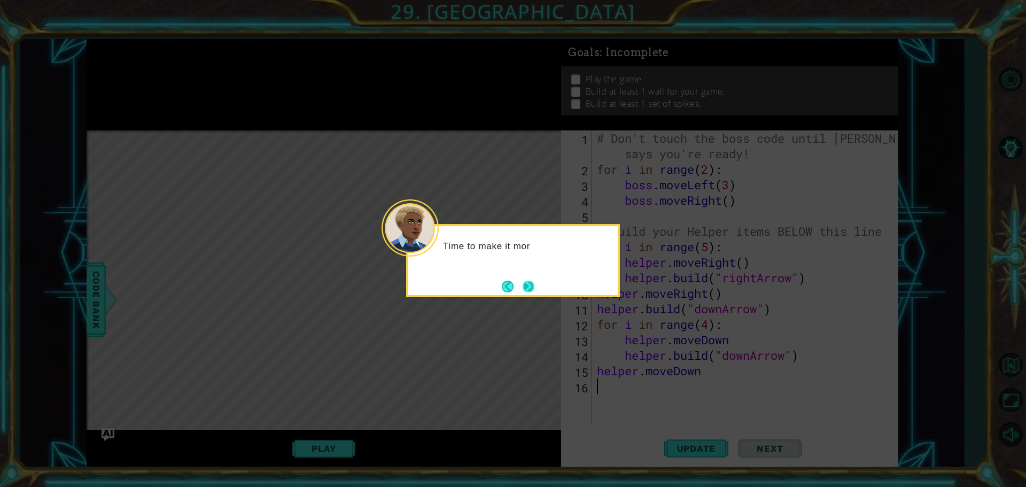
click at [531, 284] on button "Next" at bounding box center [529, 287] width 12 height 12
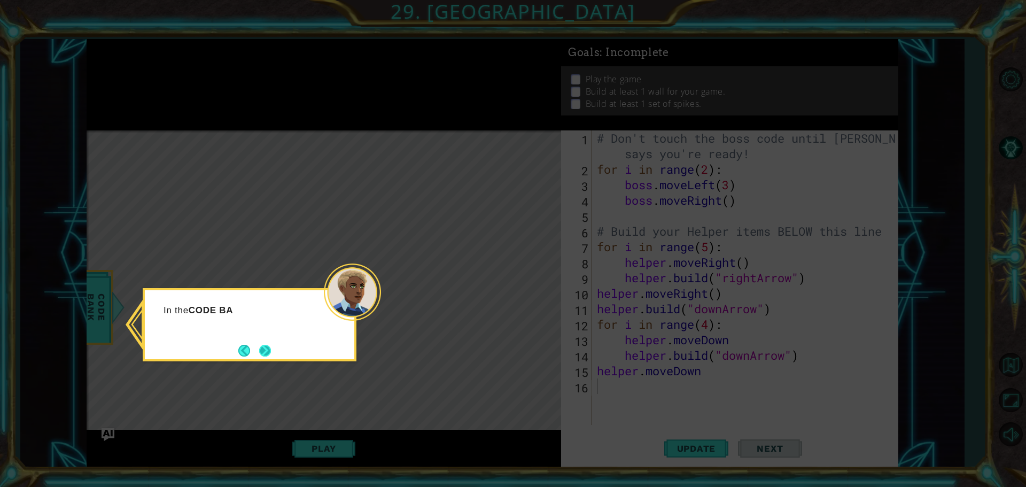
click at [268, 350] on button "Next" at bounding box center [265, 350] width 12 height 12
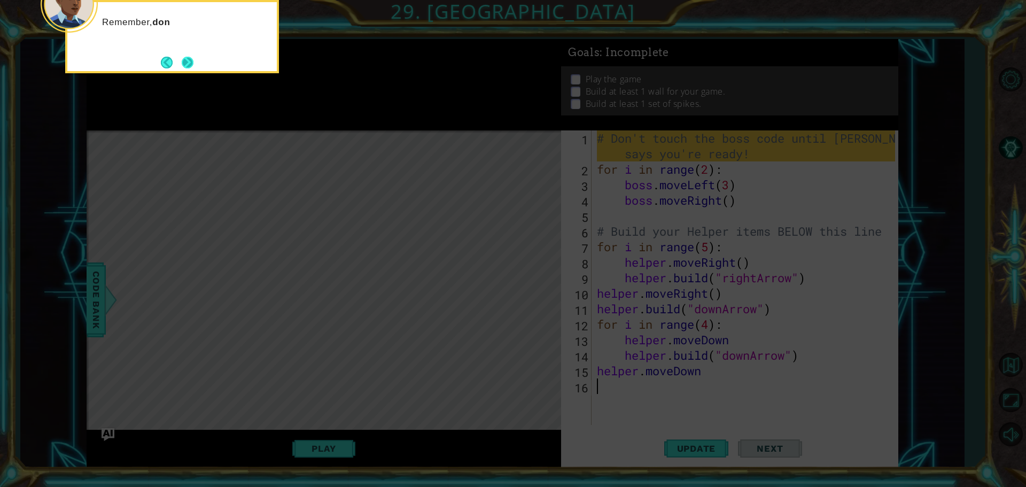
click at [192, 58] on button "Next" at bounding box center [188, 63] width 12 height 12
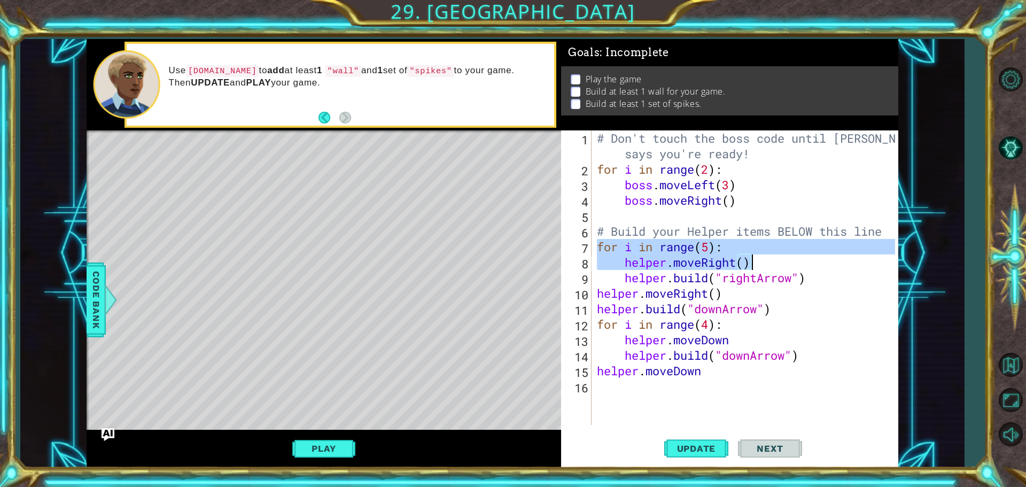
drag, startPoint x: 597, startPoint y: 249, endPoint x: 756, endPoint y: 265, distance: 159.0
click at [756, 265] on div "# Don't touch the boss code until [PERSON_NAME] says you're ready! for i in ran…" at bounding box center [748, 300] width 306 height 341
click at [684, 453] on span "Update" at bounding box center [696, 448] width 60 height 11
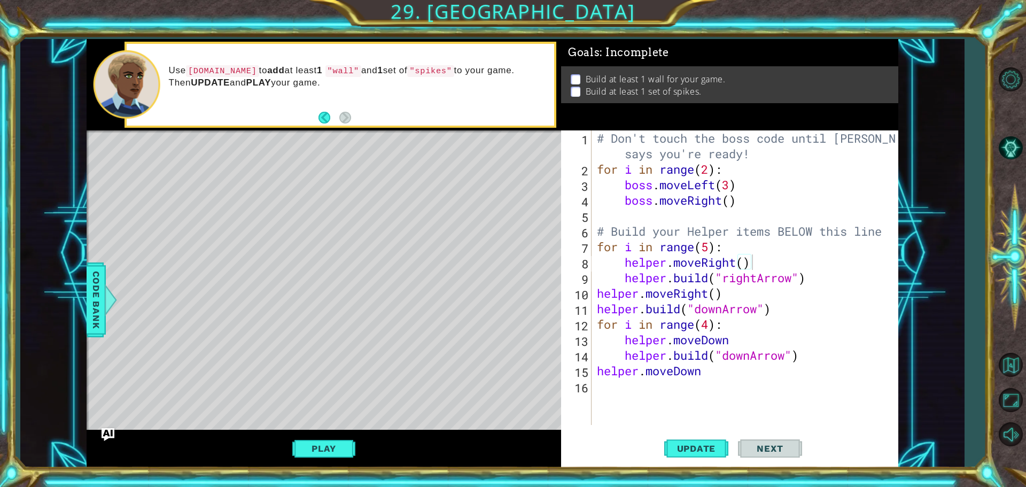
click at [769, 447] on span "Next" at bounding box center [770, 448] width 48 height 11
click at [321, 453] on button "Play" at bounding box center [323, 448] width 63 height 20
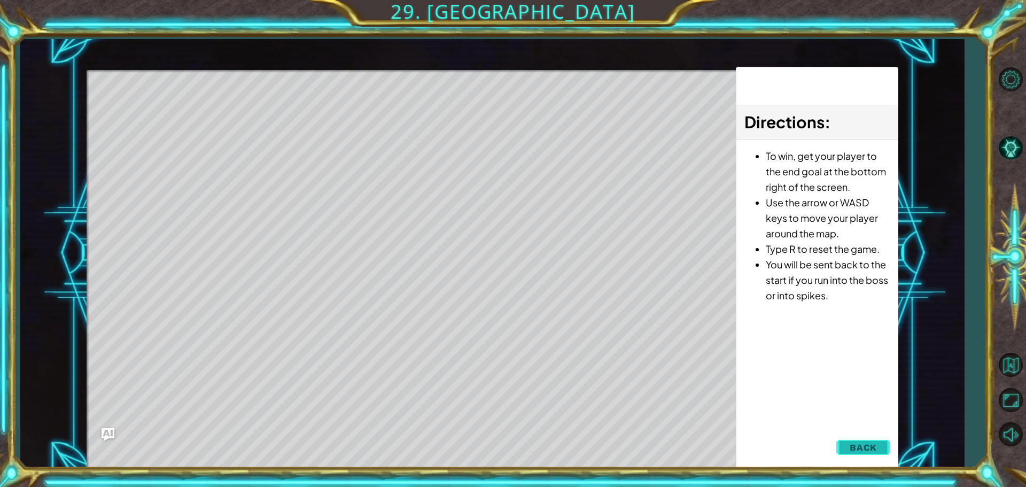
click at [869, 449] on span "Back" at bounding box center [863, 447] width 27 height 11
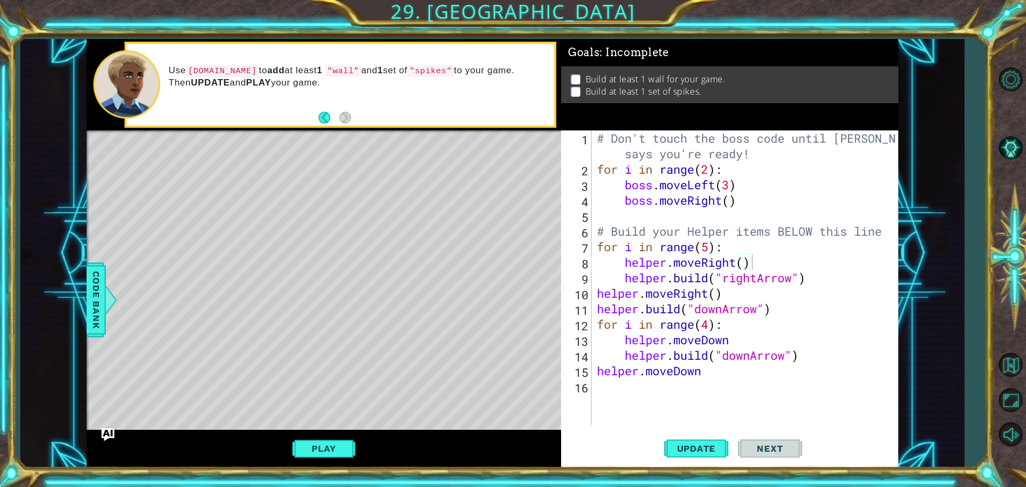
type textarea "[DOMAIN_NAME]("downArrow")"
click at [803, 313] on div "# Don't touch the boss code until [PERSON_NAME] says you're ready! for i in ran…" at bounding box center [748, 300] width 306 height 341
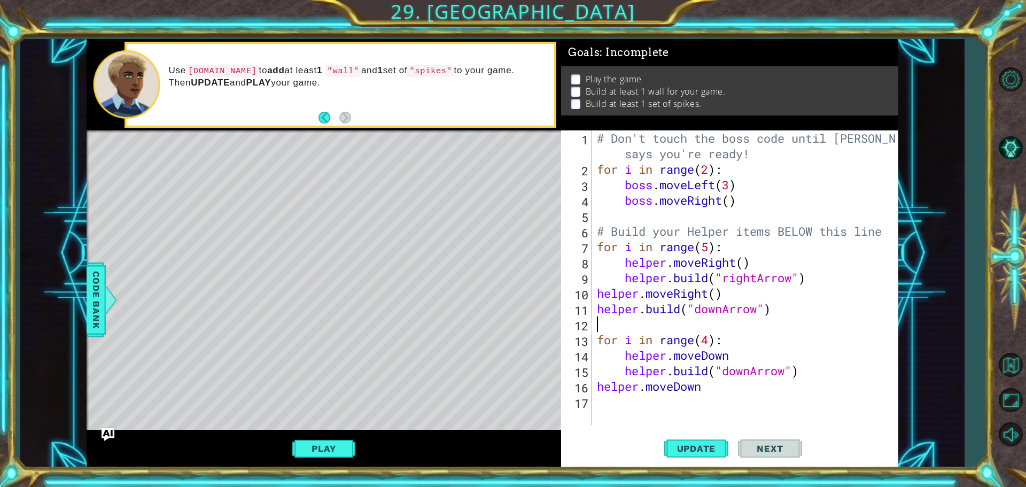
type textarea "g"
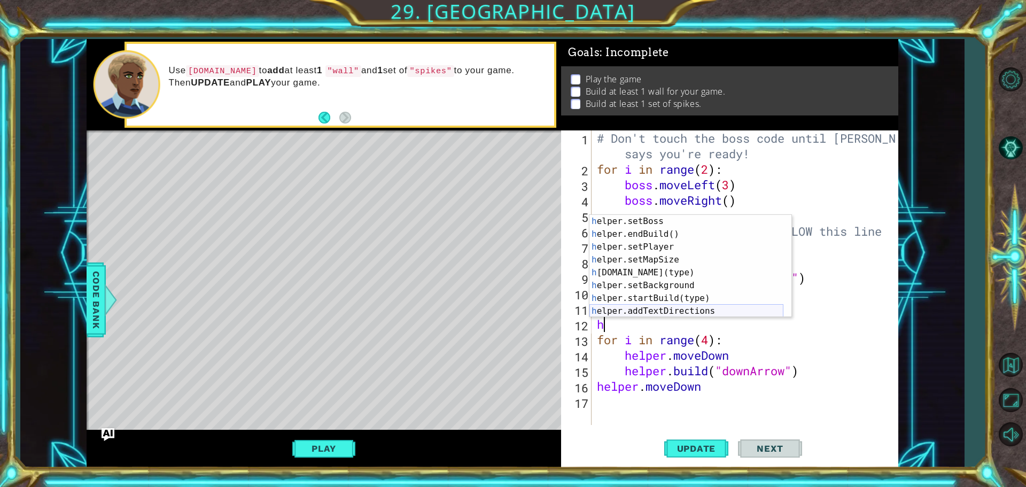
scroll to position [77, 0]
click at [649, 262] on div "h elper.endBuild() press enter h elper.setPlayer press enter h elper.setMapSize…" at bounding box center [686, 279] width 194 height 128
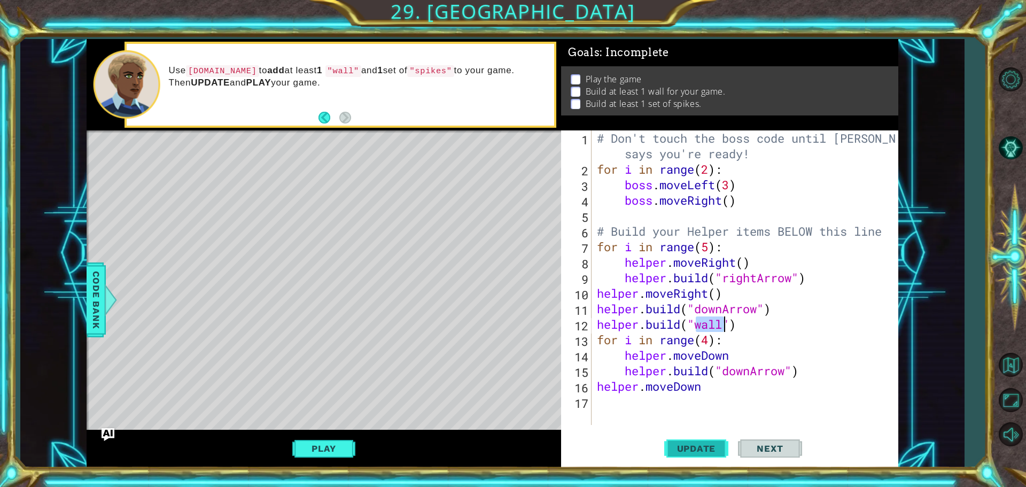
type textarea "[DOMAIN_NAME]("wall")"
click at [700, 450] on span "Update" at bounding box center [696, 448] width 60 height 11
click at [667, 454] on button "Update" at bounding box center [696, 448] width 64 height 34
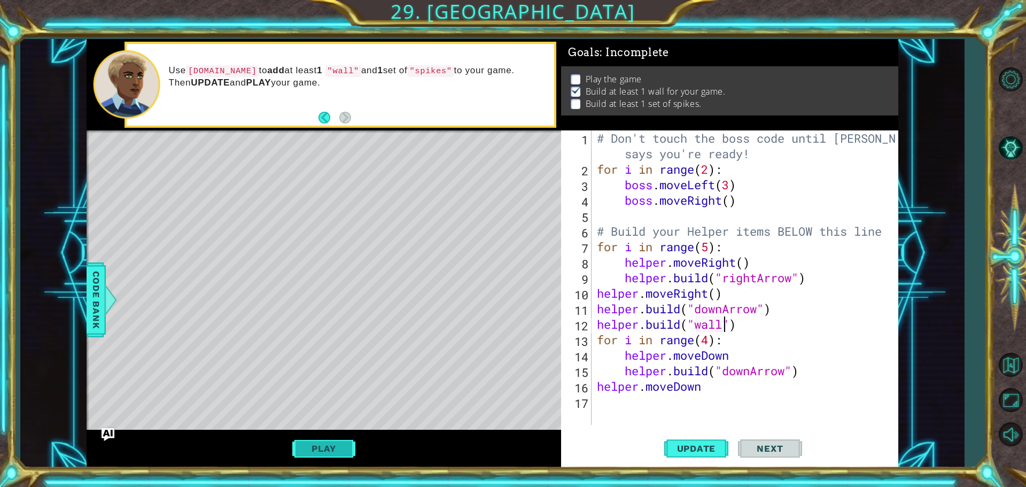
click at [324, 454] on button "Play" at bounding box center [323, 448] width 63 height 20
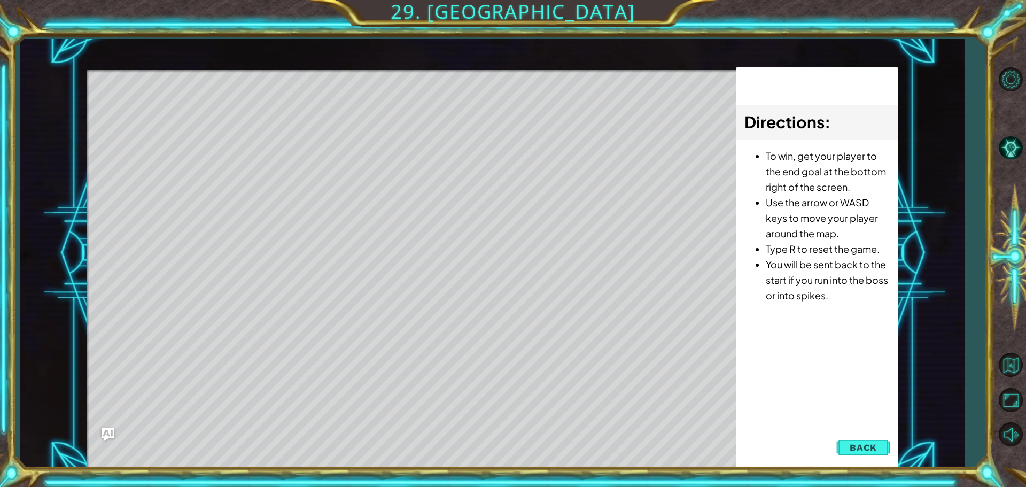
click at [848, 442] on button "Back" at bounding box center [863, 447] width 54 height 21
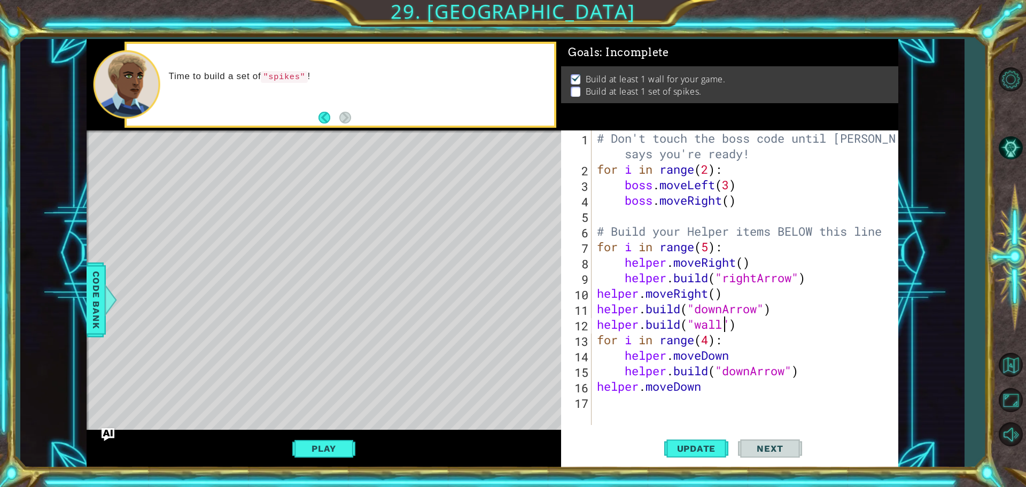
click at [747, 325] on div "# Don't touch the boss code until [PERSON_NAME] says you're ready! for i in ran…" at bounding box center [748, 300] width 306 height 341
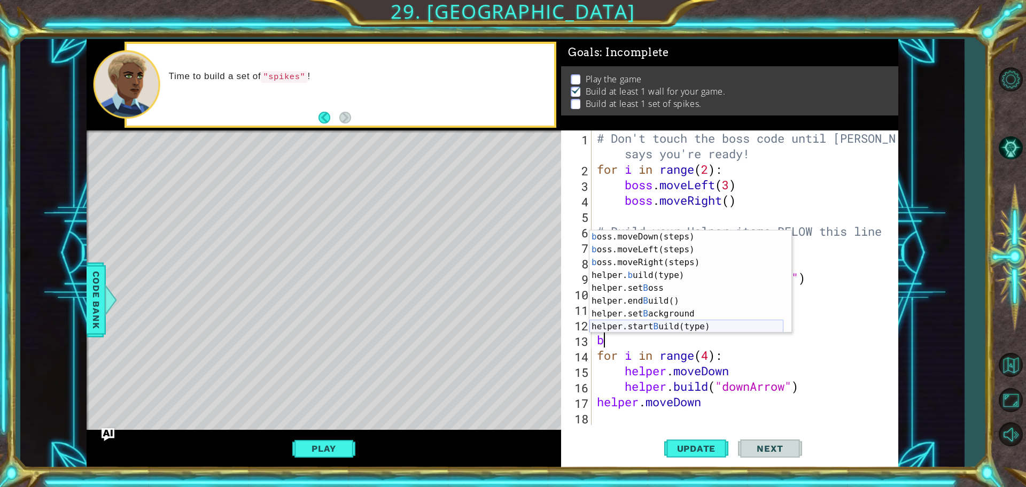
scroll to position [26, 0]
click at [645, 269] on div "b oss.moveDown(steps) press enter b oss.moveLeft(steps) press enter b oss.moveR…" at bounding box center [686, 294] width 194 height 128
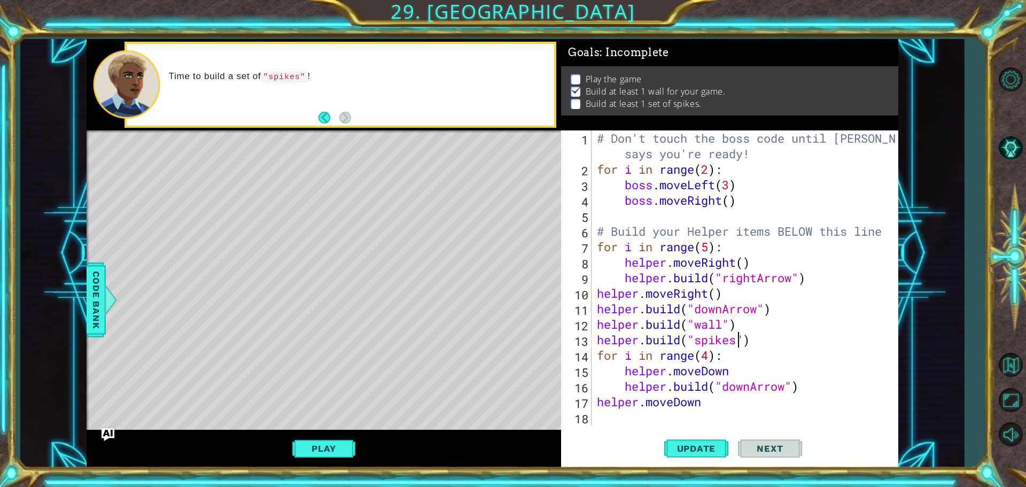
scroll to position [0, 6]
click at [865, 296] on div "# Don't touch the boss code until [PERSON_NAME] says you're ready! for i in ran…" at bounding box center [748, 300] width 306 height 341
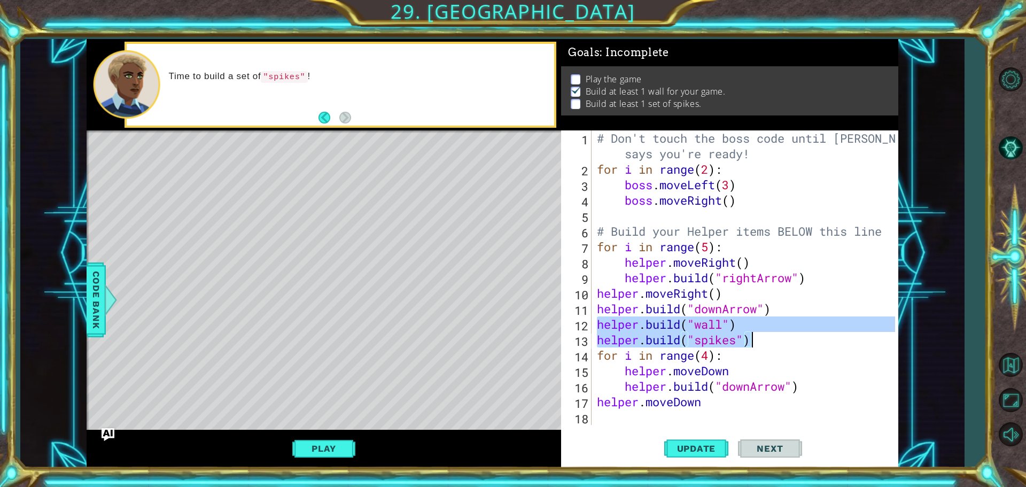
drag, startPoint x: 596, startPoint y: 325, endPoint x: 756, endPoint y: 344, distance: 160.4
click at [756, 344] on div "# Don't touch the boss code until [PERSON_NAME] says you're ready! for i in ran…" at bounding box center [748, 300] width 306 height 341
type textarea "[DOMAIN_NAME]("wall") [DOMAIN_NAME]("spikes")"
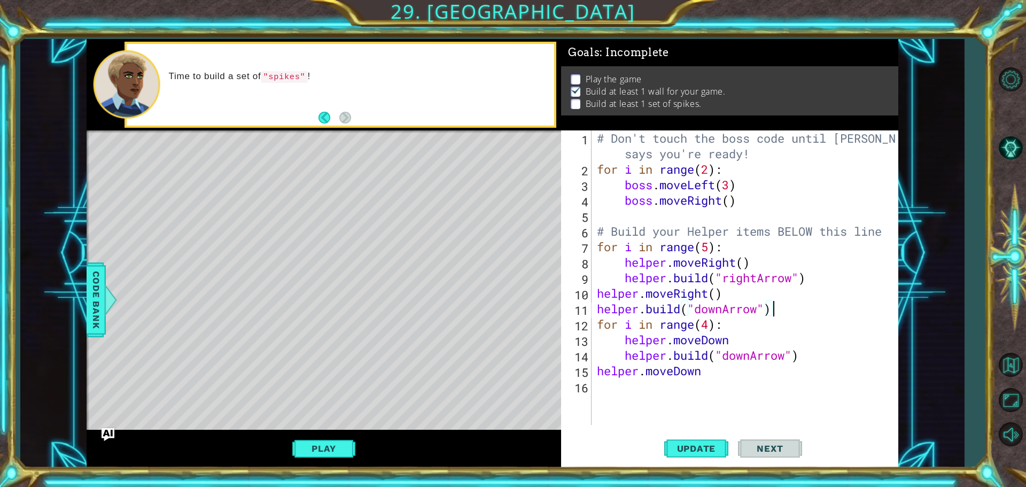
click at [720, 377] on div "# Don't touch the boss code until [PERSON_NAME] says you're ready! for i in ran…" at bounding box center [748, 300] width 306 height 341
type textarea "helper.moveDown"
paste textarea "[DOMAIN_NAME]("spikes")"
click at [693, 443] on button "Update" at bounding box center [696, 448] width 64 height 34
click at [694, 446] on span "Update" at bounding box center [696, 448] width 60 height 11
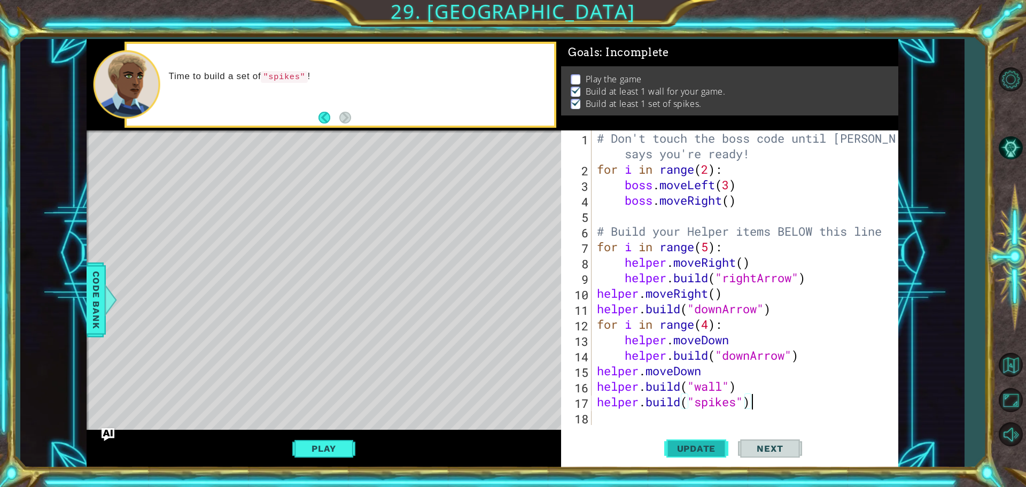
click at [694, 446] on span "Update" at bounding box center [696, 448] width 60 height 11
click at [317, 447] on button "Play" at bounding box center [323, 448] width 63 height 20
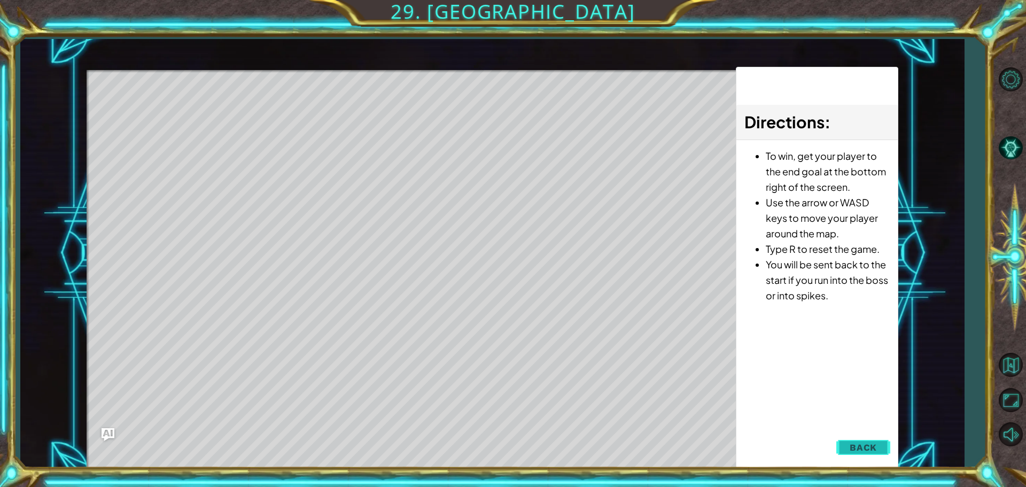
click at [884, 445] on button "Back" at bounding box center [863, 447] width 54 height 21
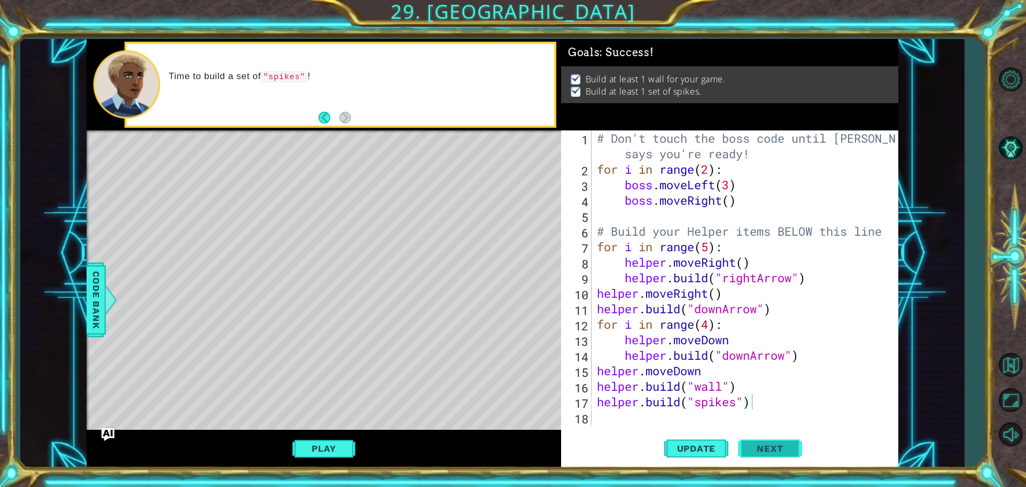
click at [787, 454] on button "Next" at bounding box center [770, 449] width 64 height 34
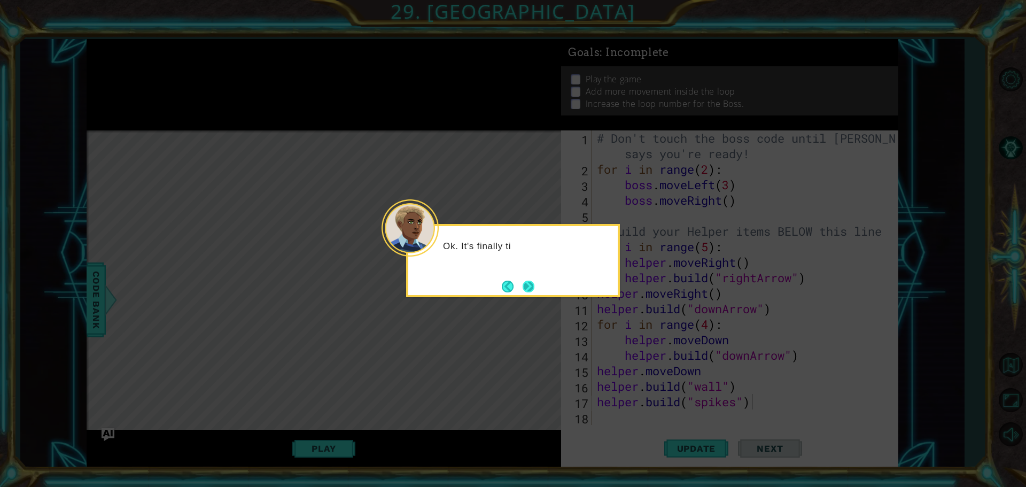
click at [523, 281] on button "Next" at bounding box center [529, 287] width 12 height 12
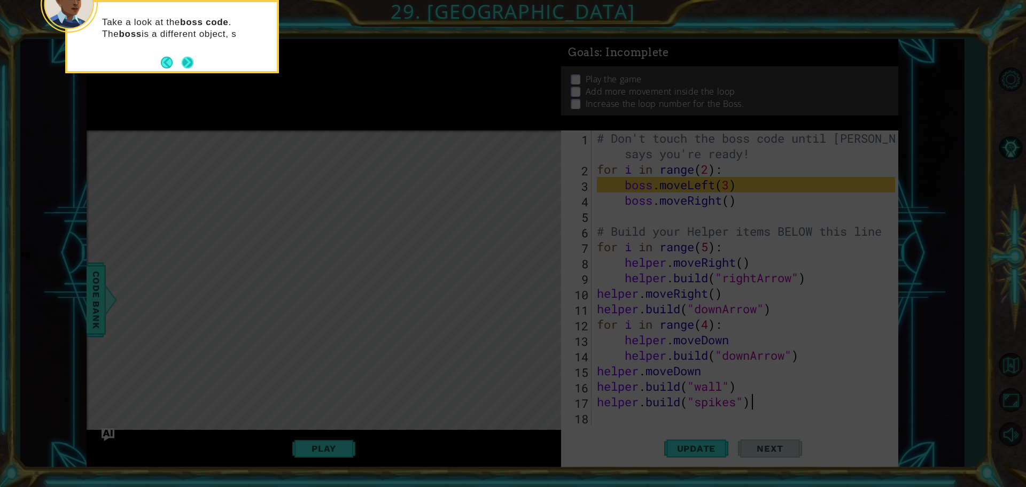
click at [188, 59] on button "Next" at bounding box center [188, 63] width 12 height 12
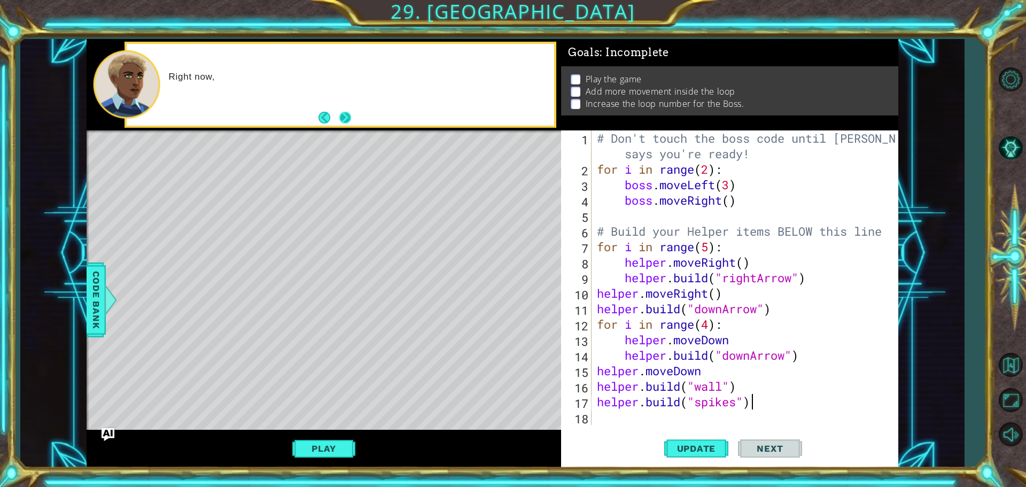
click at [351, 118] on button "Next" at bounding box center [345, 118] width 12 height 12
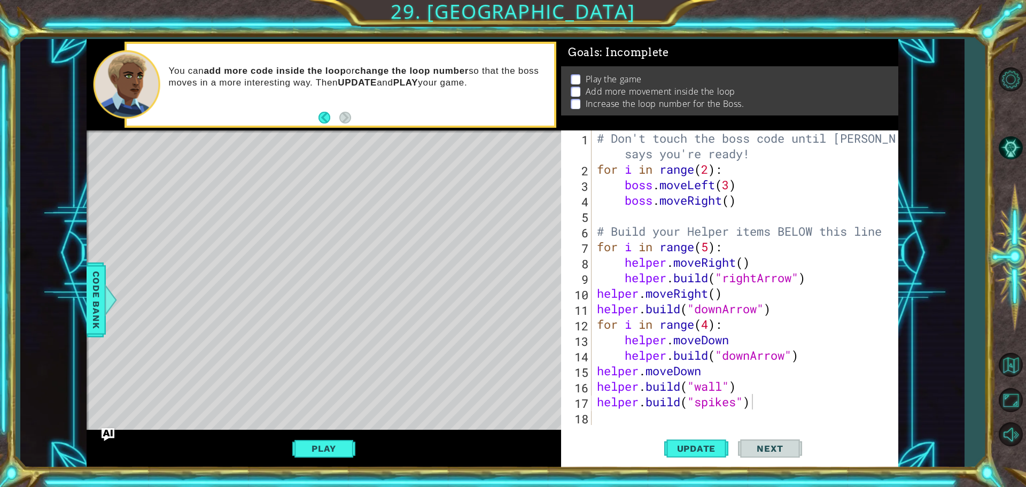
click at [363, 113] on div "You can add more code inside the loop or change the loop number so that the bos…" at bounding box center [341, 85] width 428 height 82
click at [717, 444] on span "Update" at bounding box center [696, 448] width 60 height 11
drag, startPoint x: 706, startPoint y: 444, endPoint x: 686, endPoint y: 445, distance: 20.3
click at [705, 445] on span "Update" at bounding box center [696, 448] width 60 height 11
click at [346, 433] on div "Play" at bounding box center [324, 449] width 475 height 38
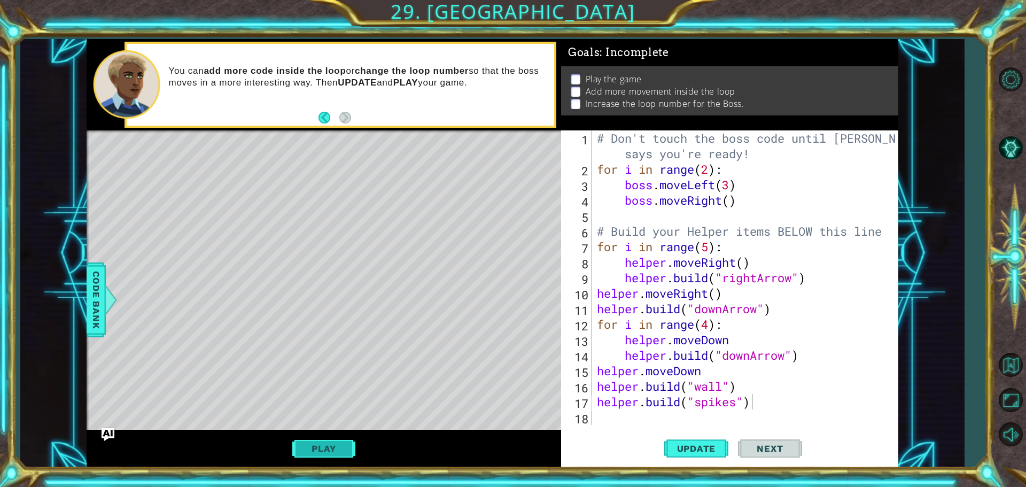
click at [347, 444] on button "Play" at bounding box center [323, 448] width 63 height 20
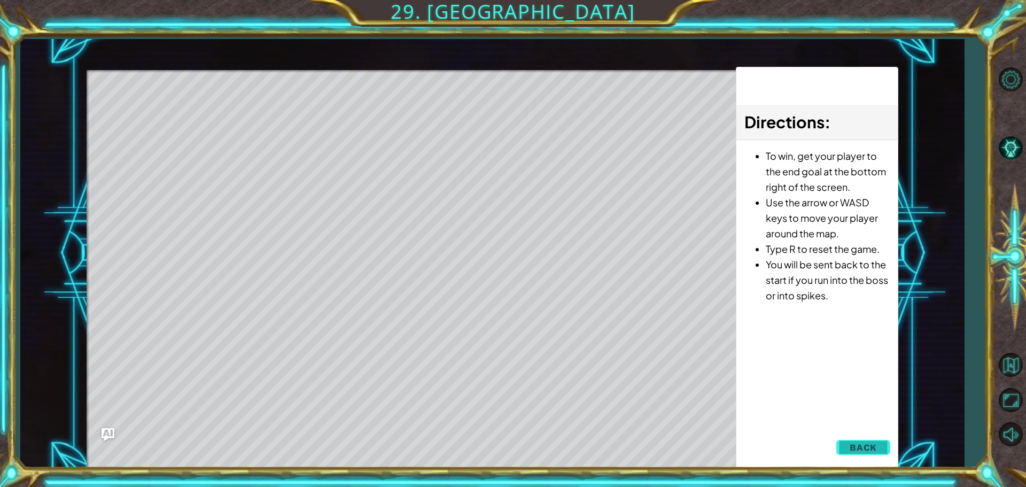
drag, startPoint x: 893, startPoint y: 448, endPoint x: 882, endPoint y: 448, distance: 11.2
click at [892, 448] on div "Directions : To win, get your player to the end goal at the bottom right of the…" at bounding box center [817, 268] width 162 height 402
click at [878, 448] on button "Back" at bounding box center [863, 447] width 54 height 21
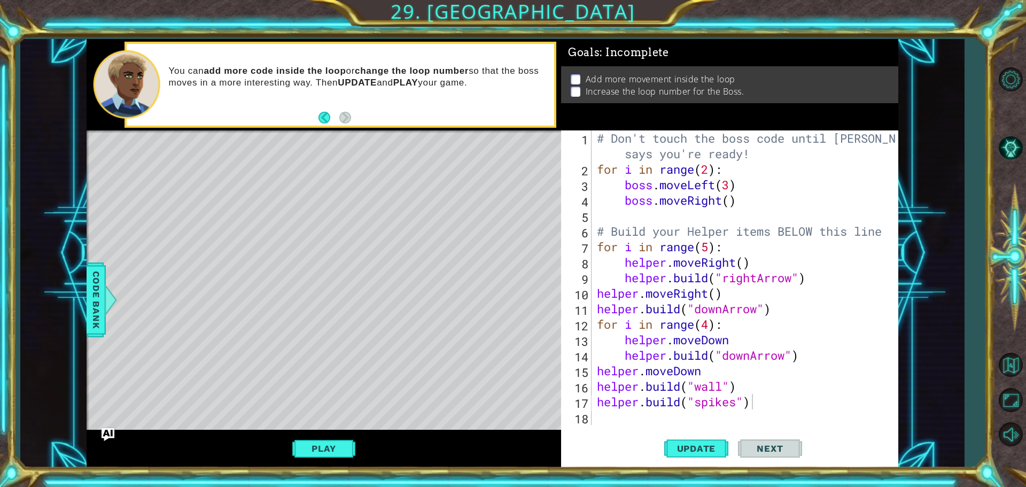
click at [579, 79] on p at bounding box center [576, 79] width 10 height 10
type textarea "boss.moveRight()"
click at [734, 204] on div "# Don't touch the boss code until [PERSON_NAME] says you're ready! for i in ran…" at bounding box center [748, 300] width 306 height 341
drag, startPoint x: 752, startPoint y: 203, endPoint x: 624, endPoint y: 203, distance: 128.3
click at [624, 203] on div "# Don't touch the boss code until [PERSON_NAME] says you're ready! for i in ran…" at bounding box center [748, 300] width 306 height 341
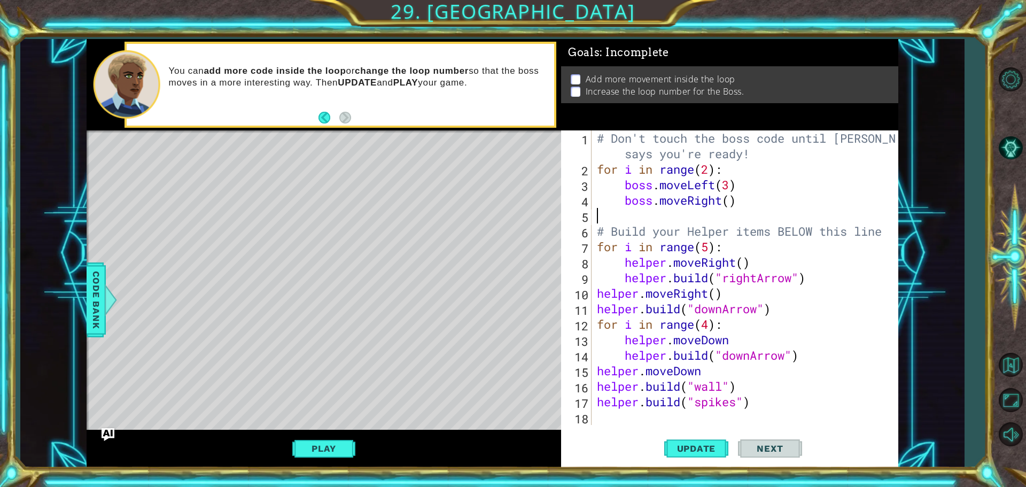
click at [712, 211] on div "# Don't touch the boss code until [PERSON_NAME] says you're ready! for i in ran…" at bounding box center [748, 300] width 306 height 341
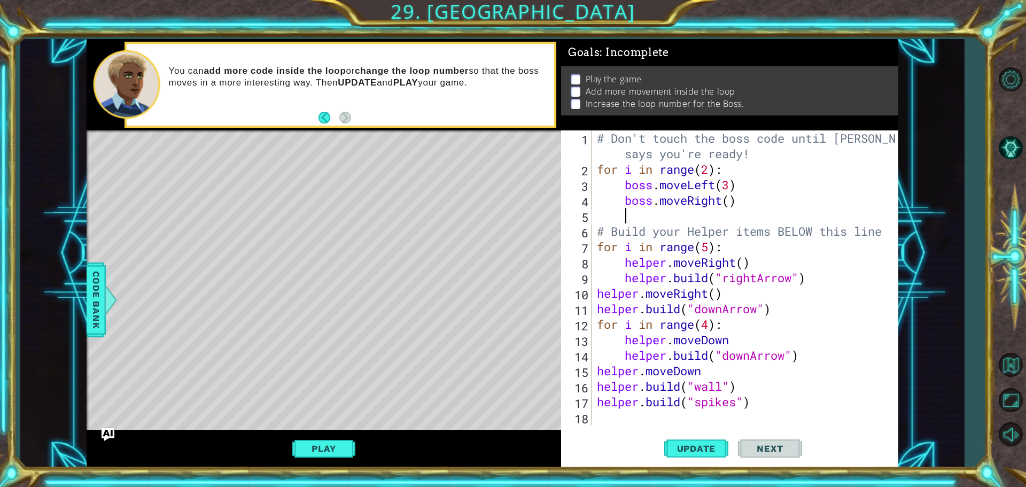
paste textarea "boss.moveRight()"
click at [723, 214] on div "# Don't touch the boss code until [PERSON_NAME] says you're ready! for i in ran…" at bounding box center [748, 300] width 306 height 341
click at [769, 207] on div "# Don't touch the boss code until [PERSON_NAME] says you're ready! for i in ran…" at bounding box center [748, 300] width 306 height 341
drag, startPoint x: 736, startPoint y: 217, endPoint x: 722, endPoint y: 220, distance: 14.7
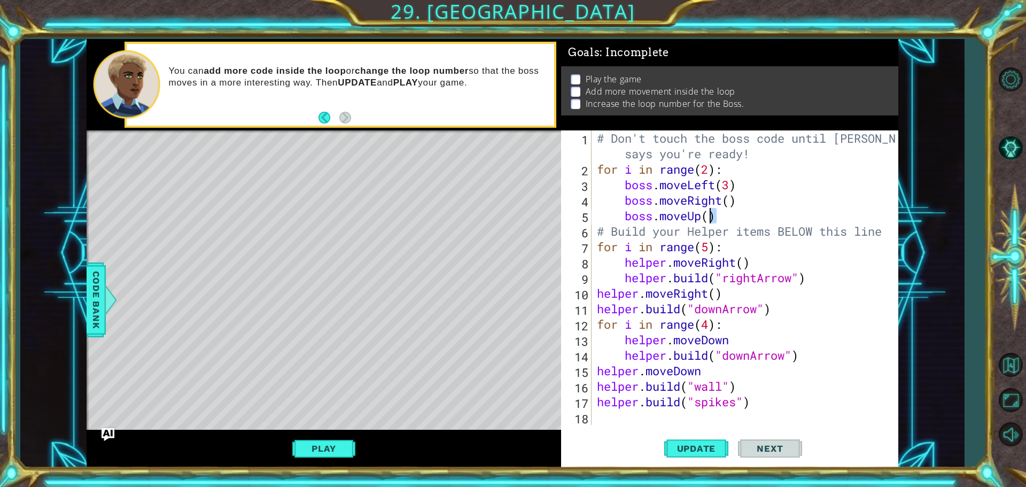
click at [725, 222] on div "# Don't touch the boss code until [PERSON_NAME] says you're ready! for i in ran…" at bounding box center [748, 300] width 306 height 341
click at [709, 218] on div "# Don't touch the boss code until [PERSON_NAME] says you're ready! for i in ran…" at bounding box center [748, 300] width 306 height 341
type textarea "boss.moveUp(2)"
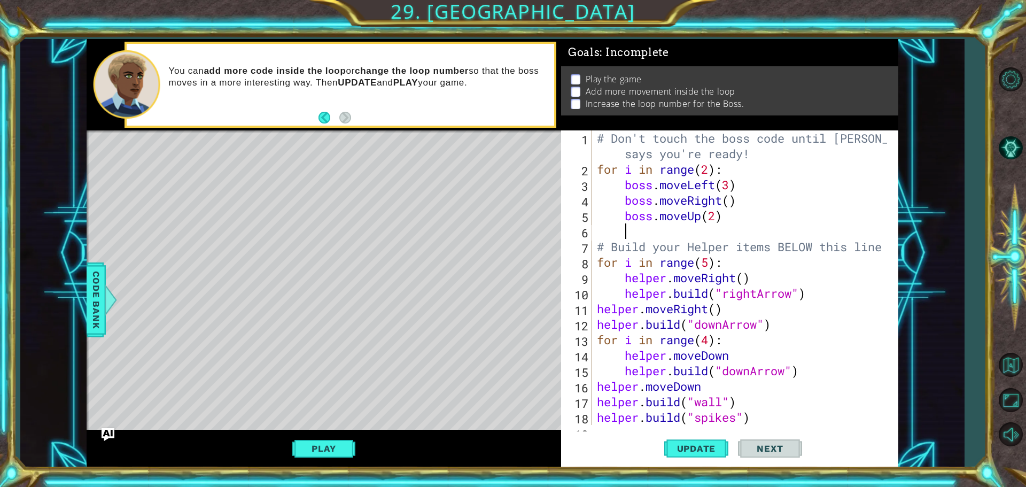
paste textarea "boss.moveRight()"
drag, startPoint x: 726, startPoint y: 232, endPoint x: 691, endPoint y: 231, distance: 34.8
click at [691, 231] on div "# Don't touch the boss code until [PERSON_NAME] says you're ready! for i in ran…" at bounding box center [744, 300] width 298 height 341
click at [723, 231] on div "# Don't touch the boss code until [PERSON_NAME] says you're ready! for i in ran…" at bounding box center [744, 300] width 298 height 341
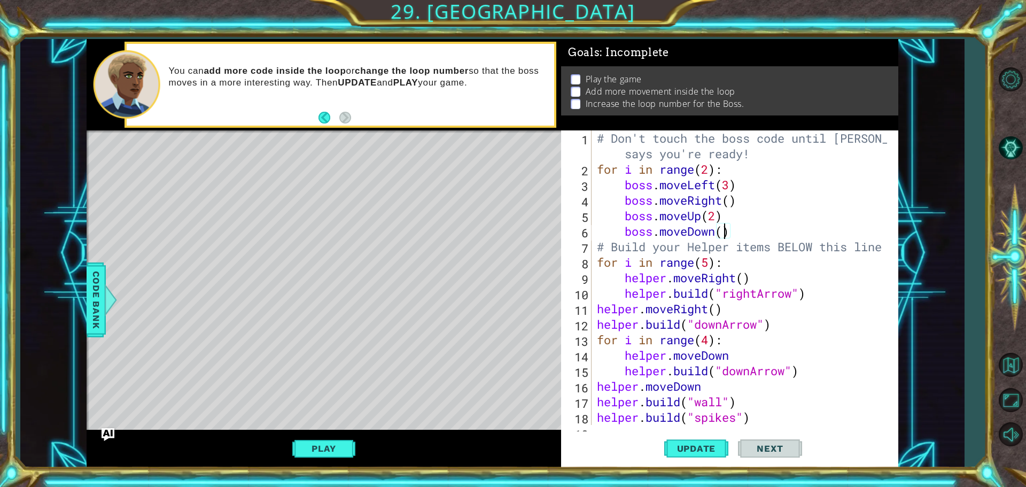
scroll to position [0, 6]
click at [700, 455] on button "Update" at bounding box center [696, 448] width 64 height 34
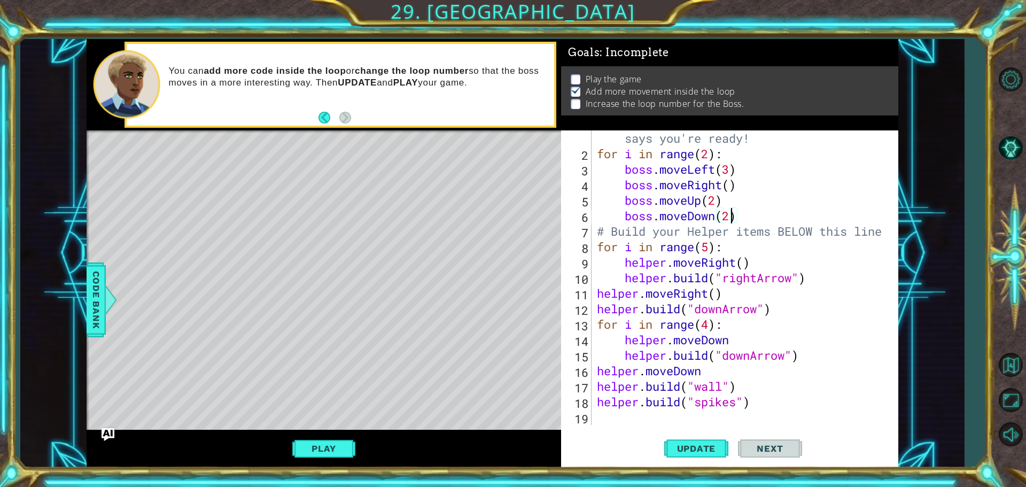
scroll to position [15, 0]
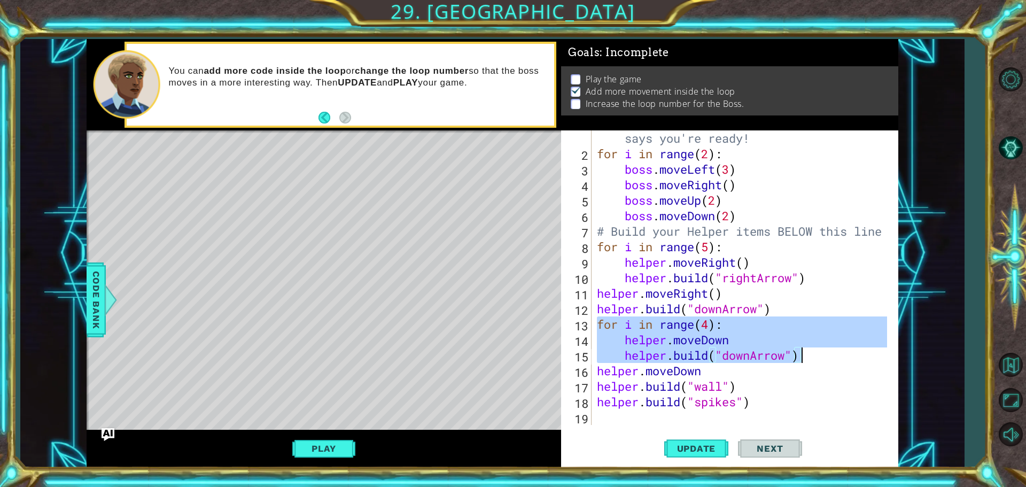
drag, startPoint x: 595, startPoint y: 320, endPoint x: 840, endPoint y: 358, distance: 247.2
click at [840, 358] on div "# Don't touch the boss code until [PERSON_NAME] says you're ready! for i in ran…" at bounding box center [744, 285] width 298 height 341
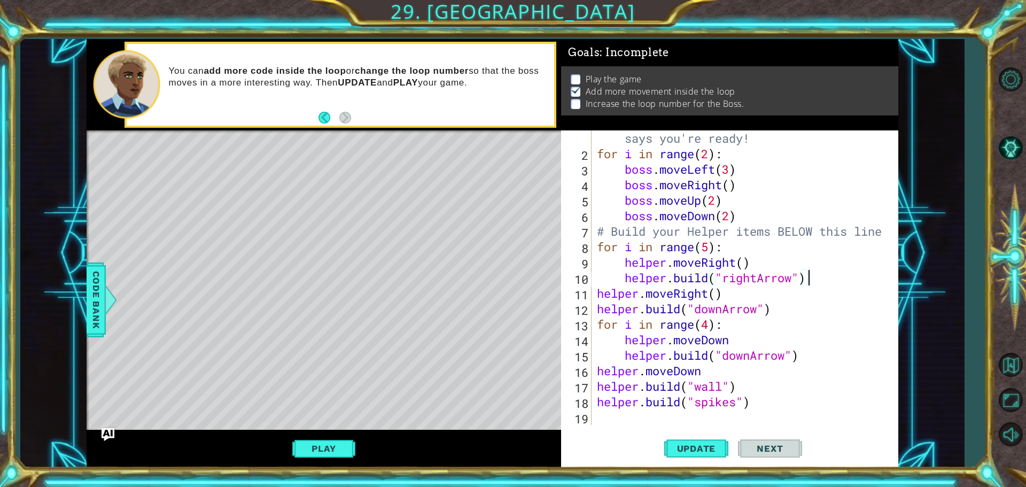
click at [831, 273] on div "# Don't touch the boss code until [PERSON_NAME] says you're ready! for i in ran…" at bounding box center [744, 285] width 298 height 341
type textarea "[DOMAIN_NAME]("rightArrow")"
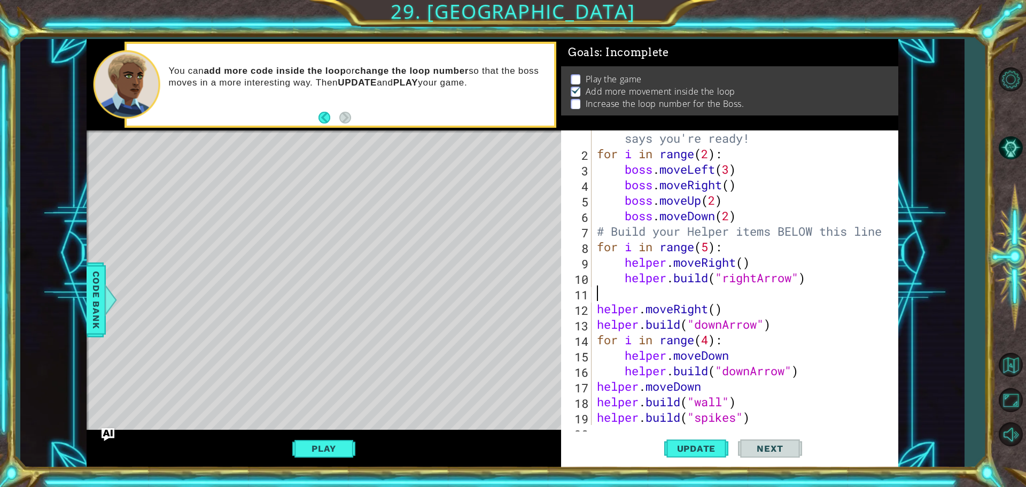
scroll to position [0, 0]
paste textarea "[DOMAIN_NAME]("downArrow")"
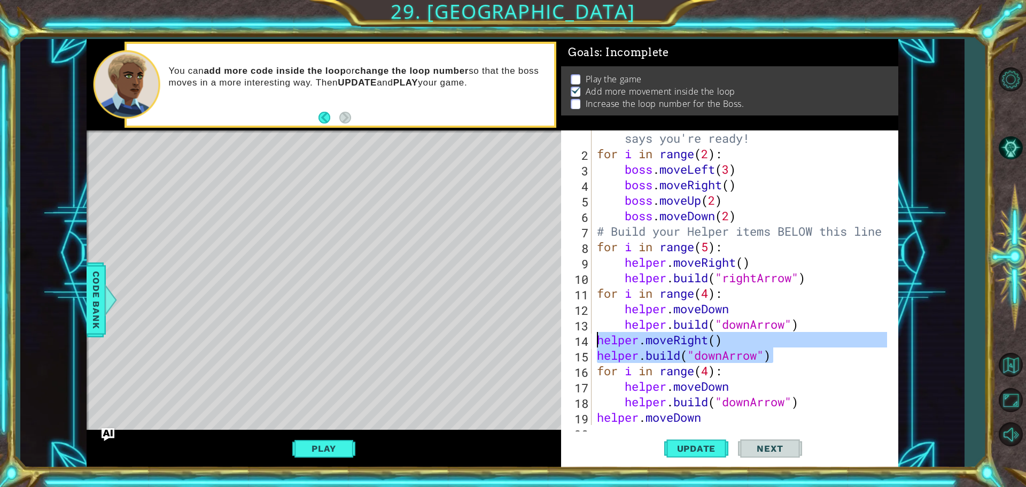
drag, startPoint x: 782, startPoint y: 362, endPoint x: 583, endPoint y: 343, distance: 200.3
click at [583, 343] on div "[DOMAIN_NAME]("downArrow") 1 2 3 4 5 6 7 8 9 10 11 12 13 14 15 16 17 18 19 20 2…" at bounding box center [728, 277] width 334 height 294
type textarea "helper.moveRight() [DOMAIN_NAME]("downArrow")"
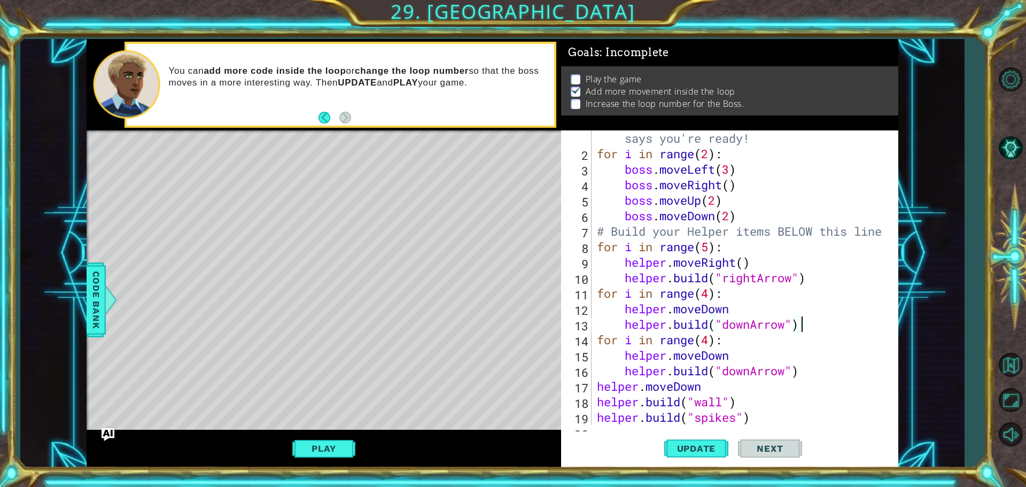
click at [711, 292] on div "# Don't touch the boss code until [PERSON_NAME] says you're ready! for i in ran…" at bounding box center [744, 285] width 298 height 341
click at [319, 443] on button "Play" at bounding box center [323, 448] width 63 height 20
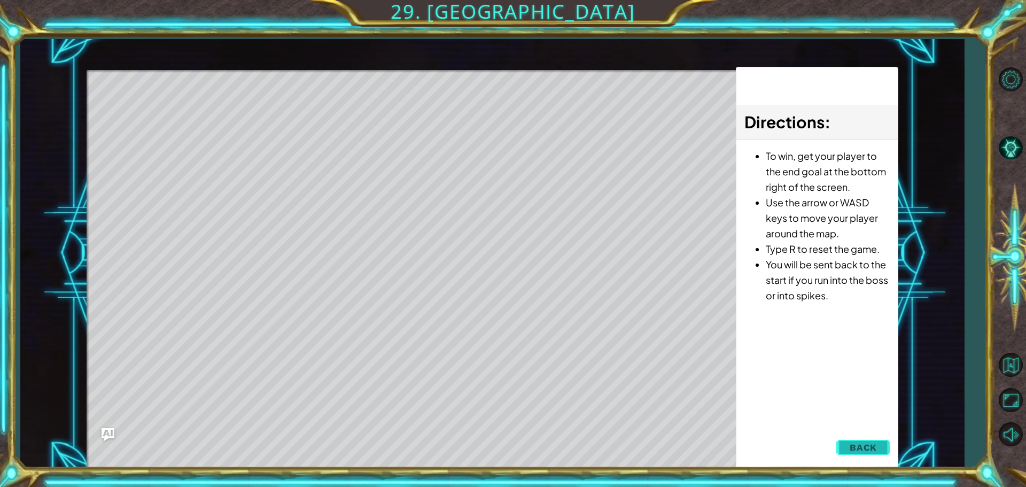
click at [856, 444] on span "Back" at bounding box center [863, 447] width 27 height 11
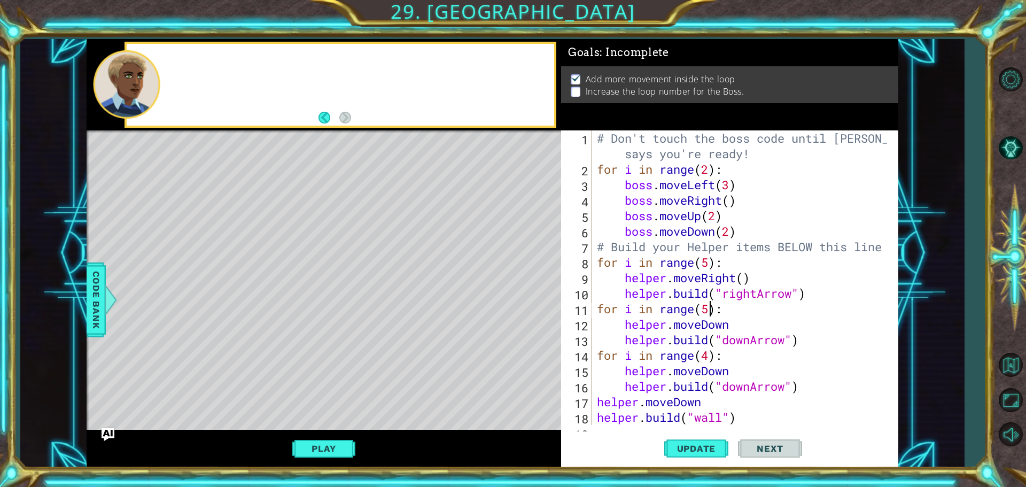
scroll to position [0, 0]
click at [699, 450] on span "Update" at bounding box center [696, 448] width 60 height 11
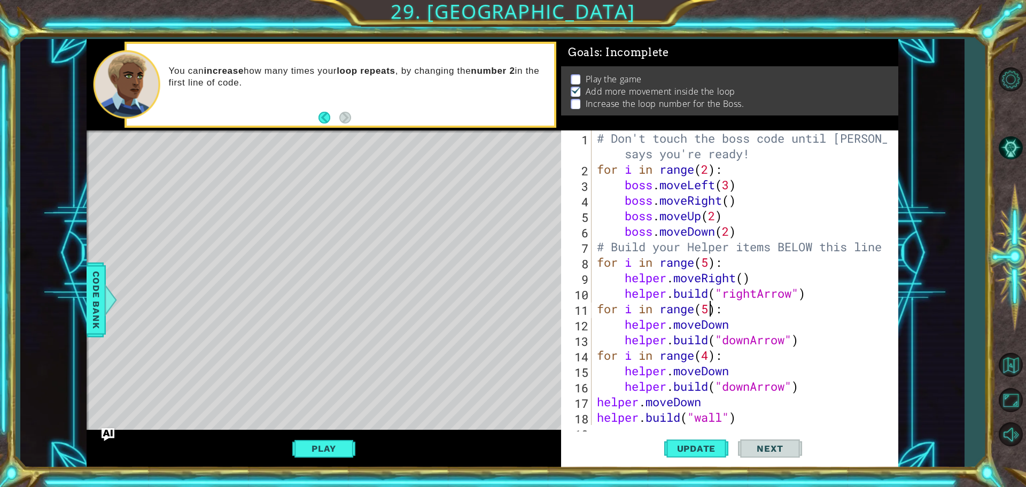
click at [701, 163] on div "# Don't touch the boss code until [PERSON_NAME] says you're ready! for i in ran…" at bounding box center [744, 300] width 298 height 341
click at [707, 167] on div "# Don't touch the boss code until [PERSON_NAME] says you're ready! for i in ran…" at bounding box center [744, 300] width 298 height 341
type textarea "for i in range(3):"
click at [693, 453] on span "Update" at bounding box center [696, 448] width 60 height 11
click at [704, 437] on button "Update" at bounding box center [696, 448] width 64 height 34
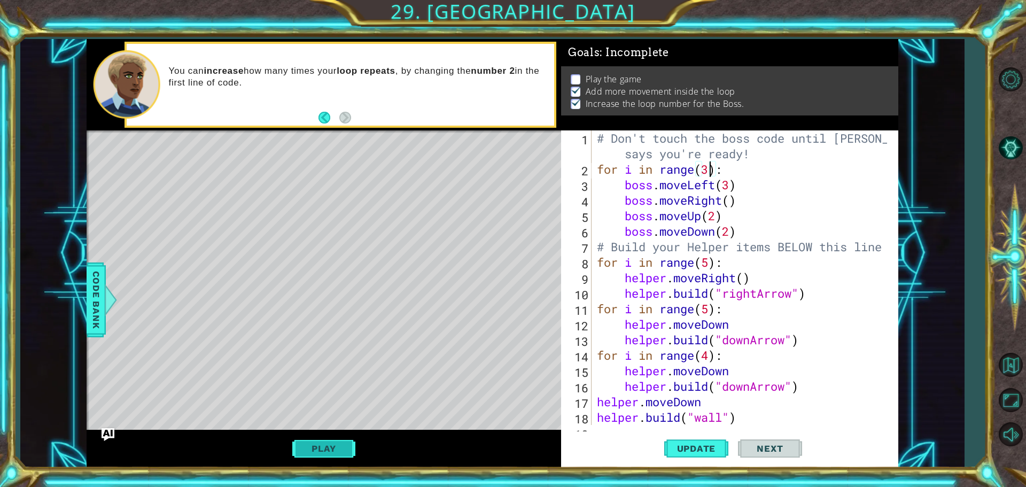
click at [296, 447] on button "Play" at bounding box center [323, 448] width 63 height 20
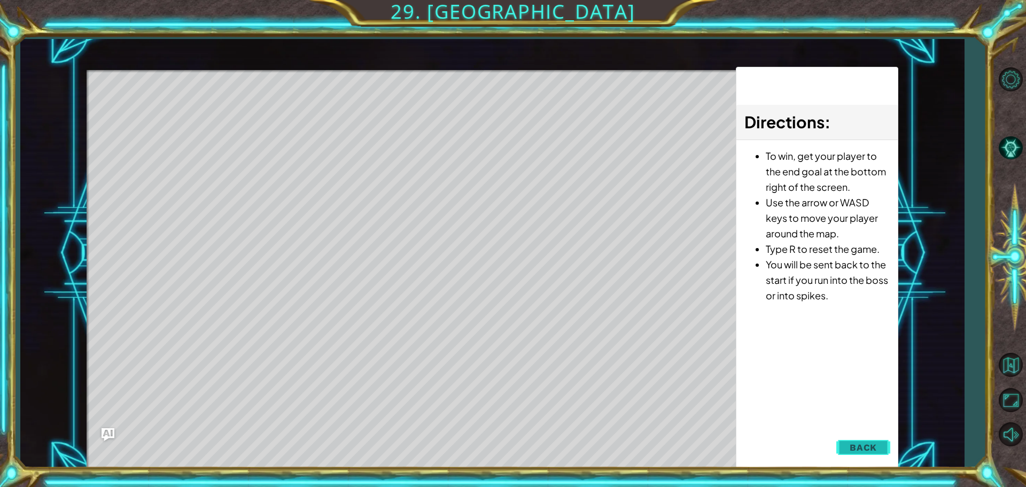
click at [876, 447] on span "Back" at bounding box center [863, 447] width 27 height 11
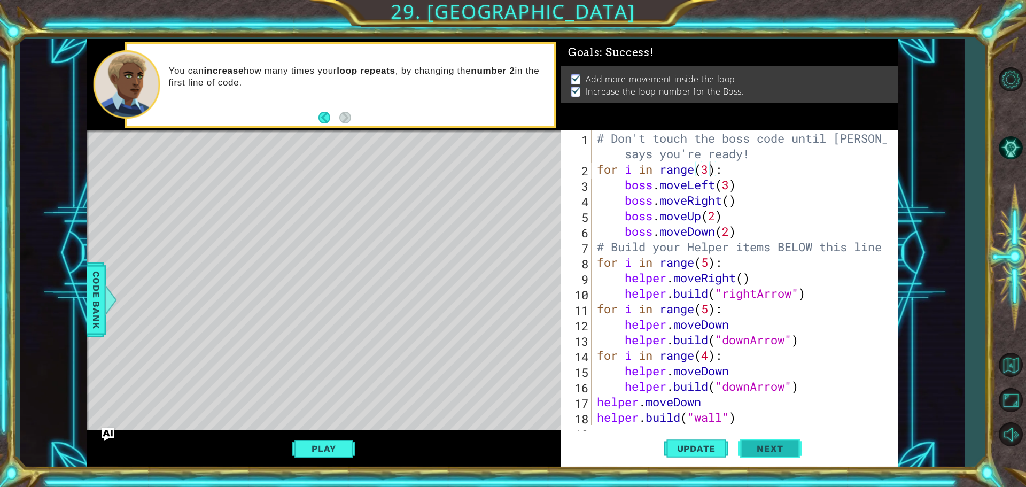
click at [754, 455] on button "Next" at bounding box center [770, 449] width 64 height 34
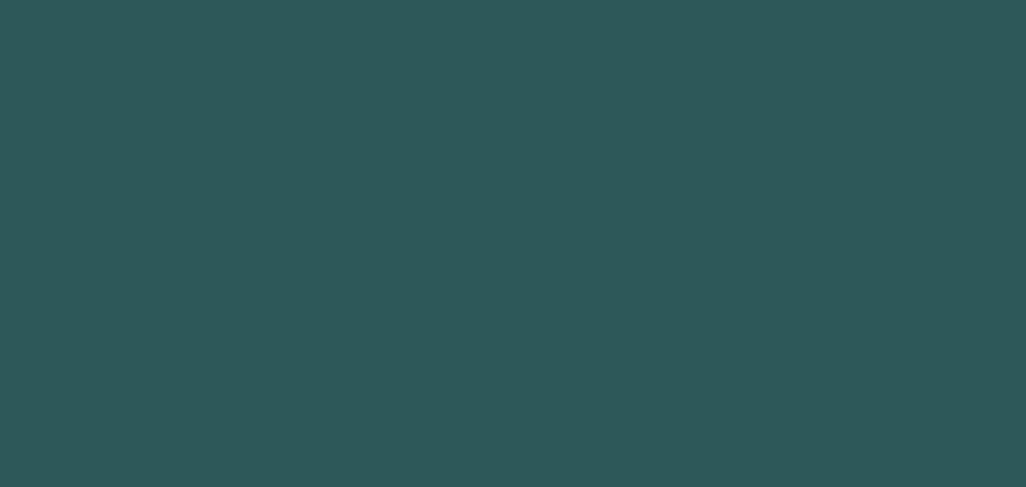
click at [761, 453] on body "原文 為這個翻譯評分 你的意見回饋將用於協助改善 Google 翻譯品質 1 2 3 4 5 6 7 8 helper.move Up(steps) pres…" at bounding box center [513, 243] width 1026 height 487
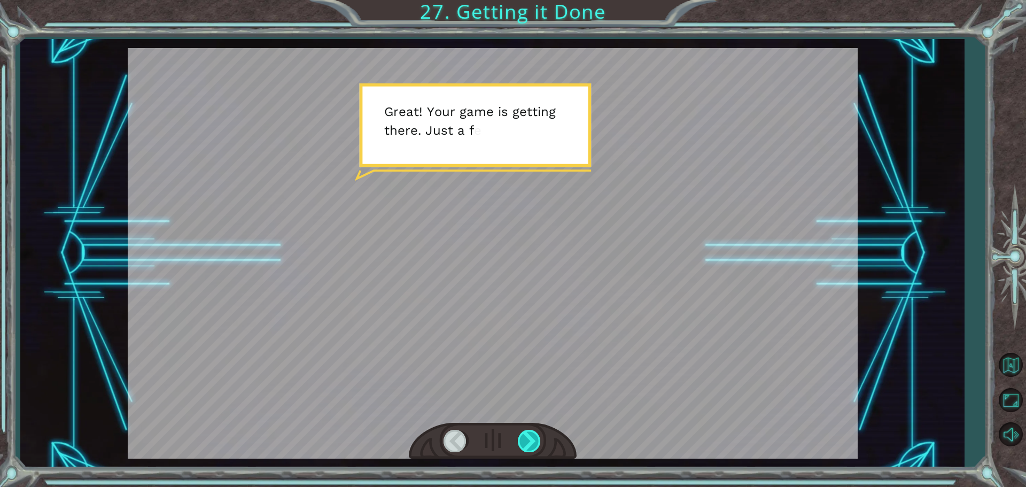
click at [531, 443] on div at bounding box center [530, 441] width 24 height 22
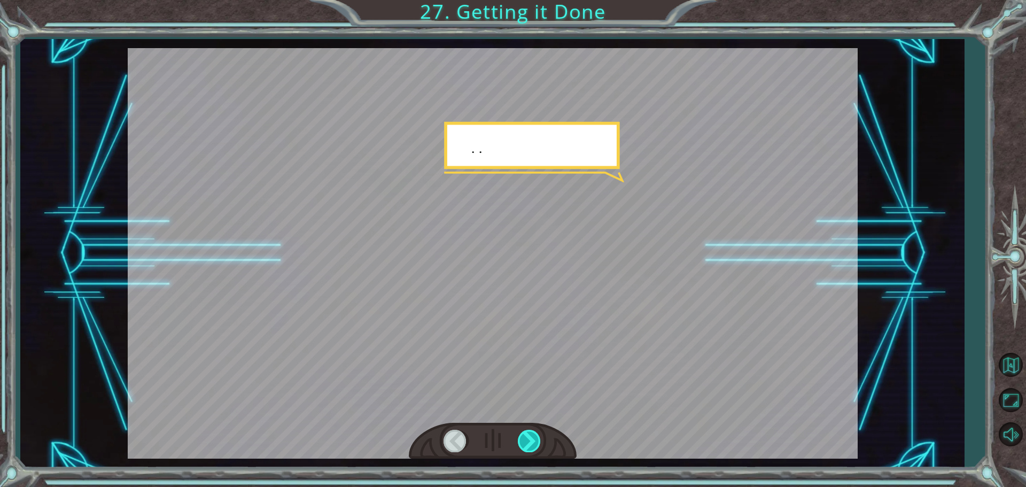
click at [531, 443] on div at bounding box center [530, 441] width 24 height 22
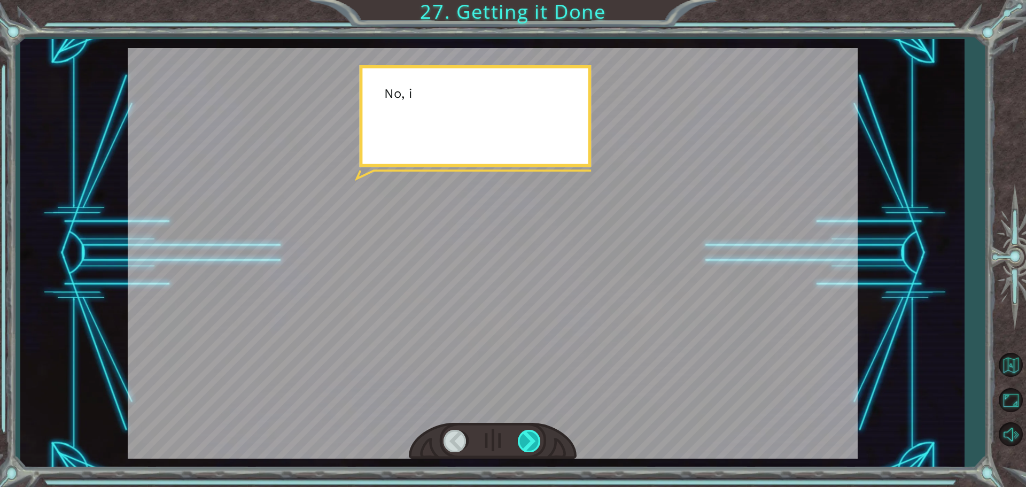
click at [531, 443] on div at bounding box center [530, 441] width 24 height 22
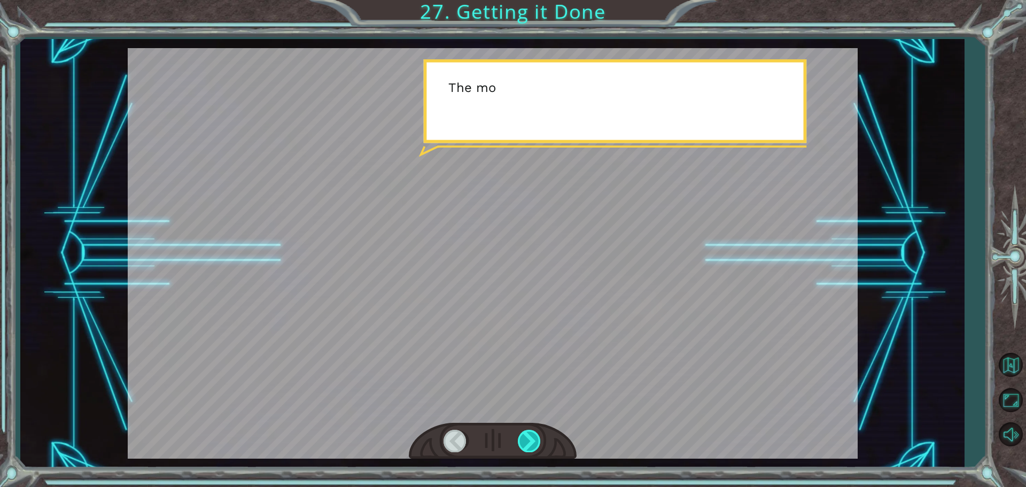
click at [531, 443] on div at bounding box center [530, 441] width 24 height 22
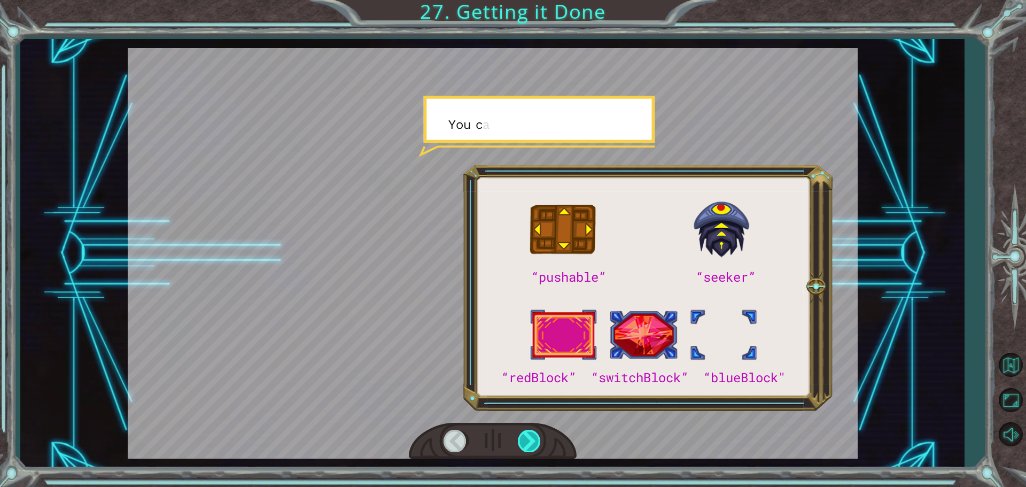
click at [531, 443] on div at bounding box center [530, 441] width 24 height 22
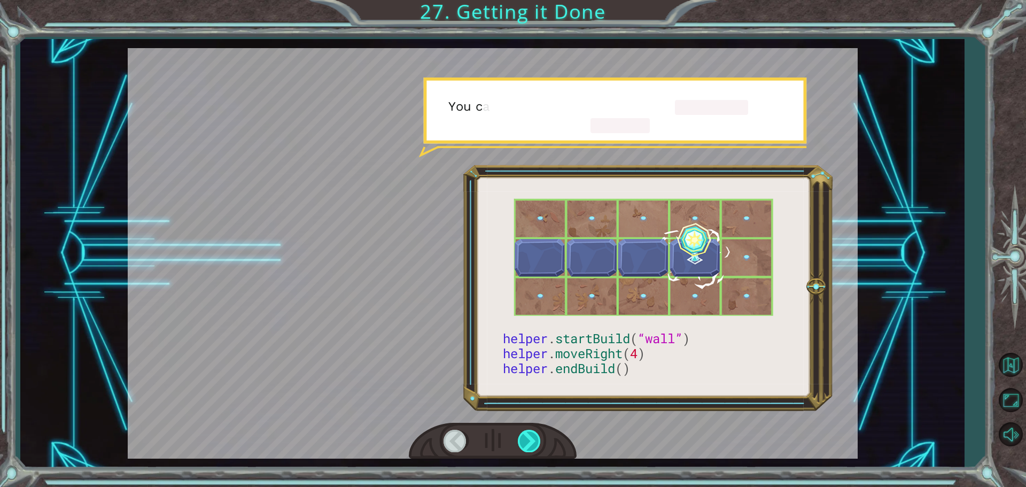
click at [531, 443] on div at bounding box center [530, 441] width 24 height 22
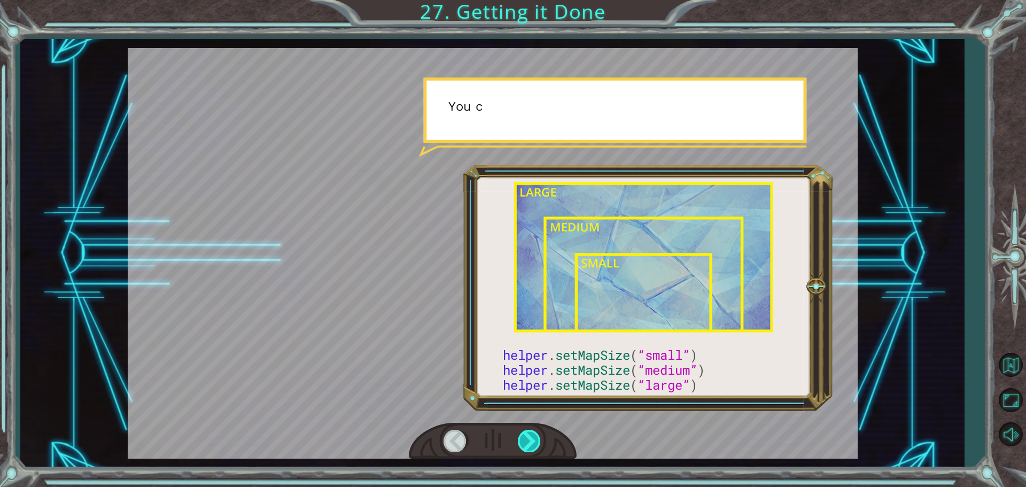
click at [531, 443] on div at bounding box center [530, 441] width 24 height 22
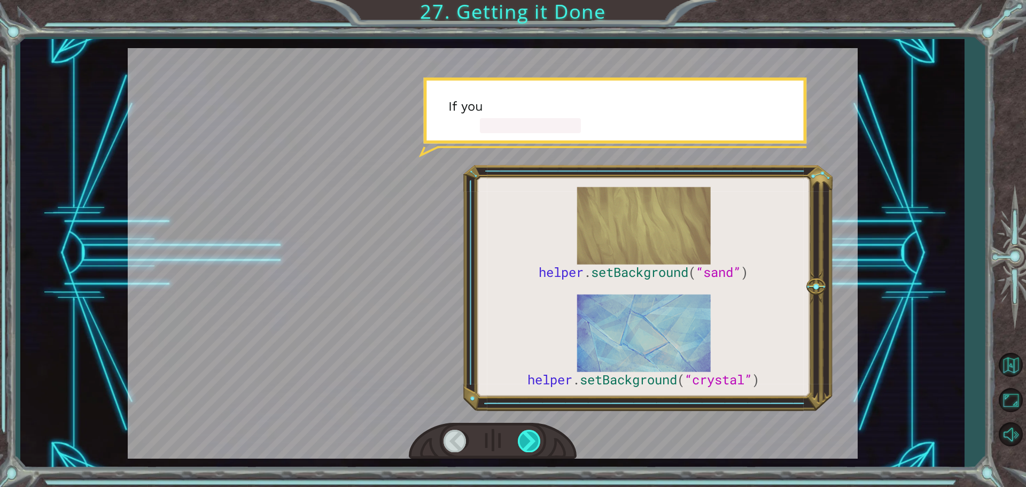
click at [531, 443] on div at bounding box center [530, 441] width 24 height 22
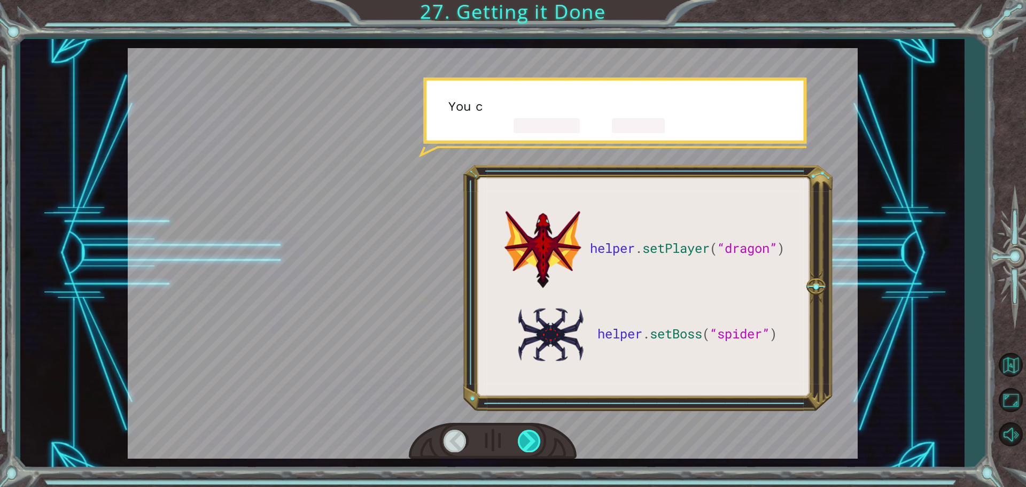
click at [531, 443] on div at bounding box center [530, 441] width 24 height 22
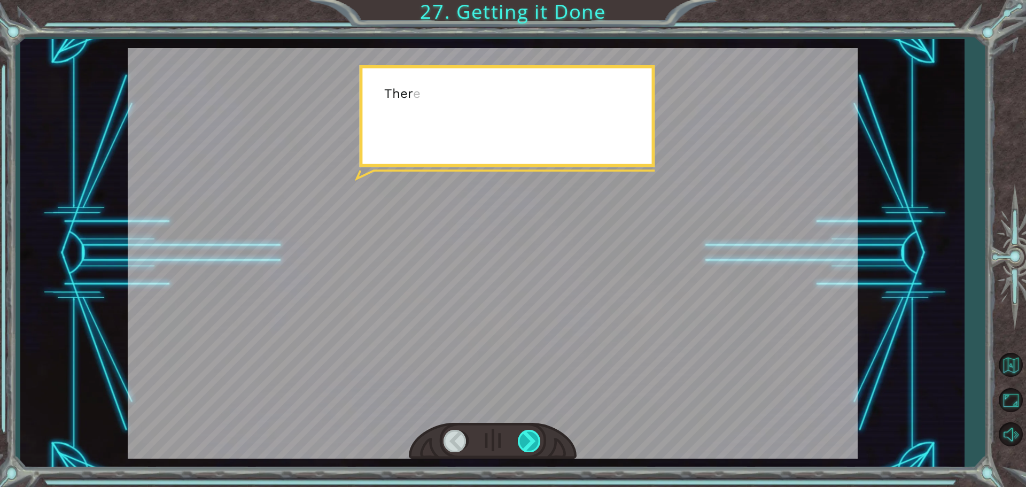
click at [531, 443] on div at bounding box center [530, 441] width 24 height 22
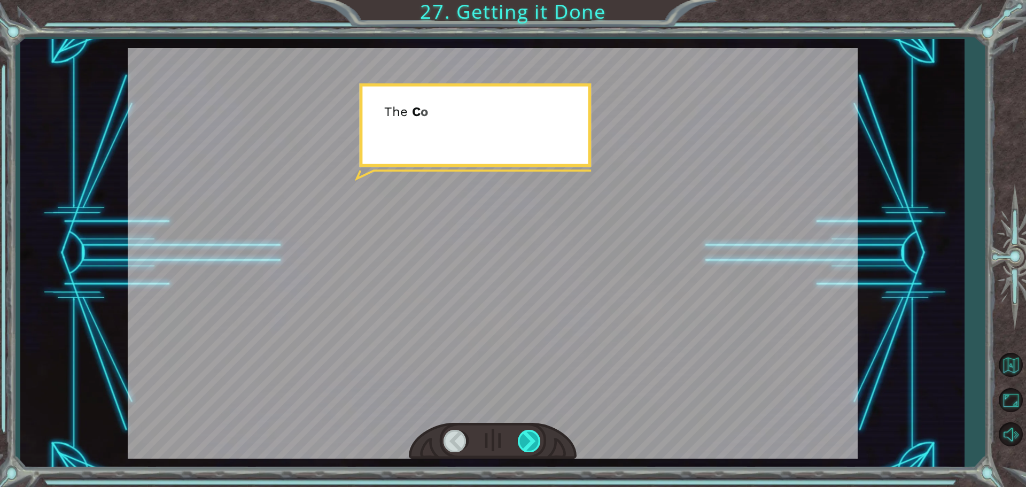
click at [531, 443] on div at bounding box center [530, 441] width 24 height 22
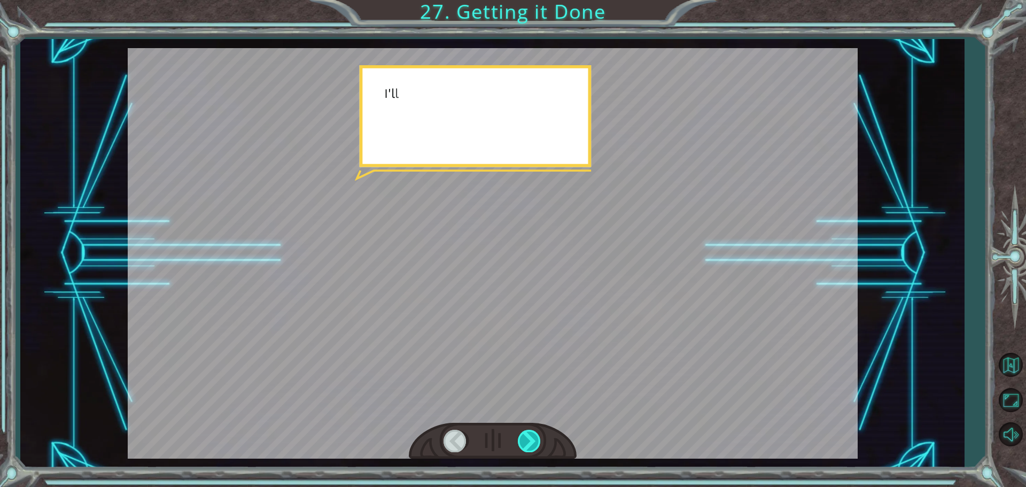
click at [531, 443] on div at bounding box center [530, 441] width 24 height 22
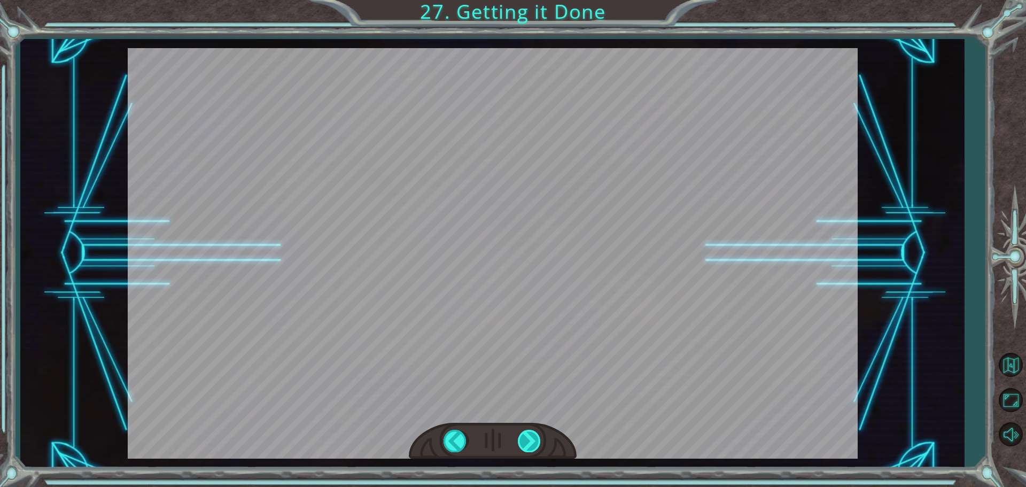
click at [531, 0] on div "helper . setPlayer ( “dragon” ) helper . setBoss ( “spider” ) G r e a t ! Y o u…" at bounding box center [513, 0] width 1026 height 0
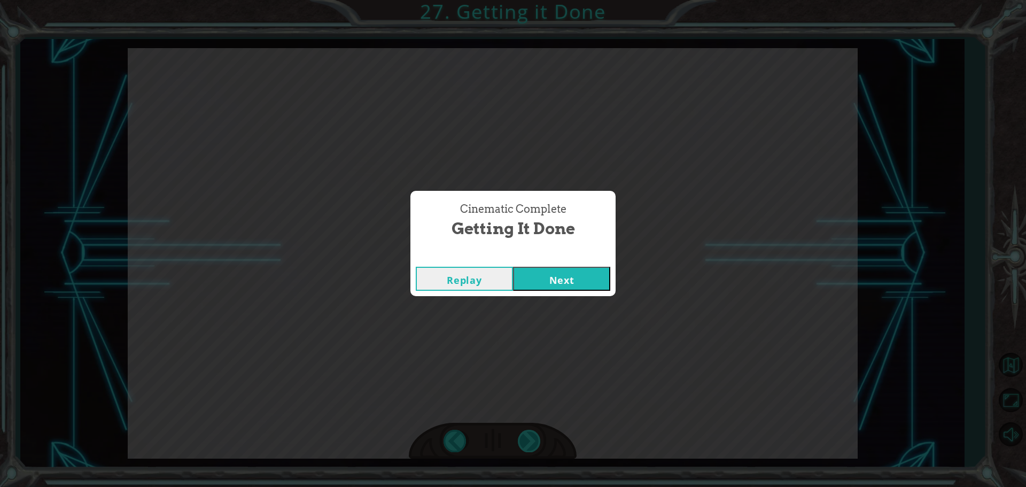
click at [531, 443] on div "Cinematic Complete Getting it Done Replay Next" at bounding box center [513, 243] width 1026 height 487
click at [578, 279] on button "Next" at bounding box center [561, 279] width 97 height 24
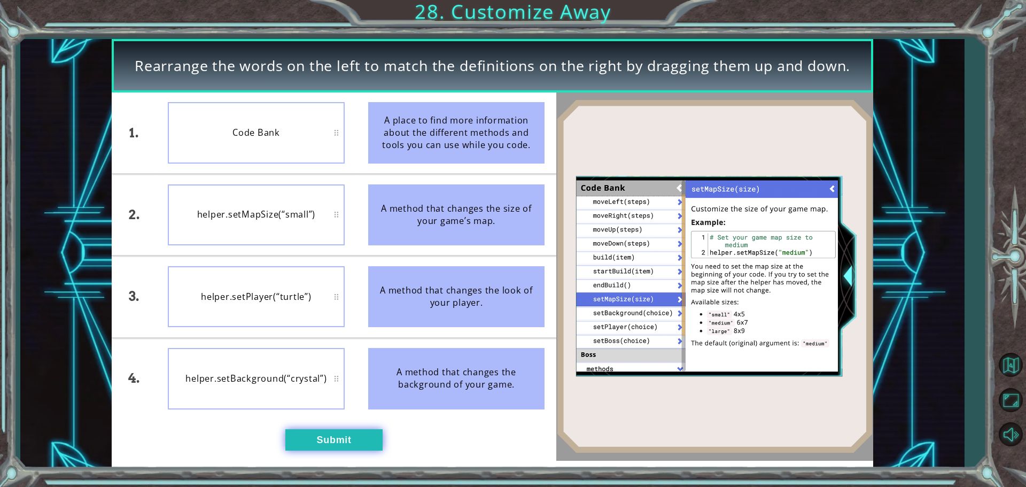
click at [352, 439] on button "Submit" at bounding box center [333, 439] width 97 height 21
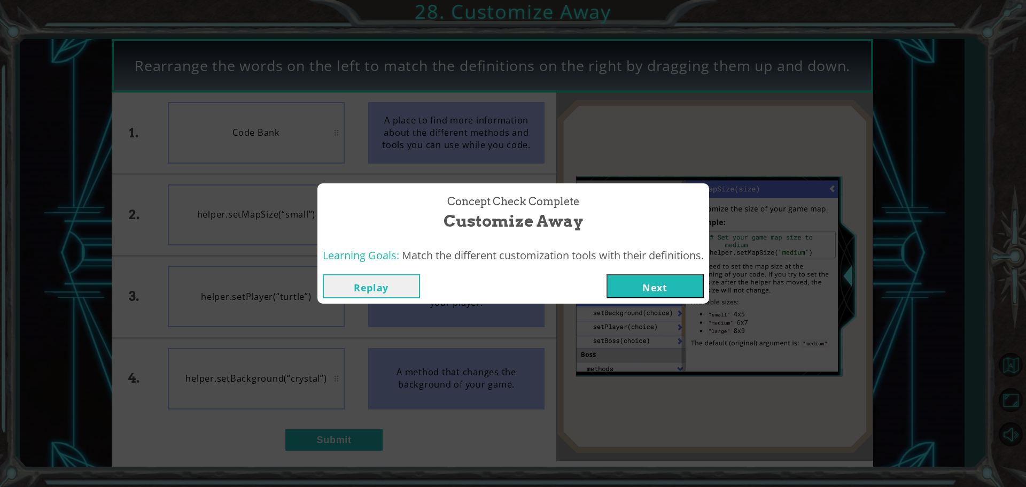
click at [681, 282] on button "Next" at bounding box center [655, 286] width 97 height 24
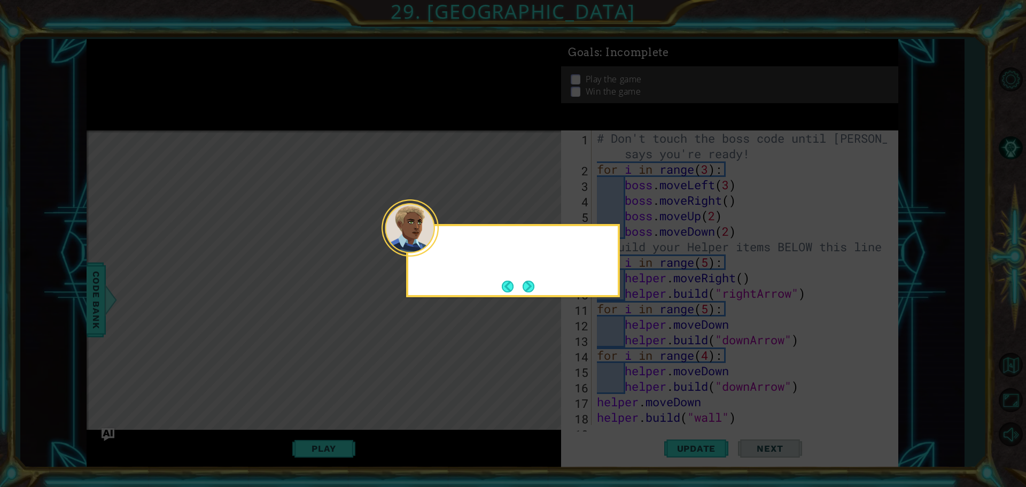
scroll to position [31, 0]
click at [434, 252] on div at bounding box center [410, 227] width 57 height 57
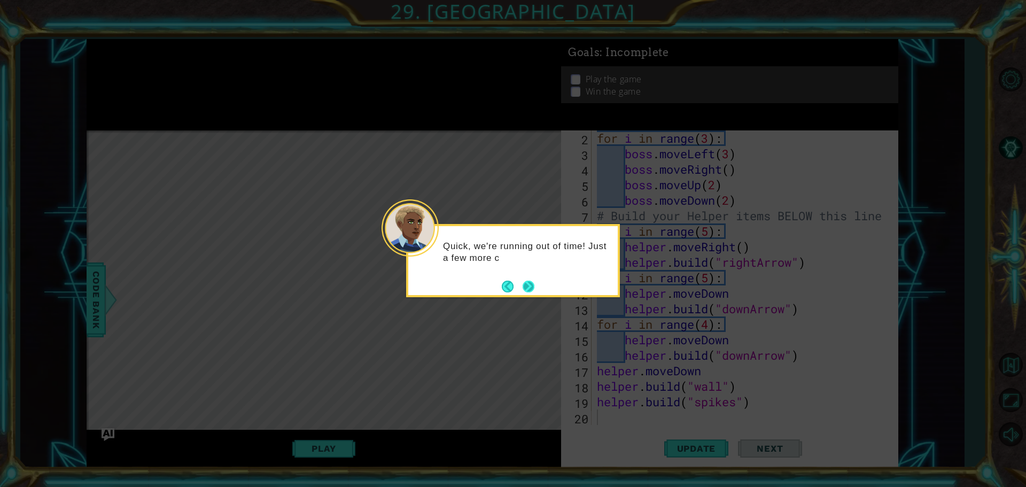
click at [523, 285] on button "Next" at bounding box center [529, 286] width 12 height 12
click at [529, 285] on button "Next" at bounding box center [529, 287] width 12 height 12
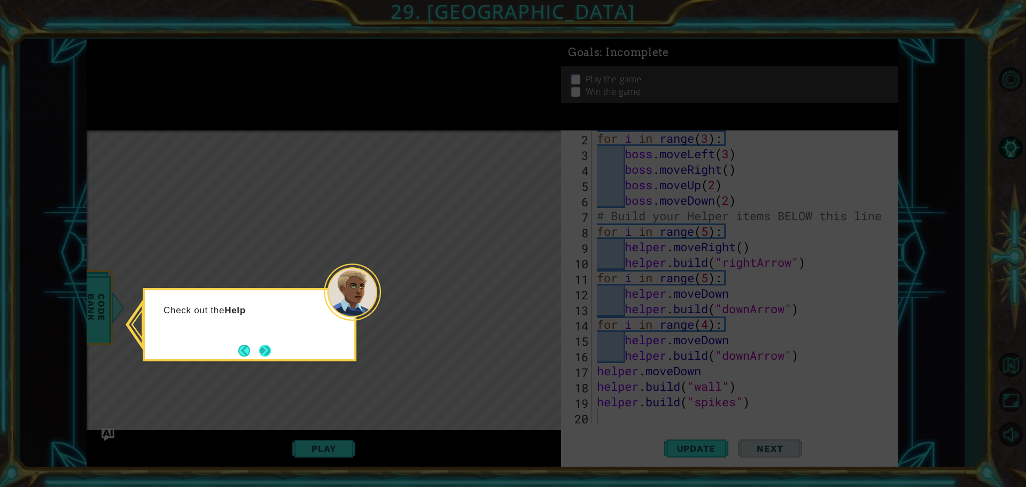
click at [267, 350] on button "Next" at bounding box center [265, 351] width 12 height 12
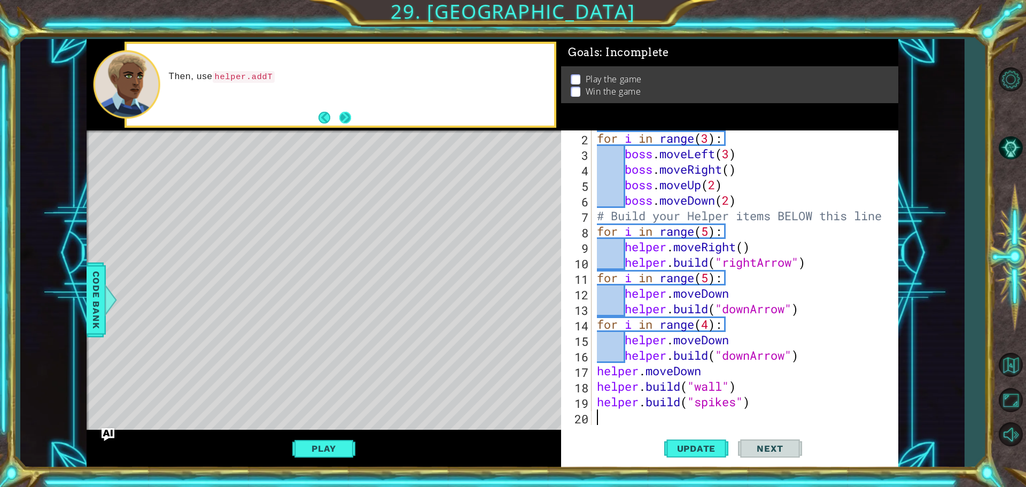
click at [346, 115] on button "Next" at bounding box center [345, 118] width 12 height 12
click at [346, 115] on button "Next" at bounding box center [345, 117] width 12 height 12
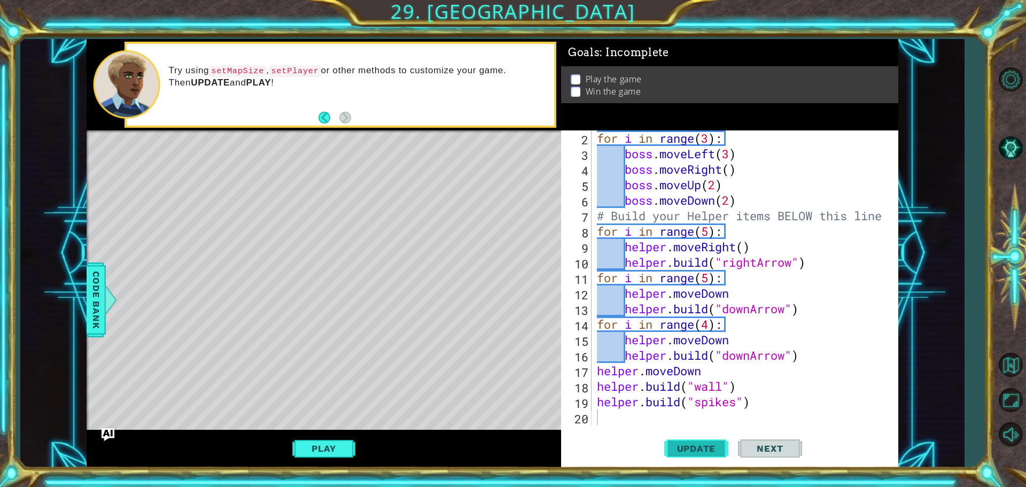
click at [689, 445] on span "Update" at bounding box center [696, 448] width 60 height 11
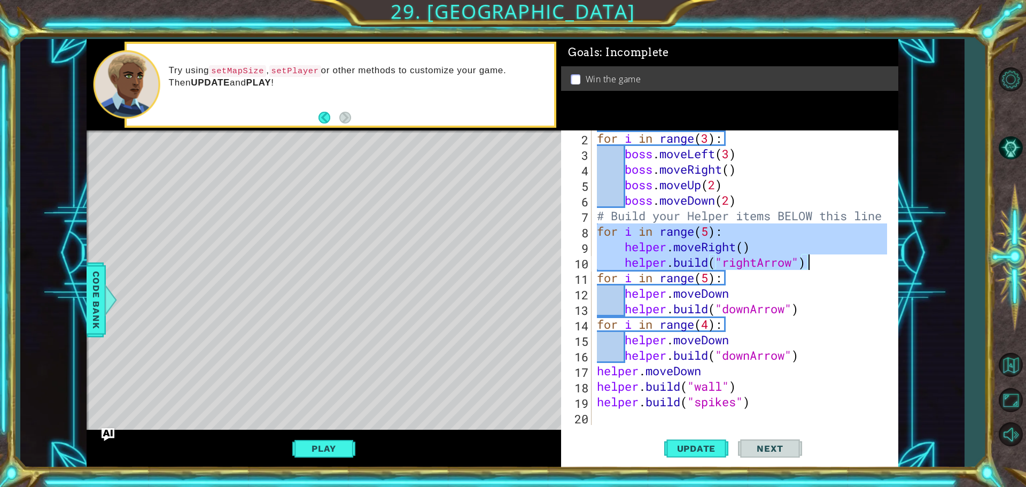
drag, startPoint x: 597, startPoint y: 226, endPoint x: 822, endPoint y: 264, distance: 228.2
click at [822, 264] on div "for i in range ( 3 ) : boss . moveLeft ( 3 ) boss . moveRight ( ) boss . moveUp…" at bounding box center [744, 292] width 298 height 325
click at [822, 264] on div "for i in range ( 3 ) : boss . moveLeft ( 3 ) boss . moveRight ( ) boss . moveUp…" at bounding box center [741, 277] width 292 height 294
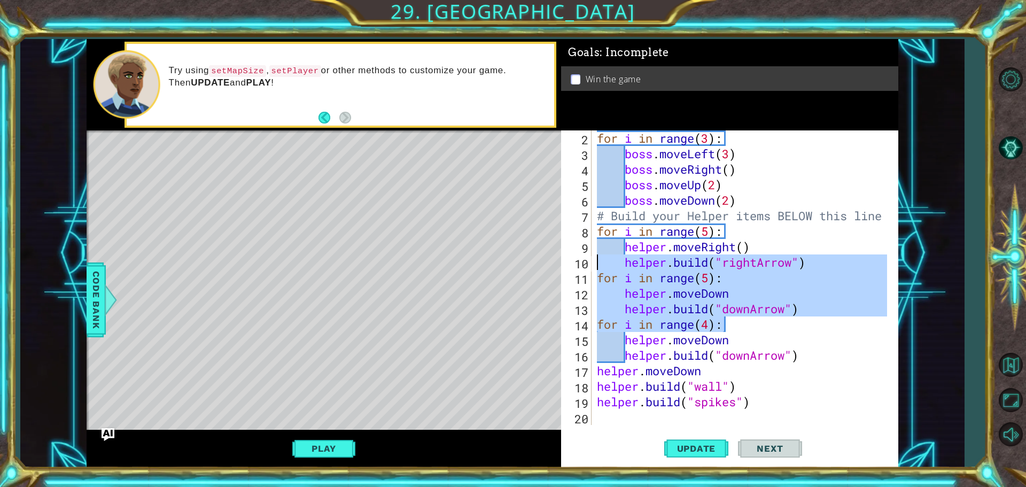
drag, startPoint x: 793, startPoint y: 317, endPoint x: 584, endPoint y: 269, distance: 214.5
click at [584, 269] on div "[DOMAIN_NAME]("rightArrow") 2 3 4 5 6 7 8 9 10 11 12 13 14 15 16 17 18 19 20 fo…" at bounding box center [728, 277] width 334 height 294
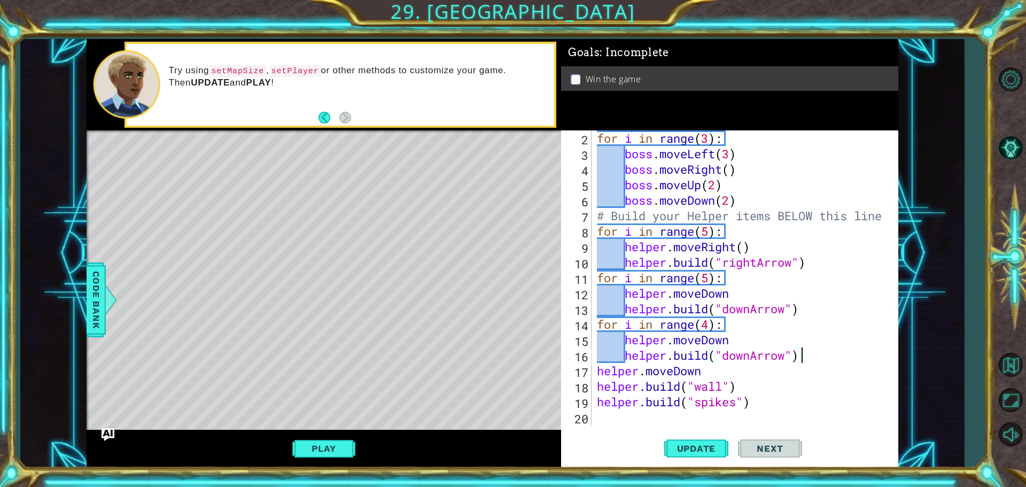
click at [878, 349] on div "for i in range ( 3 ) : boss . moveLeft ( 3 ) boss . moveRight ( ) boss . moveUp…" at bounding box center [744, 292] width 298 height 325
drag, startPoint x: 765, startPoint y: 390, endPoint x: 588, endPoint y: 389, distance: 176.9
click at [588, 389] on div "[DOMAIN_NAME]("downArrow") 2 3 4 5 6 7 8 9 10 11 12 13 14 15 16 17 18 19 20 for…" at bounding box center [728, 277] width 334 height 294
click at [775, 399] on div "for i in range ( 3 ) : boss . moveLeft ( 3 ) boss . moveRight ( ) boss . moveUp…" at bounding box center [744, 292] width 298 height 325
type textarea "[DOMAIN_NAME]("spikes")"
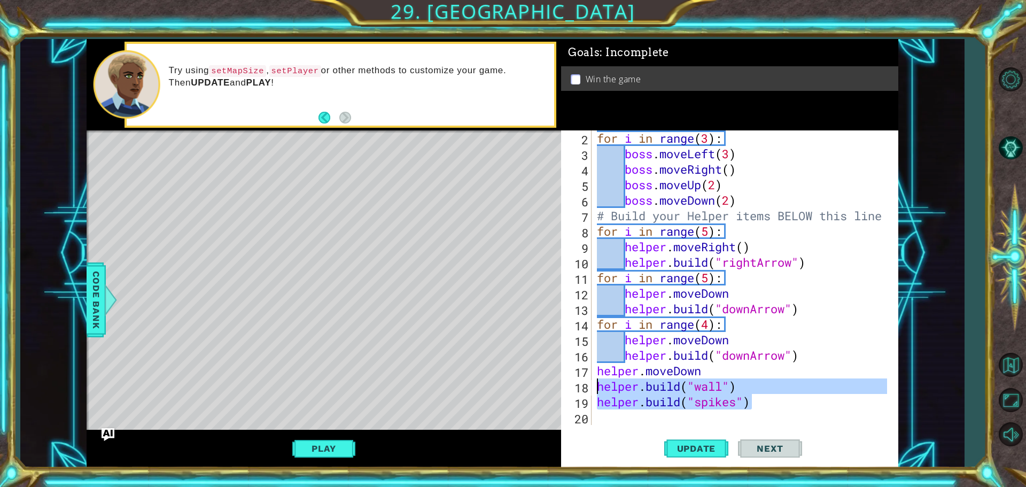
drag, startPoint x: 770, startPoint y: 401, endPoint x: 588, endPoint y: 381, distance: 182.8
click at [588, 381] on div "[DOMAIN_NAME]("spikes") 2 3 4 5 6 7 8 9 10 11 12 13 14 15 16 17 18 19 20 for i …" at bounding box center [728, 277] width 334 height 294
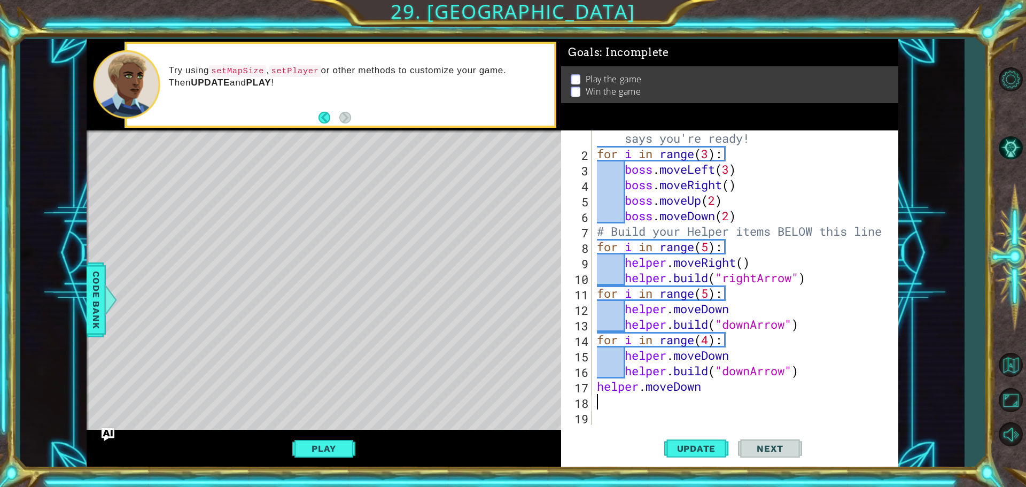
scroll to position [15, 0]
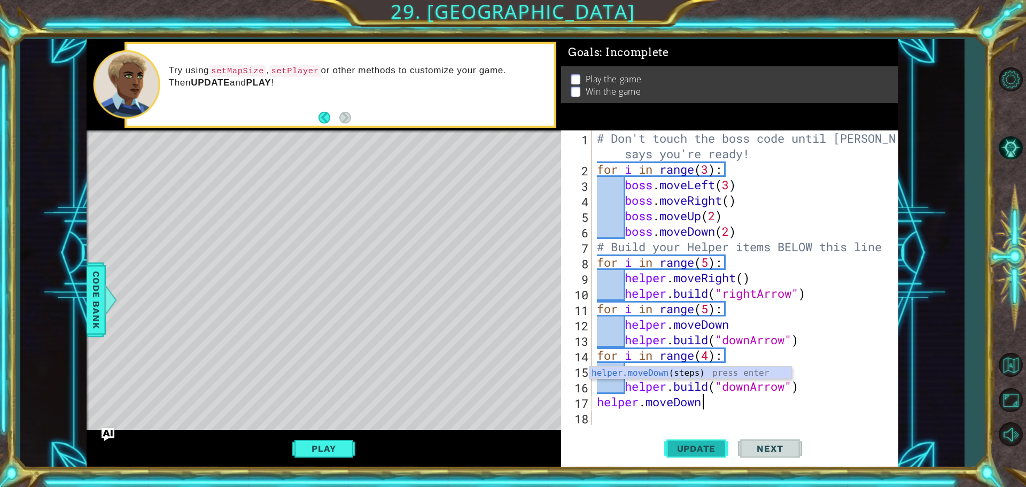
click at [717, 446] on span "Update" at bounding box center [696, 448] width 60 height 11
click at [708, 263] on div "# Don't touch the boss code until [PERSON_NAME] says you're ready! for i in ran…" at bounding box center [748, 300] width 306 height 341
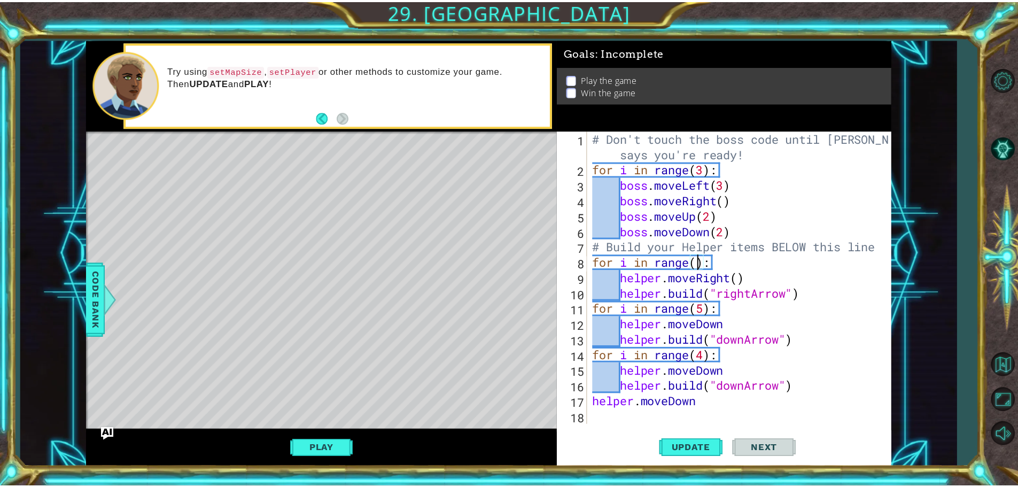
scroll to position [0, 5]
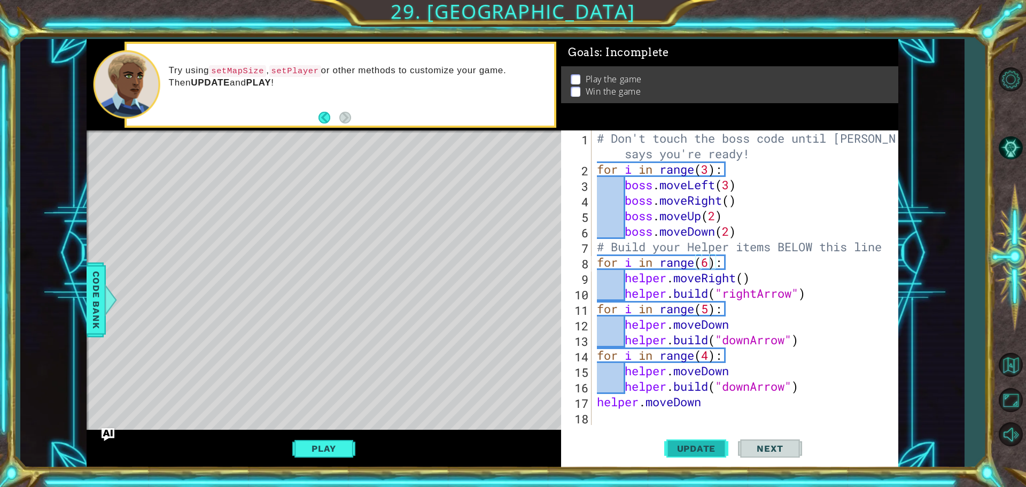
click at [704, 452] on span "Update" at bounding box center [696, 448] width 60 height 11
click at [683, 448] on span "Update" at bounding box center [696, 448] width 60 height 11
click at [812, 290] on div "# Don't touch the boss code until [PERSON_NAME] says you're ready! for i in ran…" at bounding box center [748, 300] width 306 height 341
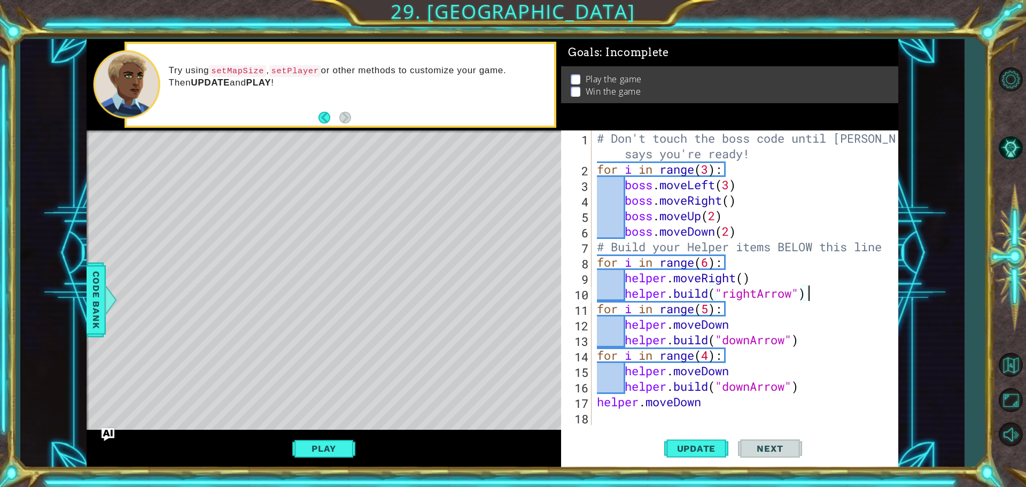
click at [828, 293] on div "# Don't touch the boss code until [PERSON_NAME] says you're ready! for i in ran…" at bounding box center [748, 300] width 306 height 341
click at [323, 445] on button "Play" at bounding box center [323, 448] width 63 height 20
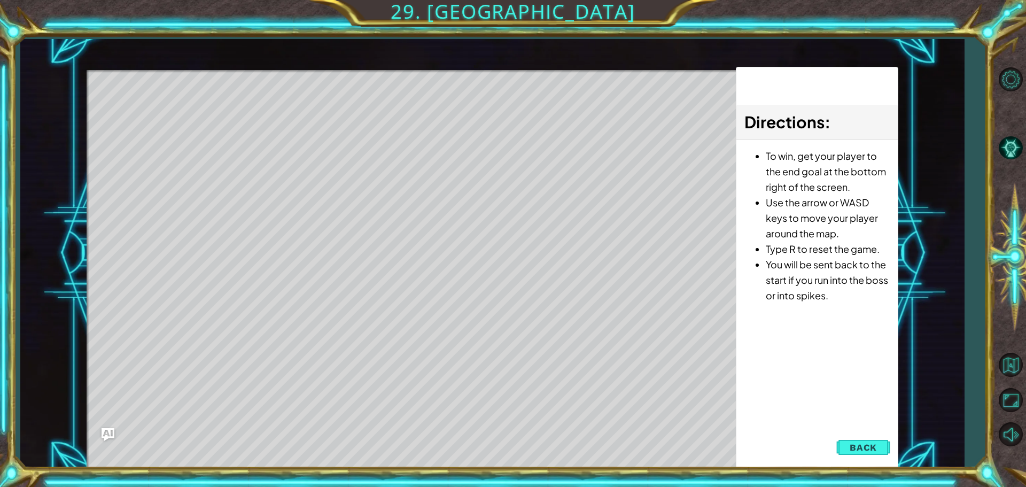
click at [883, 446] on button "Back" at bounding box center [863, 447] width 54 height 21
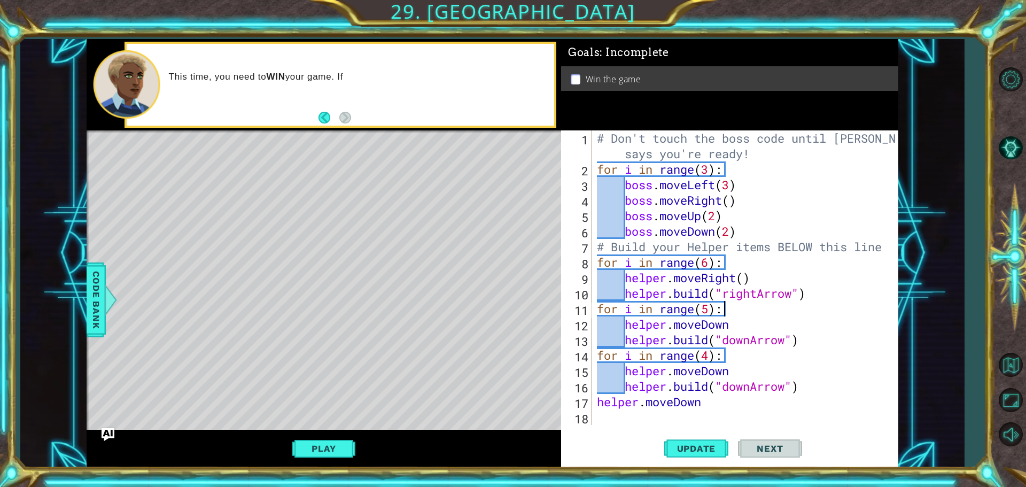
click at [736, 311] on div "# Don't touch the boss code until [PERSON_NAME] says you're ready! for i in ran…" at bounding box center [748, 300] width 306 height 341
click at [834, 298] on div "# Don't touch the boss code until [PERSON_NAME] says you're ready! for i in ran…" at bounding box center [748, 300] width 306 height 341
type textarea "[DOMAIN_NAME]("rightArrow")"
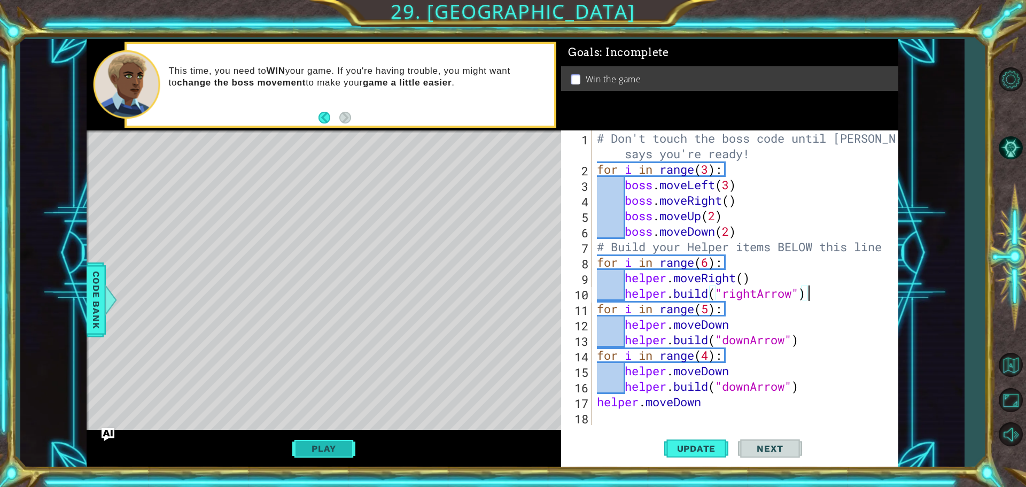
click at [322, 450] on button "Play" at bounding box center [323, 448] width 63 height 20
click at [751, 451] on span "Next" at bounding box center [770, 449] width 48 height 11
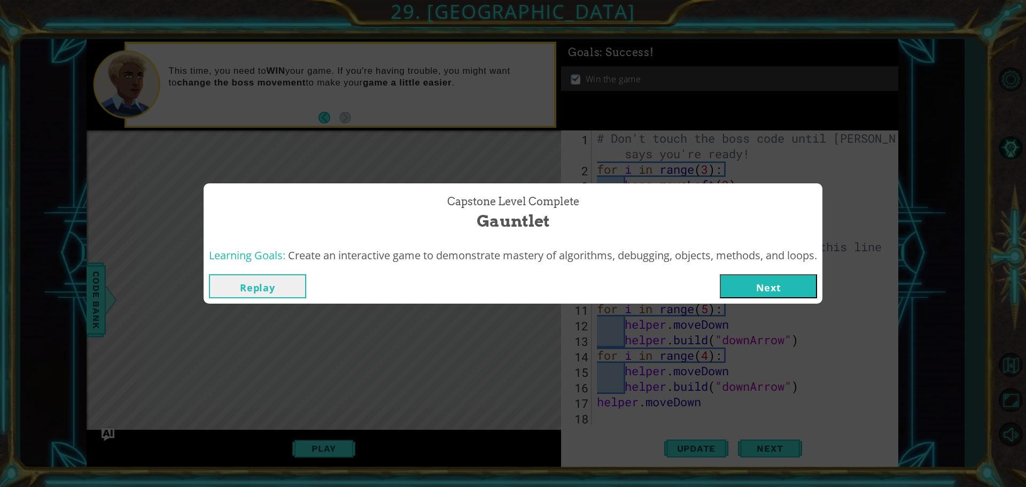
click at [764, 289] on button "Next" at bounding box center [768, 286] width 97 height 24
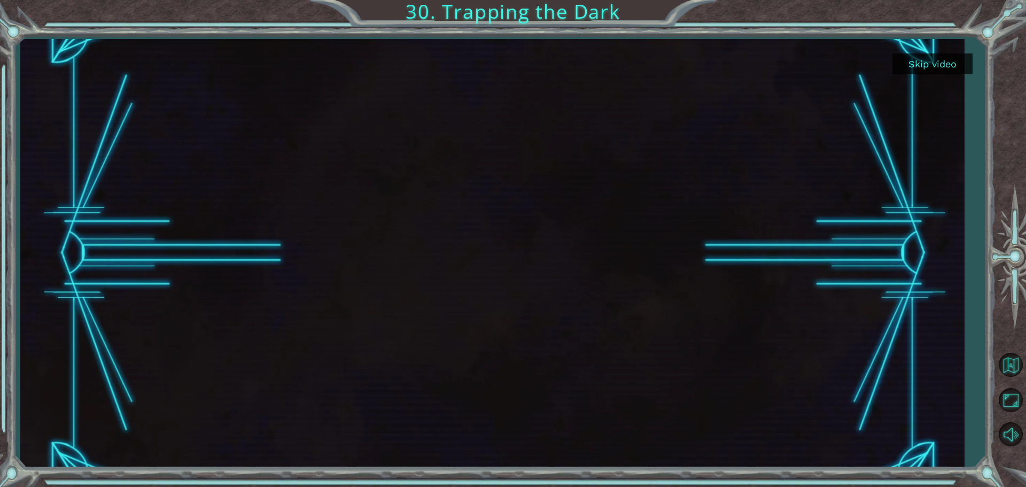
click at [933, 61] on button "Skip video" at bounding box center [933, 63] width 80 height 21
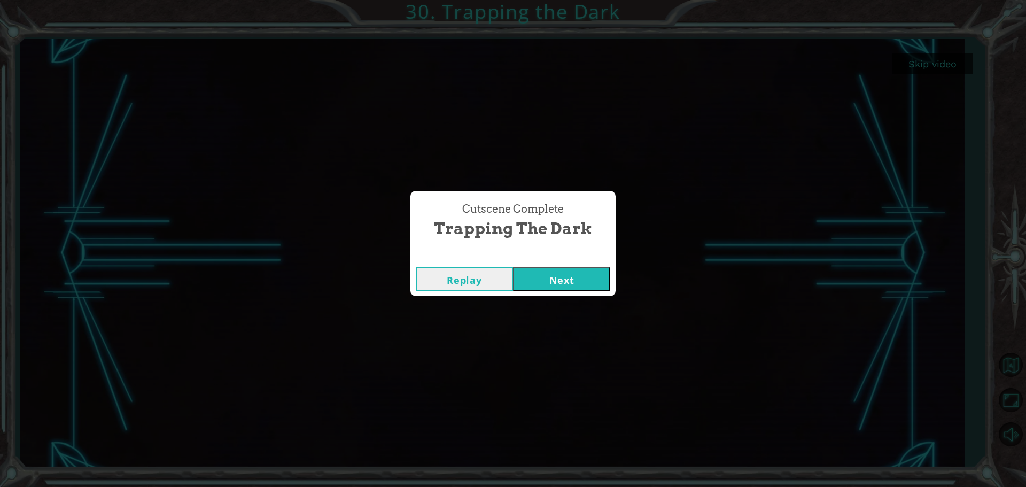
click at [547, 282] on button "Next" at bounding box center [561, 279] width 97 height 24
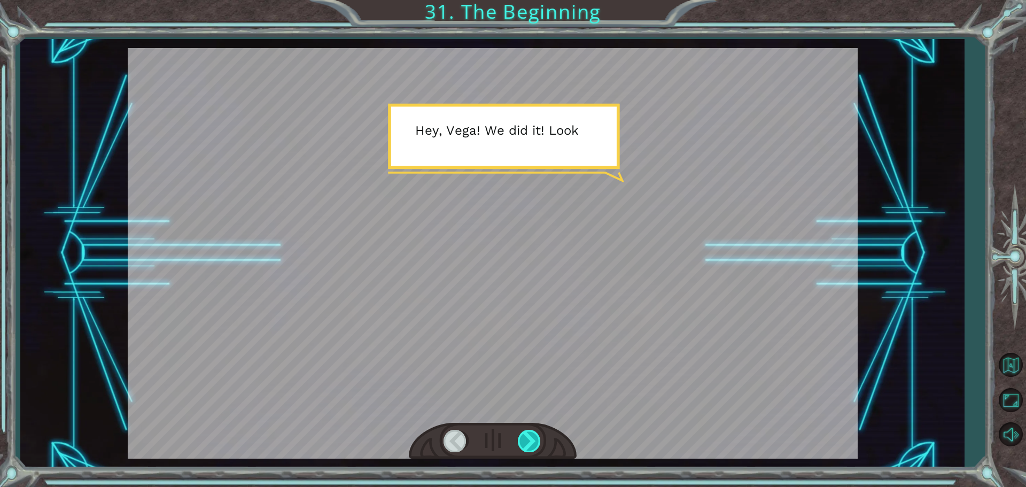
drag, startPoint x: 523, startPoint y: 452, endPoint x: 528, endPoint y: 446, distance: 7.9
click at [526, 449] on div at bounding box center [530, 441] width 24 height 22
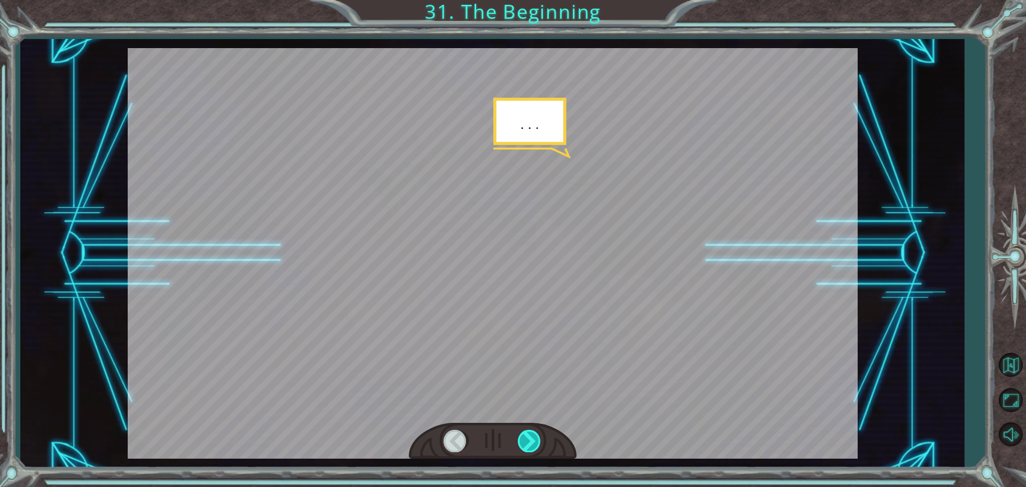
click at [528, 446] on div at bounding box center [530, 441] width 24 height 22
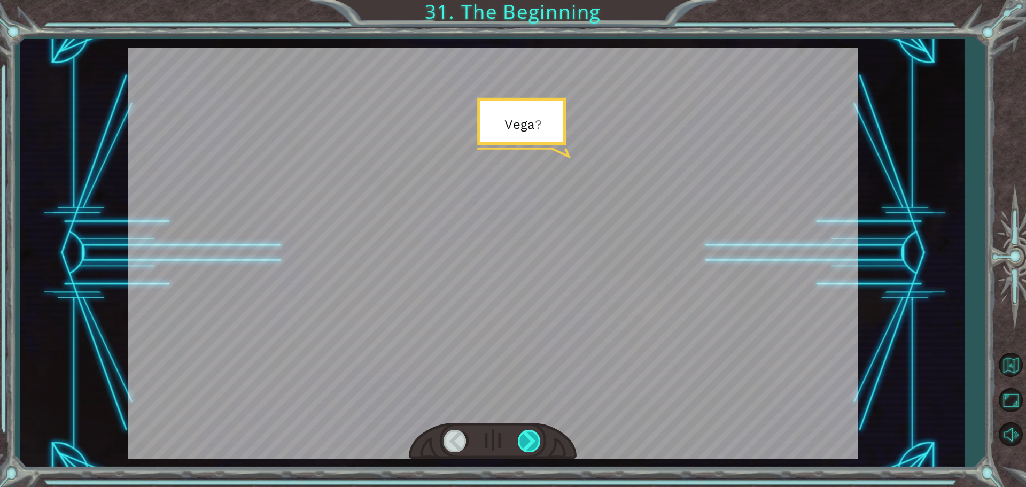
click at [528, 446] on div at bounding box center [530, 441] width 24 height 22
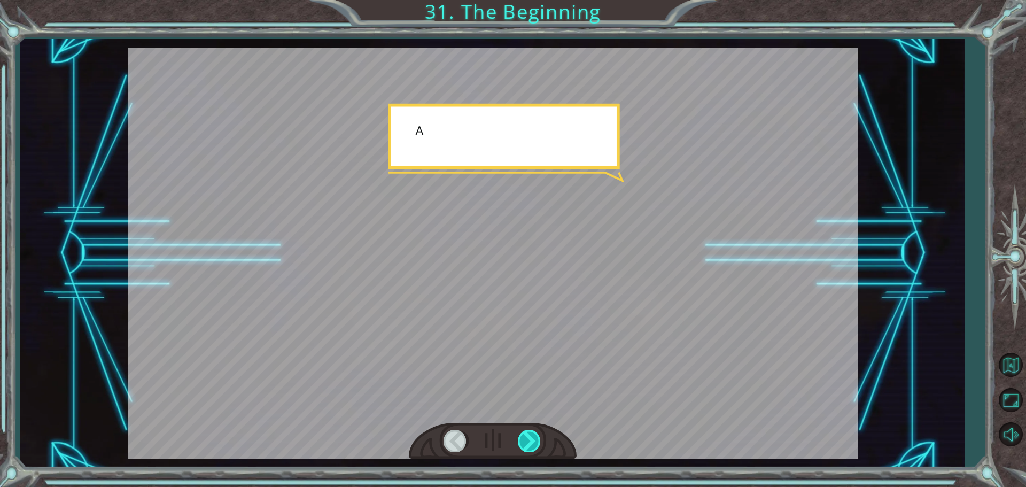
click at [528, 446] on div at bounding box center [530, 441] width 24 height 22
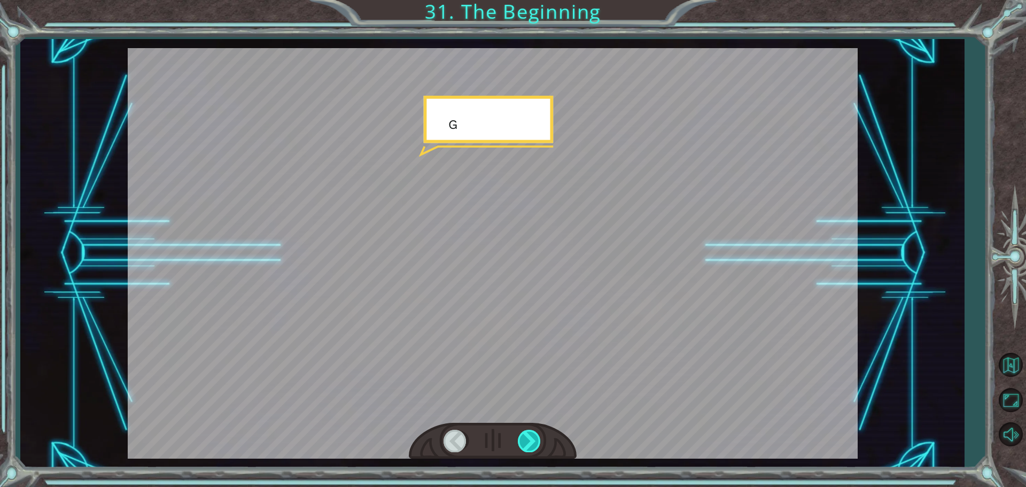
click at [528, 446] on div at bounding box center [530, 441] width 24 height 22
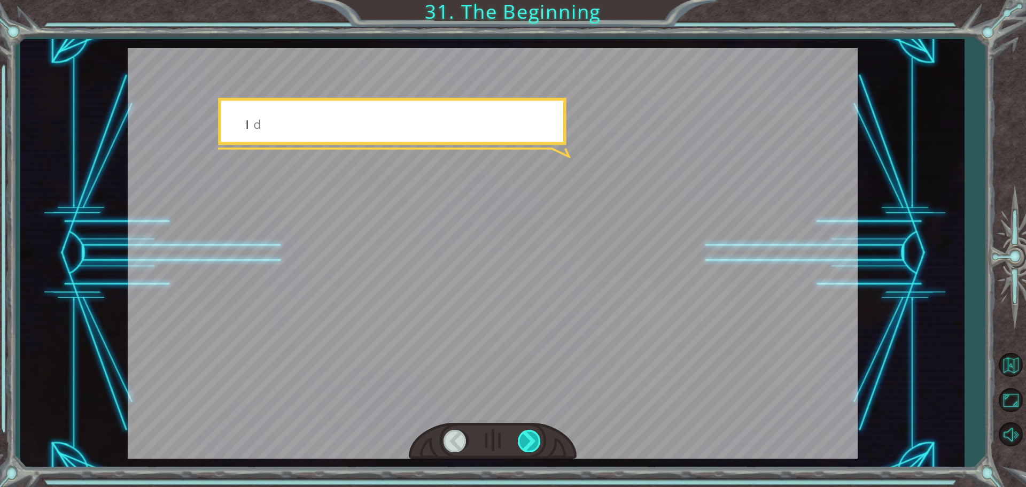
click at [528, 446] on div at bounding box center [530, 441] width 24 height 22
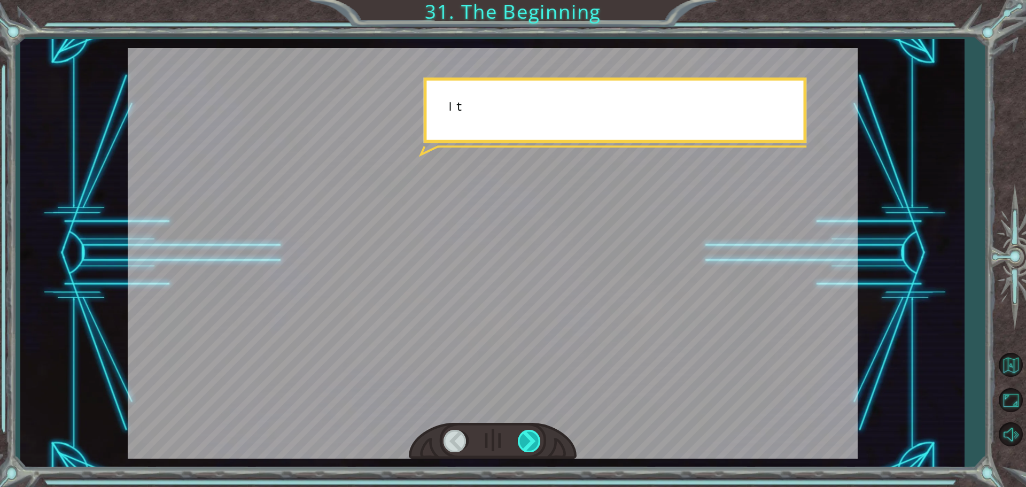
click at [528, 446] on div at bounding box center [530, 441] width 24 height 22
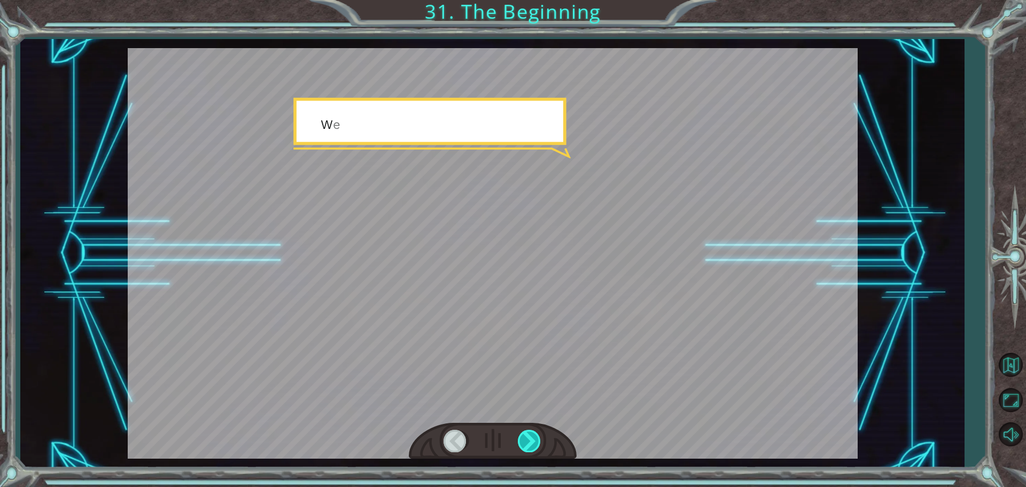
click at [528, 446] on div at bounding box center [530, 441] width 24 height 22
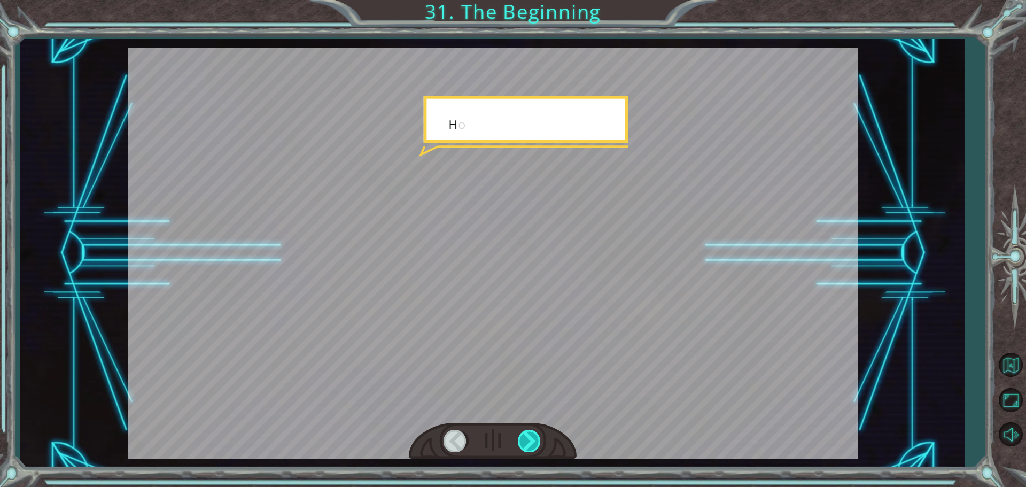
click at [528, 446] on div at bounding box center [530, 441] width 24 height 22
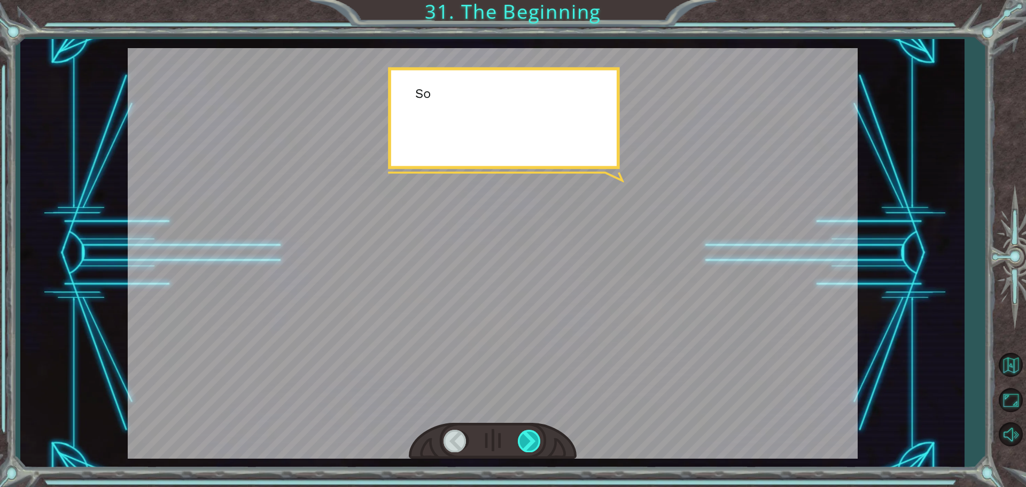
click at [528, 446] on div at bounding box center [530, 441] width 24 height 22
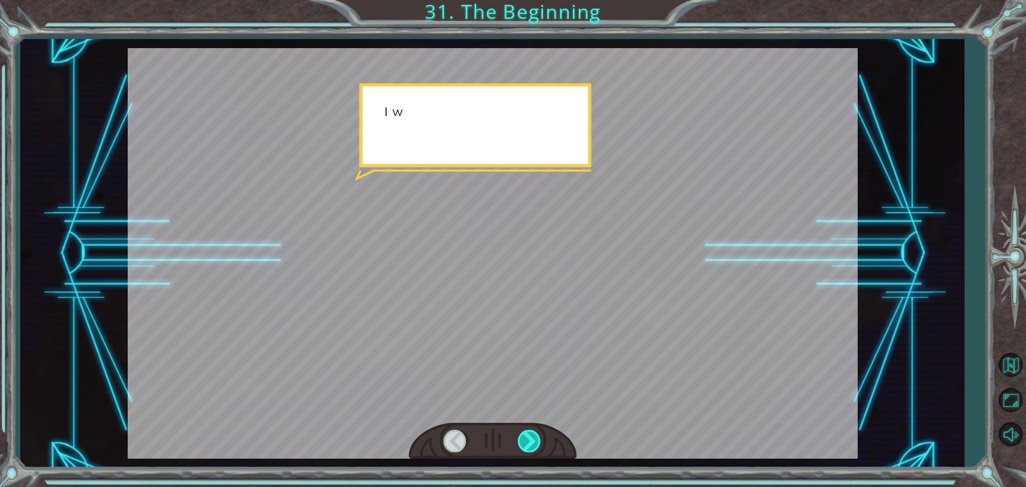
click at [528, 446] on div at bounding box center [530, 441] width 24 height 22
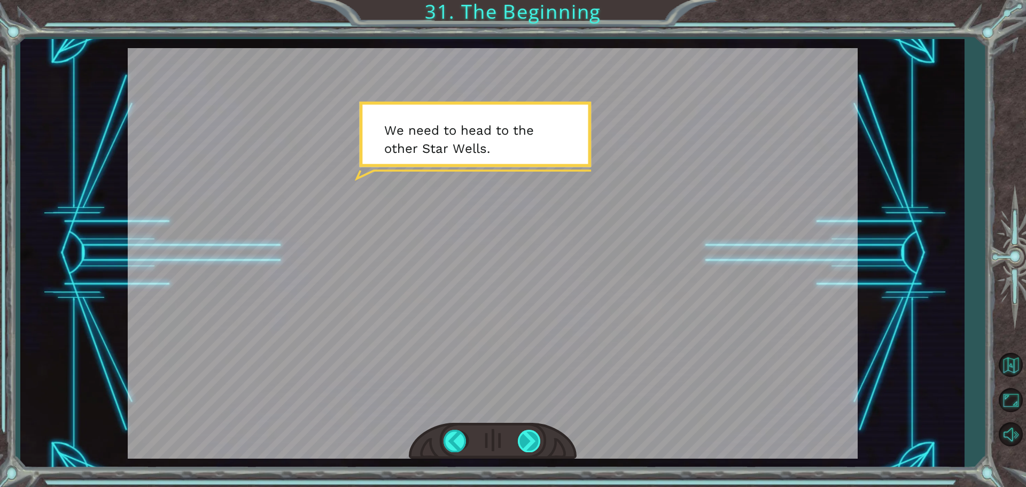
click at [524, 443] on div at bounding box center [530, 441] width 24 height 22
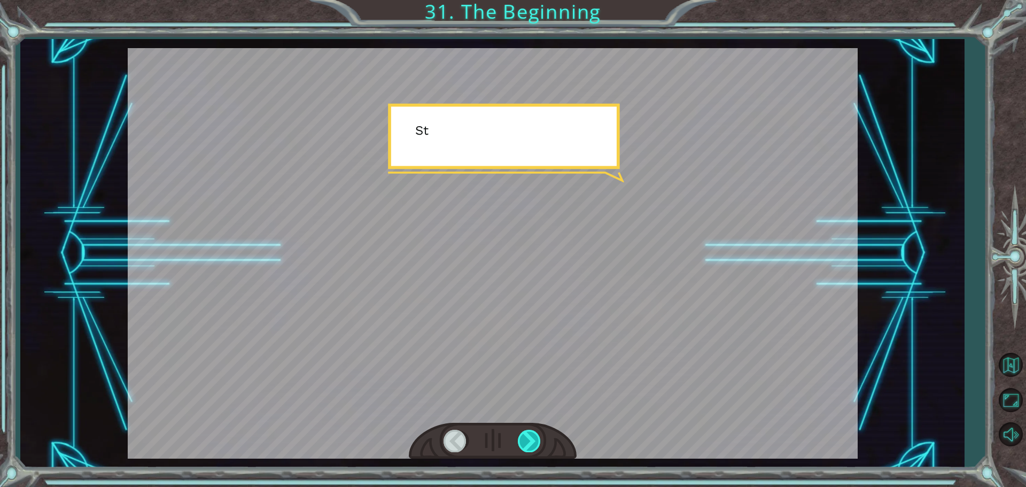
click at [524, 443] on div at bounding box center [530, 441] width 24 height 22
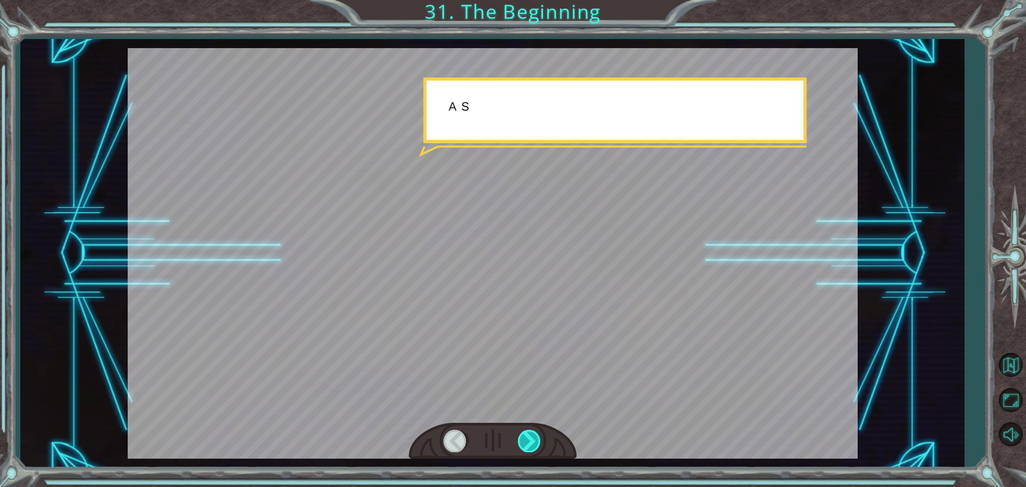
click at [524, 443] on div at bounding box center [530, 441] width 24 height 22
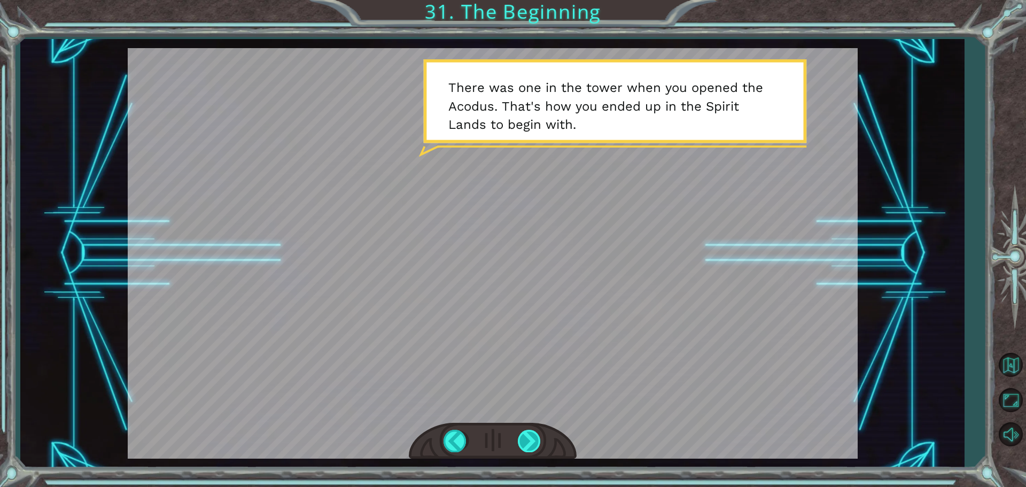
click at [528, 440] on div at bounding box center [530, 441] width 24 height 22
click at [530, 439] on div at bounding box center [530, 441] width 24 height 22
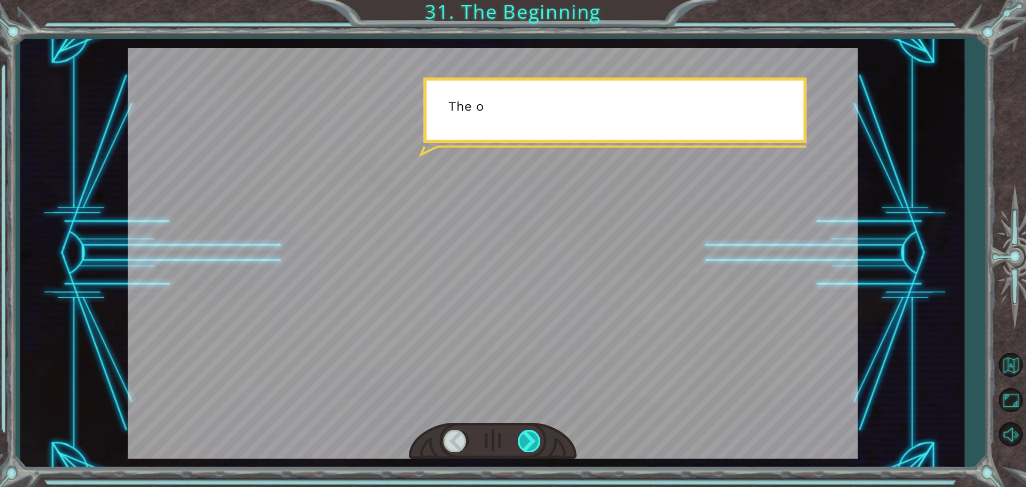
click at [530, 439] on div at bounding box center [530, 441] width 24 height 22
click at [531, 438] on div at bounding box center [530, 441] width 24 height 22
click at [525, 437] on div at bounding box center [530, 441] width 24 height 22
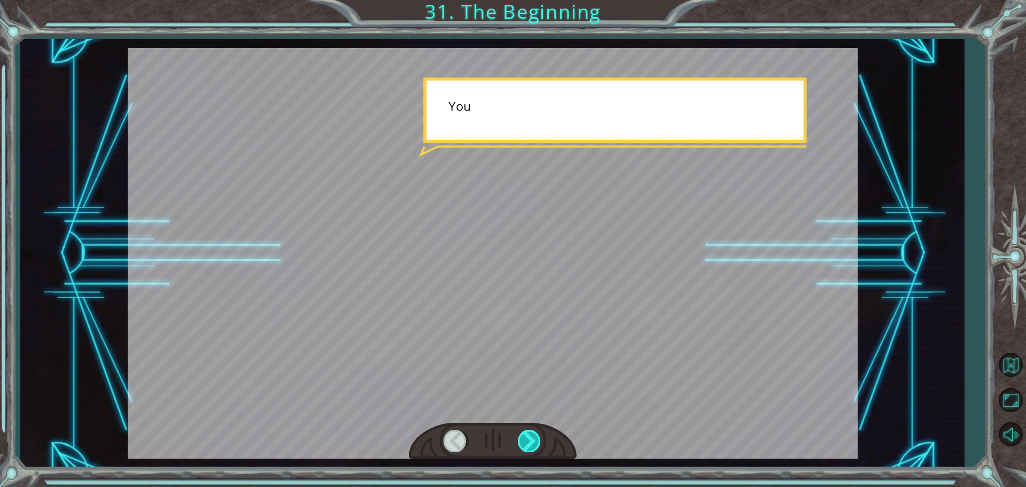
click at [525, 437] on div at bounding box center [530, 441] width 24 height 22
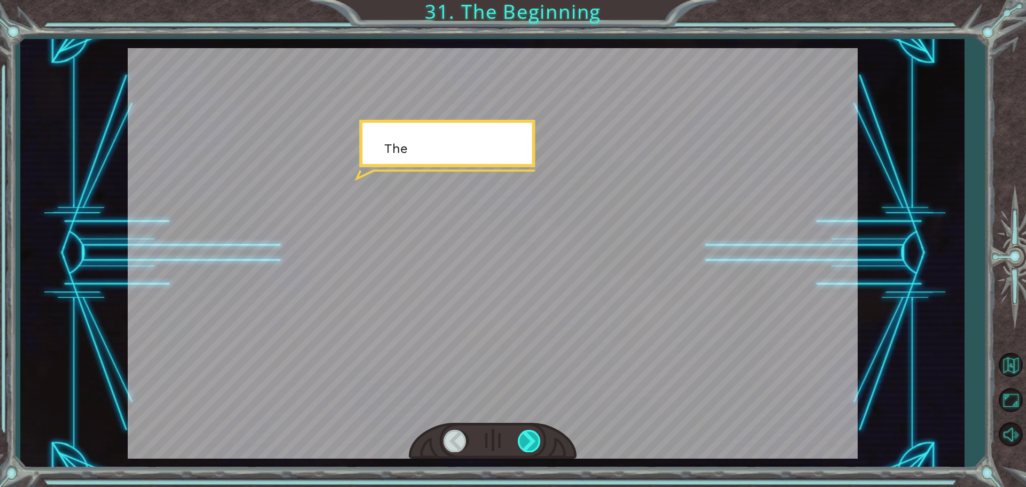
click at [525, 437] on div at bounding box center [530, 441] width 24 height 22
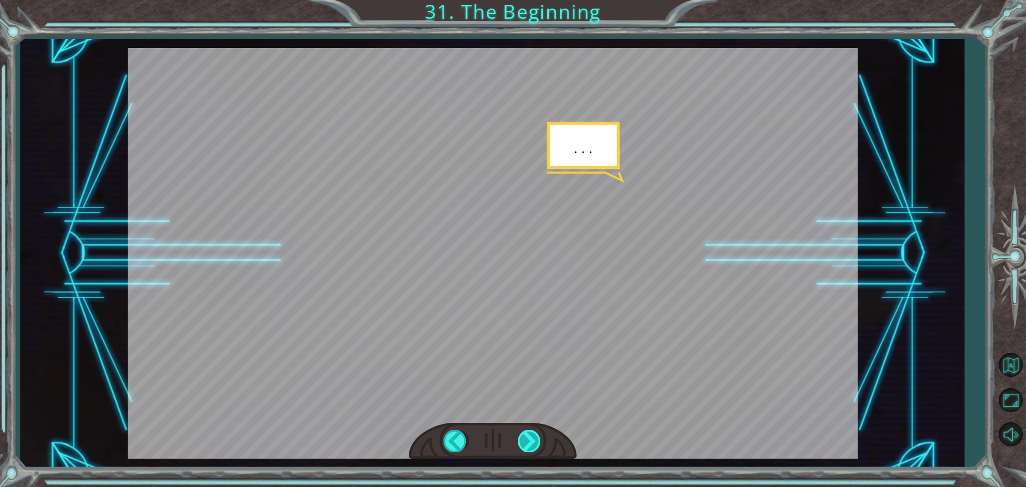
click at [525, 437] on div at bounding box center [530, 441] width 24 height 22
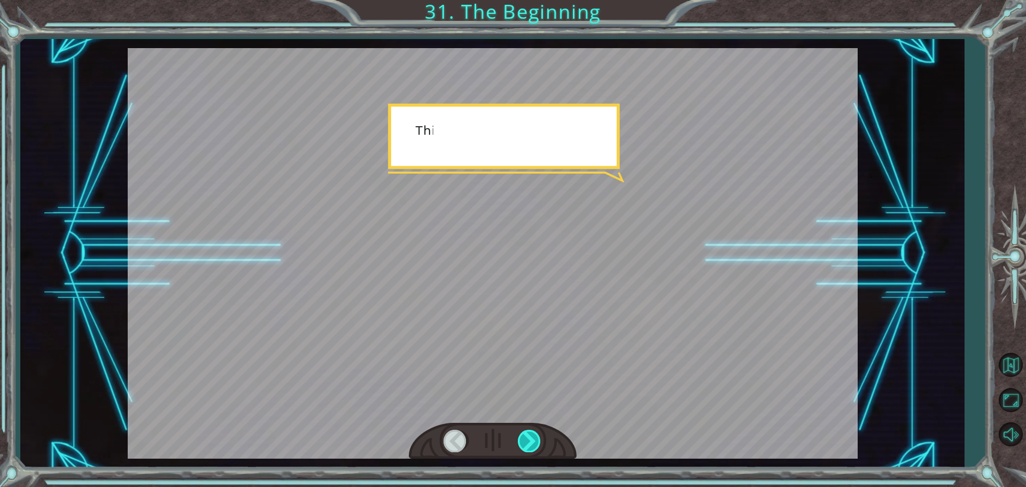
click at [525, 437] on div at bounding box center [530, 441] width 24 height 22
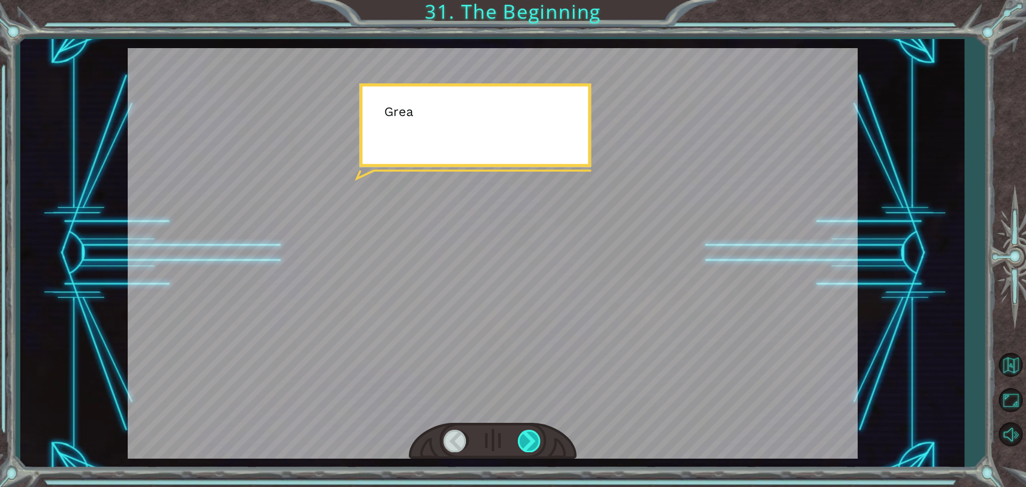
click at [525, 437] on div at bounding box center [530, 441] width 24 height 22
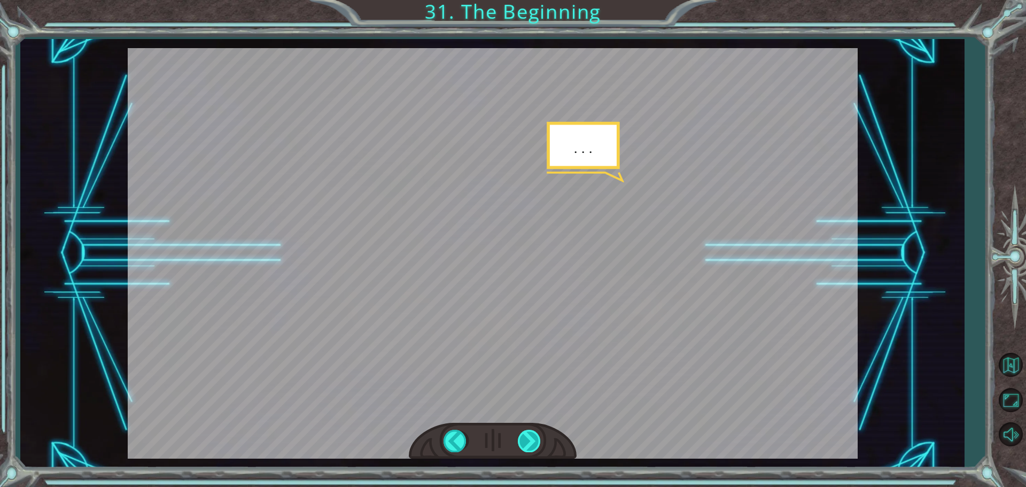
click at [525, 437] on div at bounding box center [530, 441] width 24 height 22
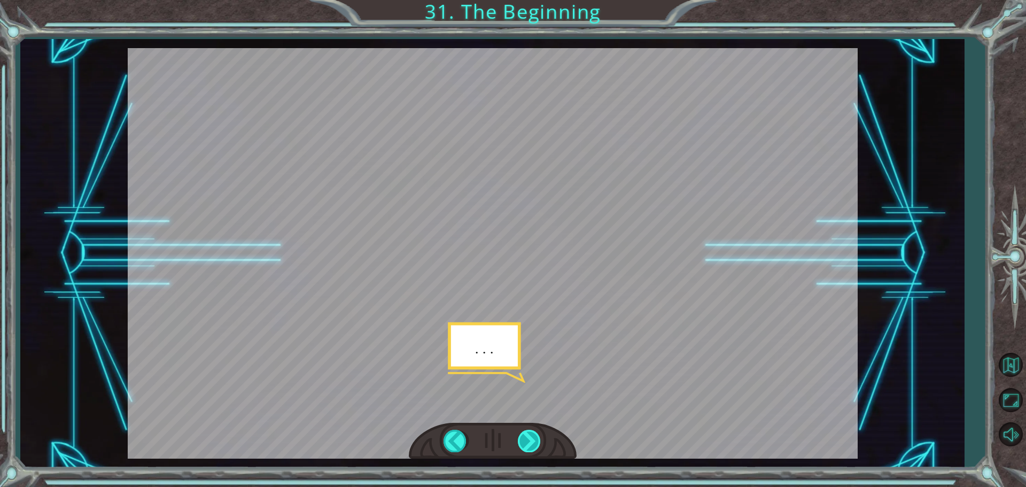
click at [525, 437] on div at bounding box center [530, 441] width 24 height 22
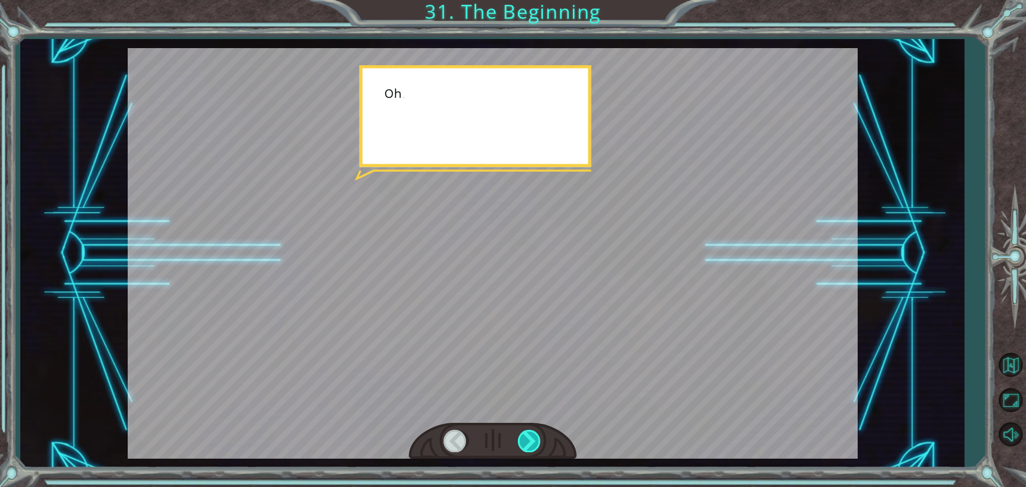
click at [525, 437] on div at bounding box center [530, 441] width 24 height 22
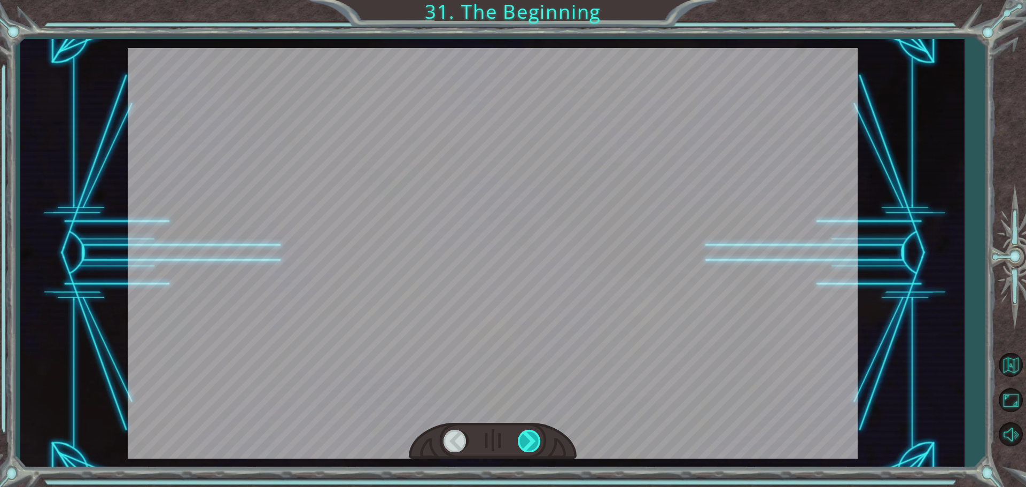
click at [521, 437] on div at bounding box center [530, 441] width 24 height 22
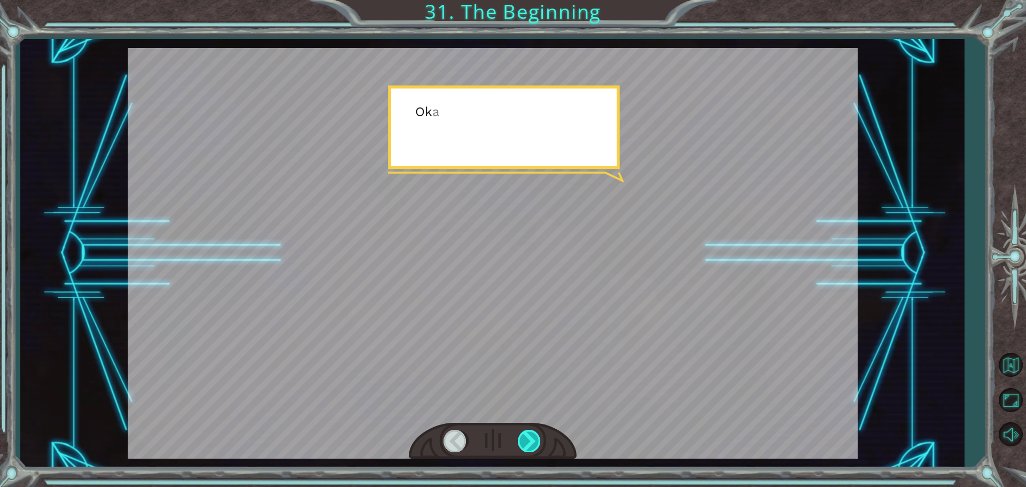
click at [521, 437] on div at bounding box center [530, 441] width 24 height 22
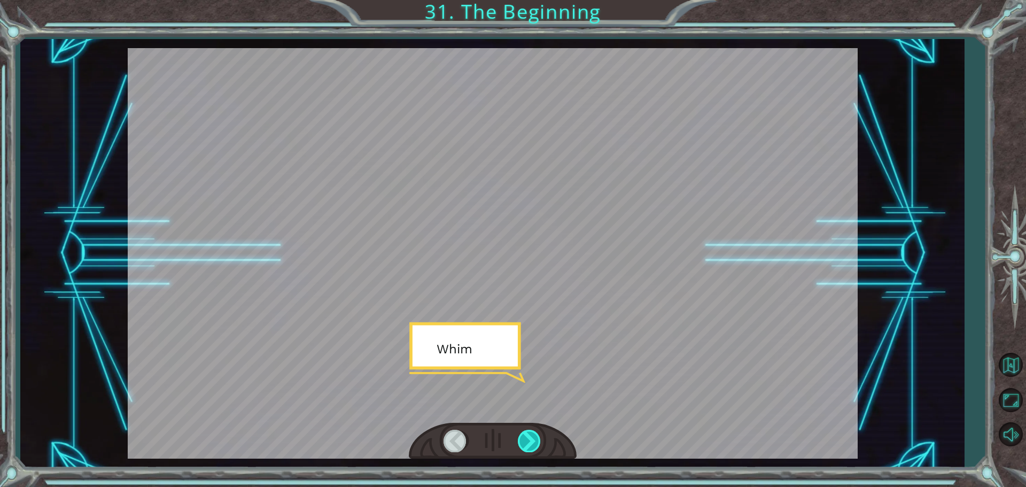
click at [521, 437] on div at bounding box center [530, 441] width 24 height 22
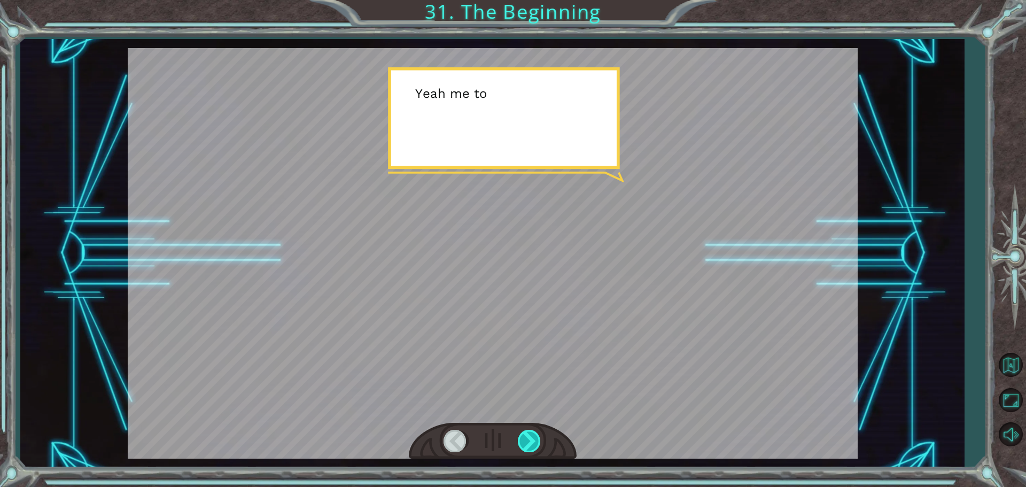
click at [521, 437] on div at bounding box center [530, 441] width 24 height 22
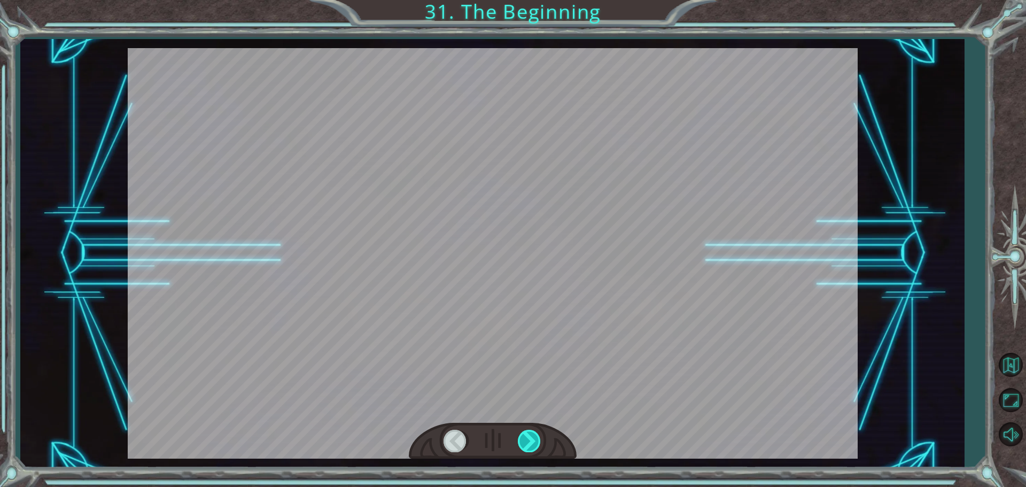
click at [521, 437] on div at bounding box center [530, 441] width 24 height 22
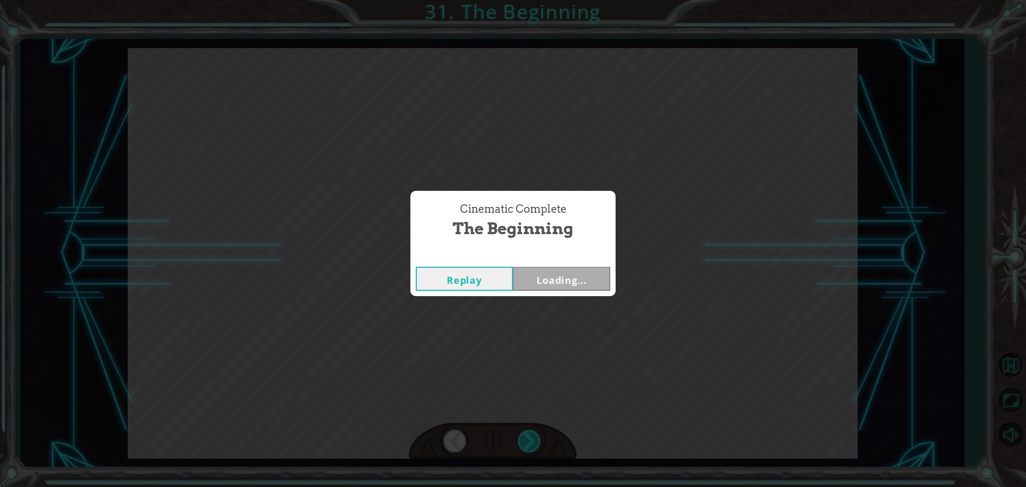
click at [521, 437] on div "Cinematic Complete The Beginning Replay Loading..." at bounding box center [513, 243] width 1026 height 487
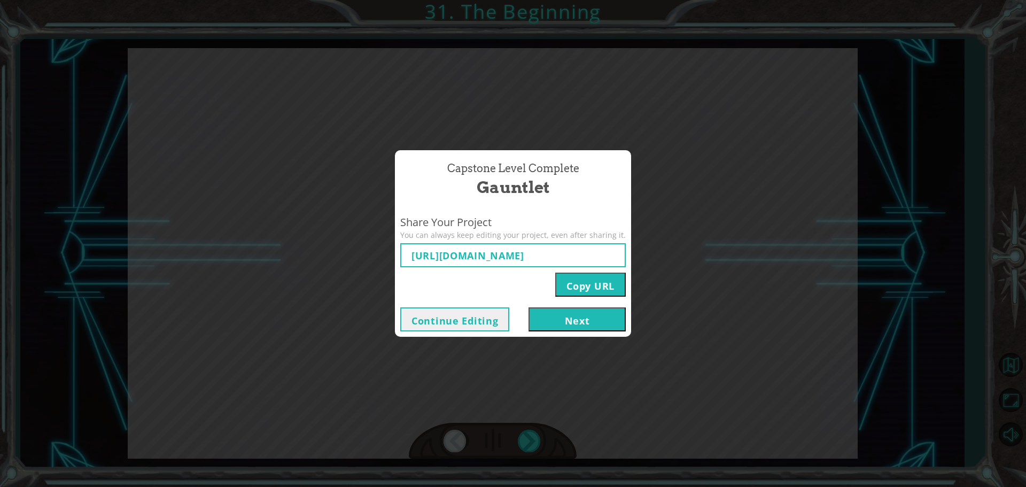
type input "[URL][DOMAIN_NAME]"
click at [586, 321] on button "Next" at bounding box center [577, 319] width 97 height 24
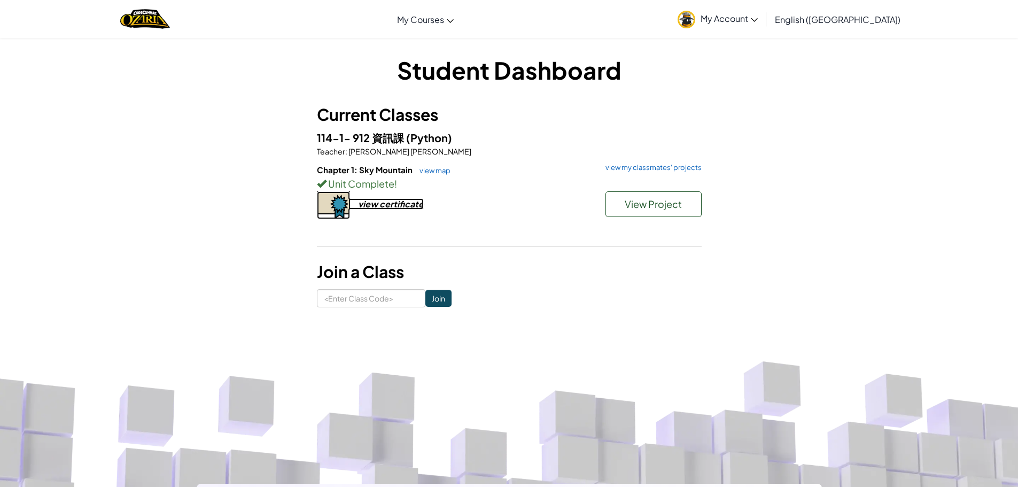
click at [386, 206] on div "view certificate" at bounding box center [391, 203] width 66 height 11
